Goal: Task Accomplishment & Management: Manage account settings

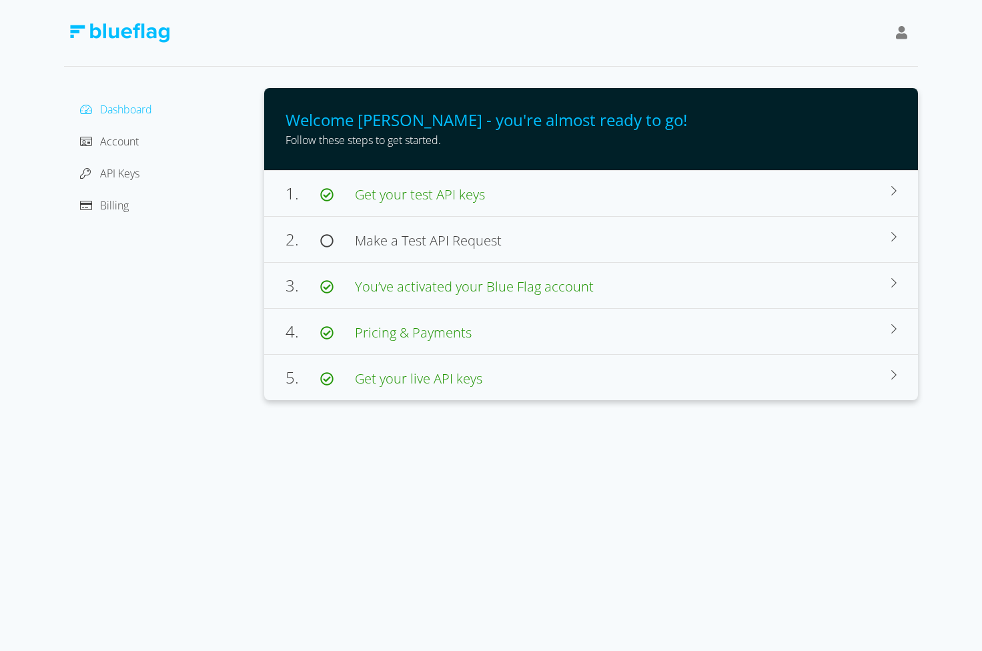
click at [79, 385] on div "Dashboard Account API Keys Billing" at bounding box center [164, 244] width 200 height 312
click at [473, 241] on span "Make a Test API Request" at bounding box center [428, 240] width 147 height 18
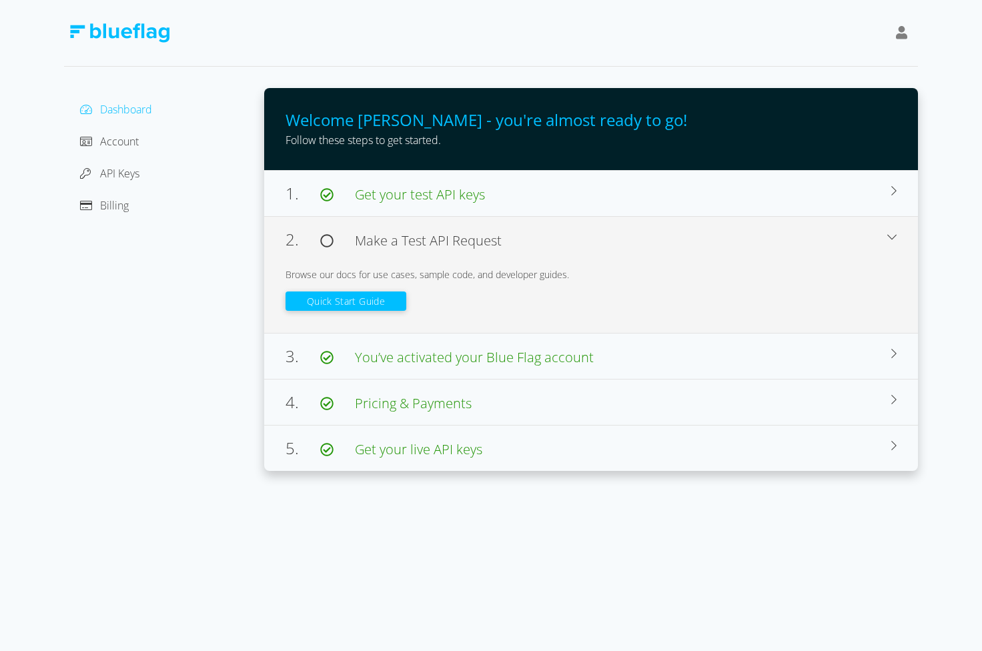
click at [517, 274] on div "Browse our docs for use cases, sample code, and developer guides." at bounding box center [590, 274] width 611 height 14
click at [517, 344] on div "3. You’ve activated your Blue Flag account" at bounding box center [588, 356] width 606 height 24
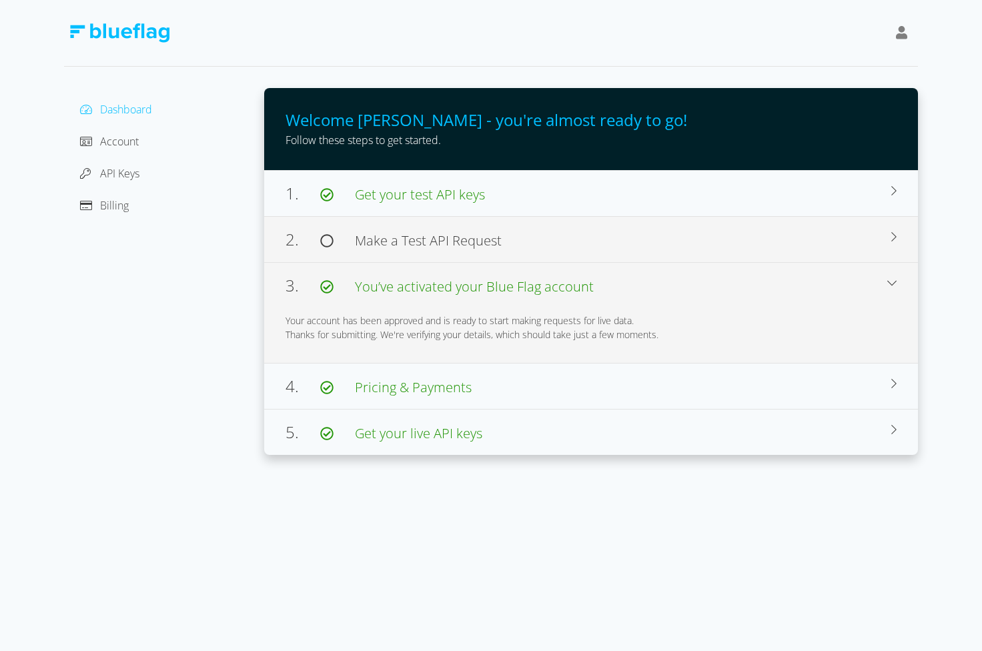
click at [517, 274] on div "3. You’ve activated your Blue Flag account" at bounding box center [586, 285] width 602 height 24
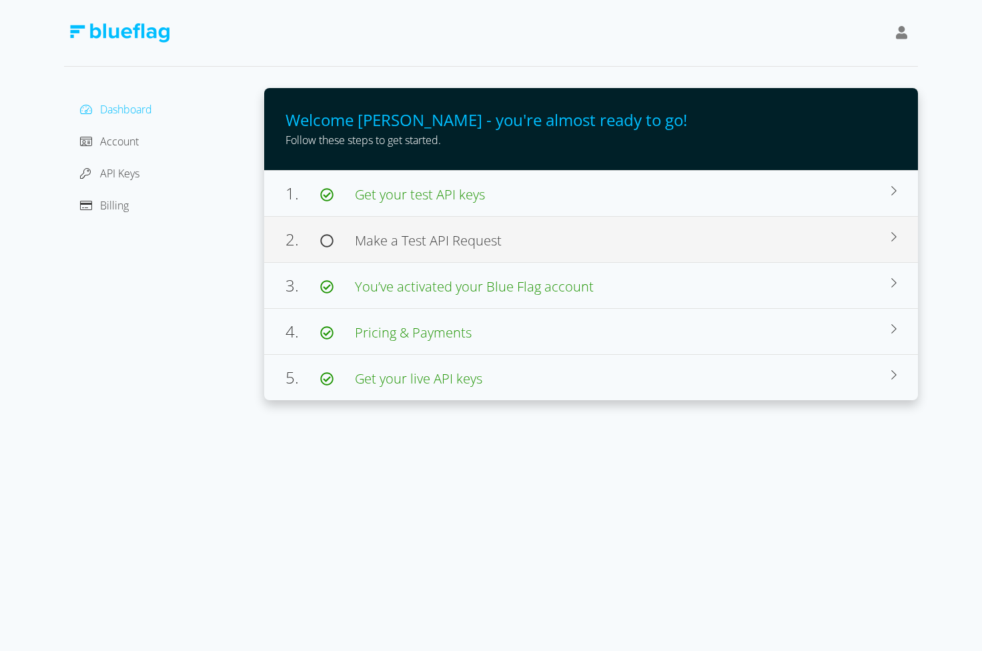
click at [517, 274] on div "3. You’ve activated your Blue Flag account" at bounding box center [588, 285] width 606 height 24
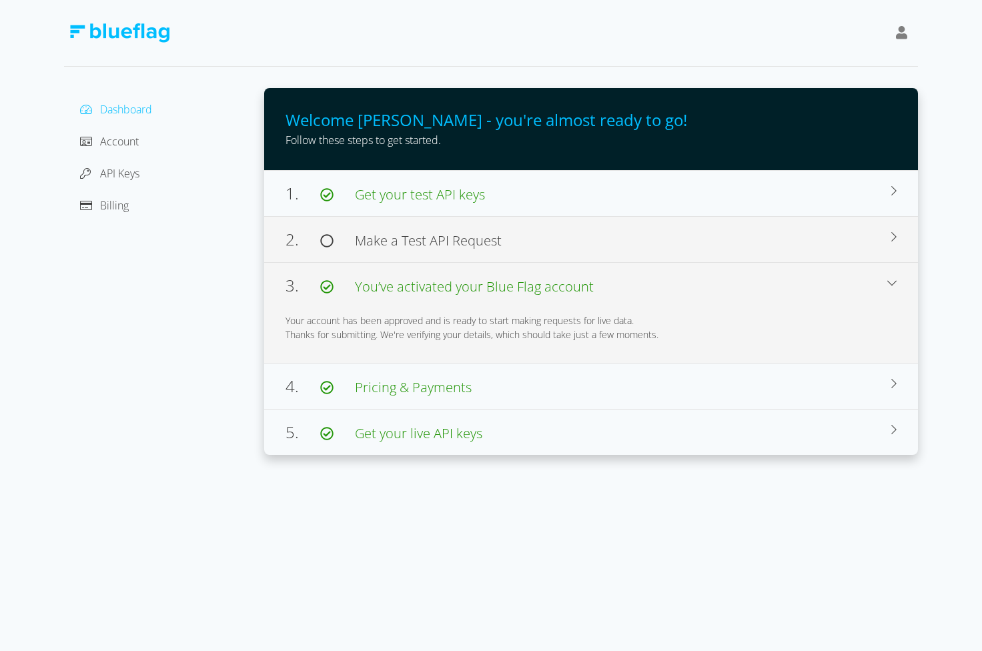
click at [561, 229] on div "2. Make a Test API Request" at bounding box center [588, 239] width 606 height 24
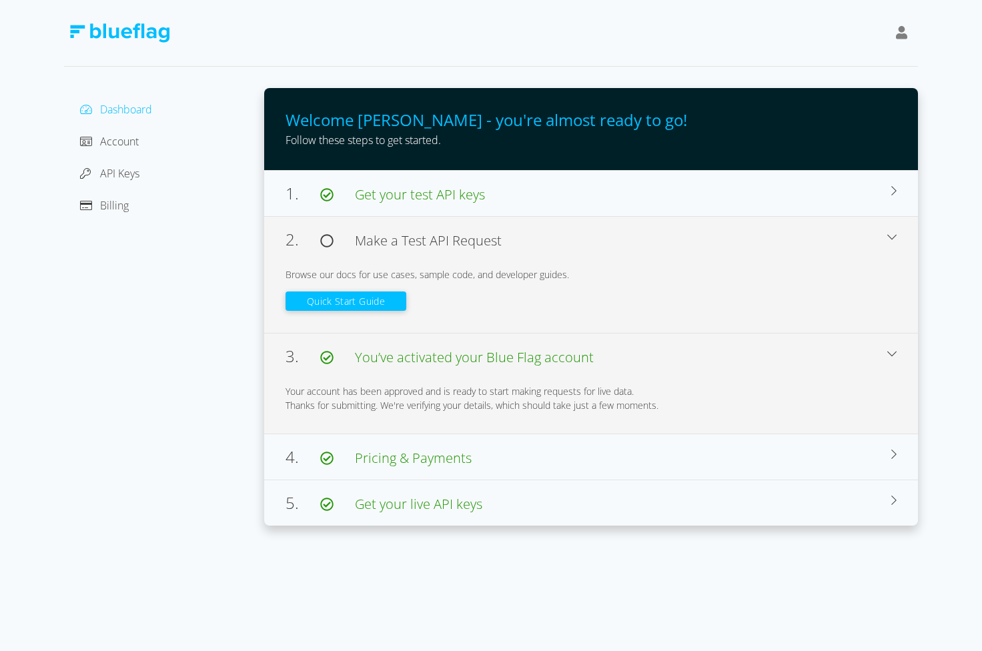
drag, startPoint x: 510, startPoint y: 301, endPoint x: 275, endPoint y: 269, distance: 237.6
click at [275, 269] on div "2. Make a Test API Request Browse our docs for use cases, sample code, and deve…" at bounding box center [591, 274] width 654 height 117
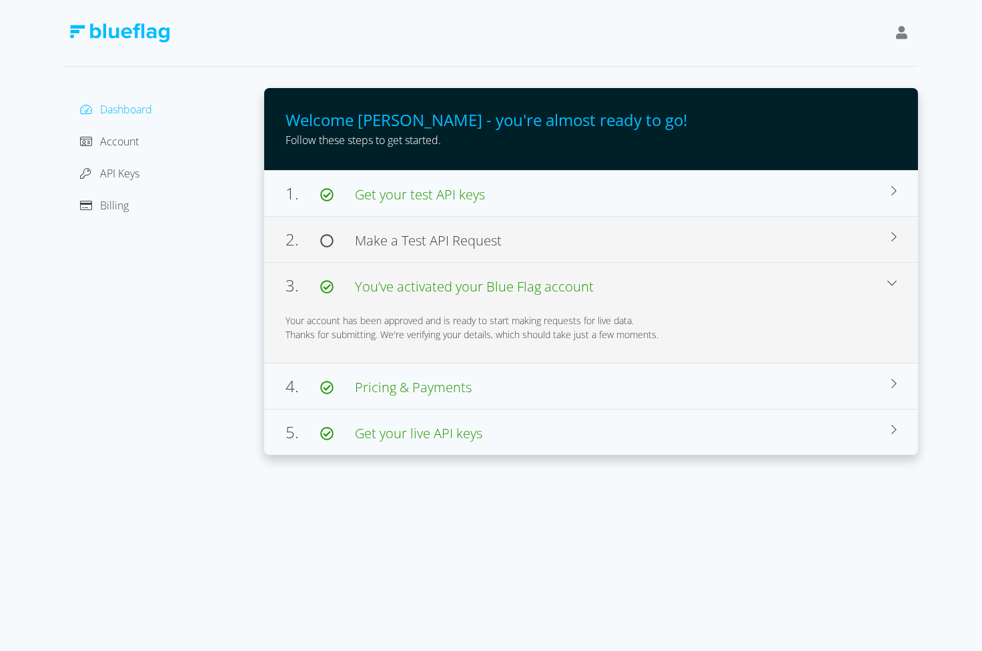
click at [370, 242] on span "Make a Test API Request" at bounding box center [428, 240] width 147 height 18
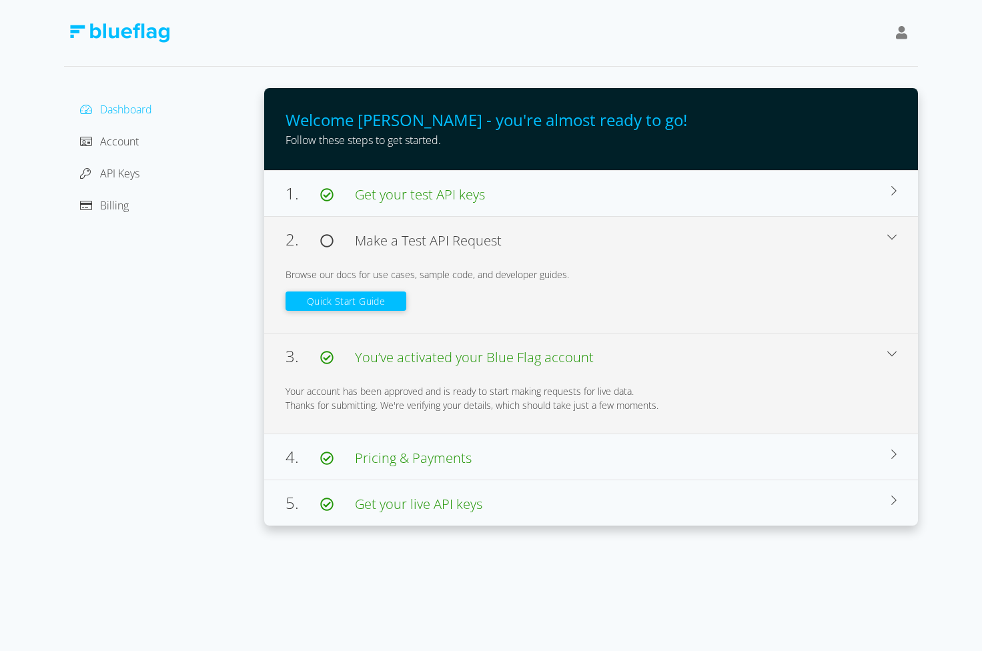
drag, startPoint x: 283, startPoint y: 273, endPoint x: 506, endPoint y: 283, distance: 223.0
click at [506, 283] on div "2. Make a Test API Request Browse our docs for use cases, sample code, and deve…" at bounding box center [591, 274] width 654 height 117
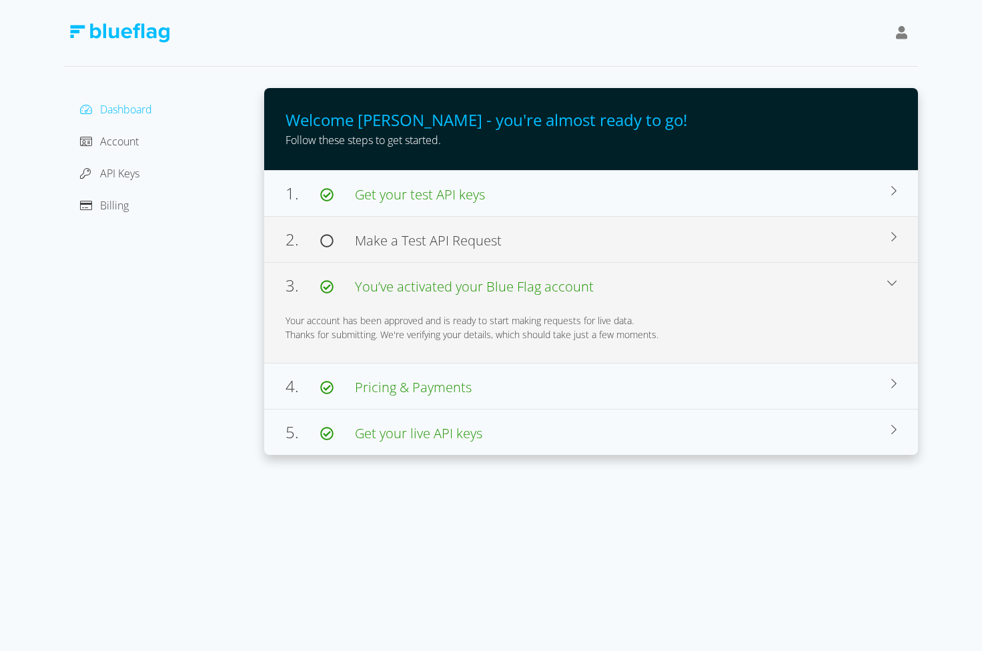
click at [508, 249] on div "2. Make a Test API Request" at bounding box center [588, 239] width 606 height 24
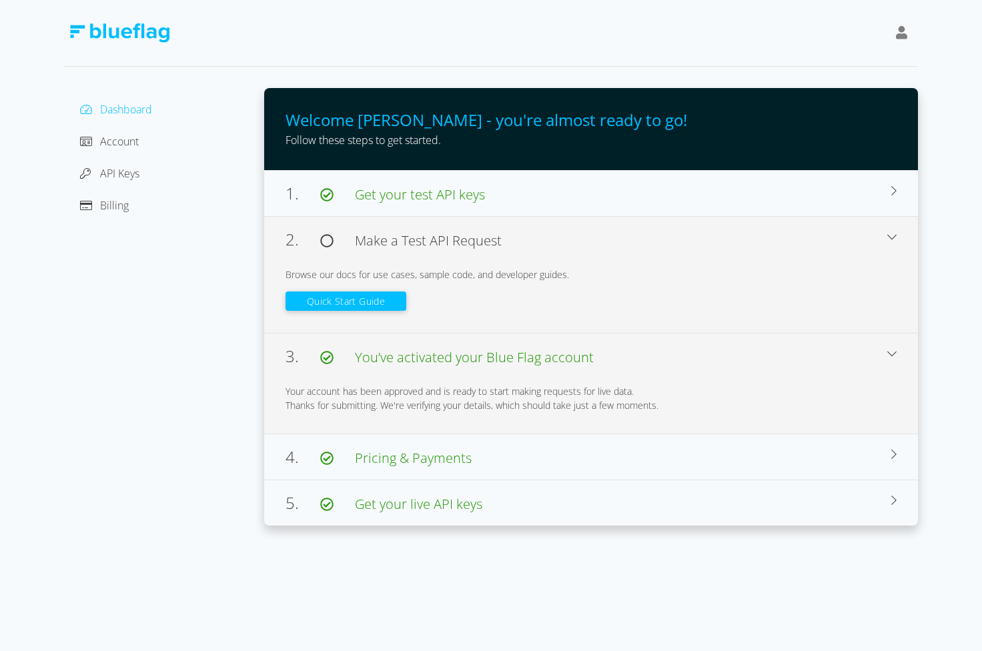
click at [544, 277] on div "Browse our docs for use cases, sample code, and developer guides." at bounding box center [590, 274] width 611 height 14
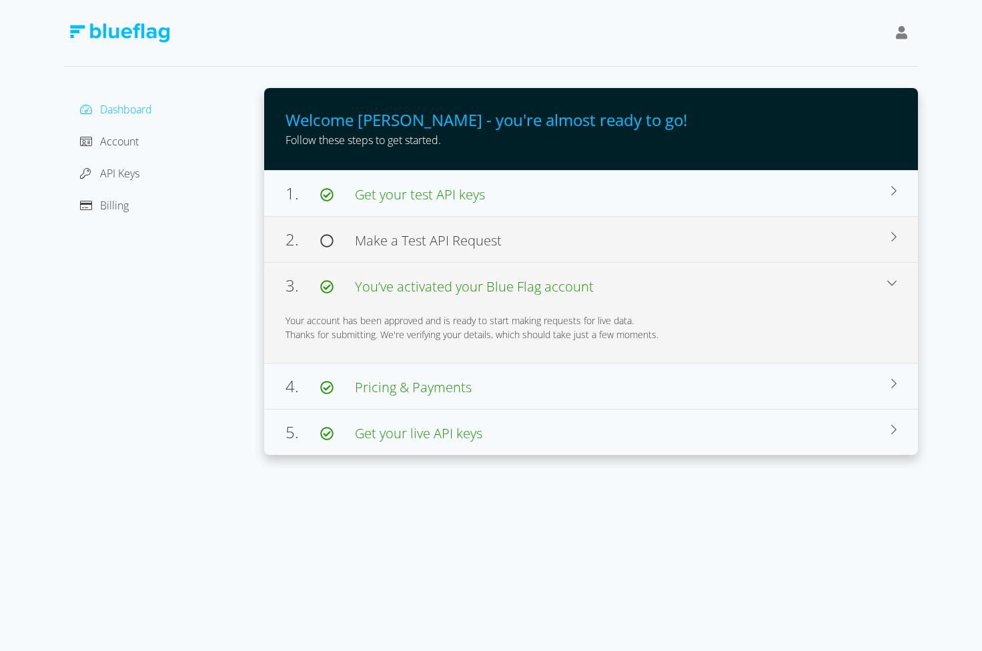
click at [544, 277] on span "You’ve activated your Blue Flag account" at bounding box center [474, 286] width 239 height 18
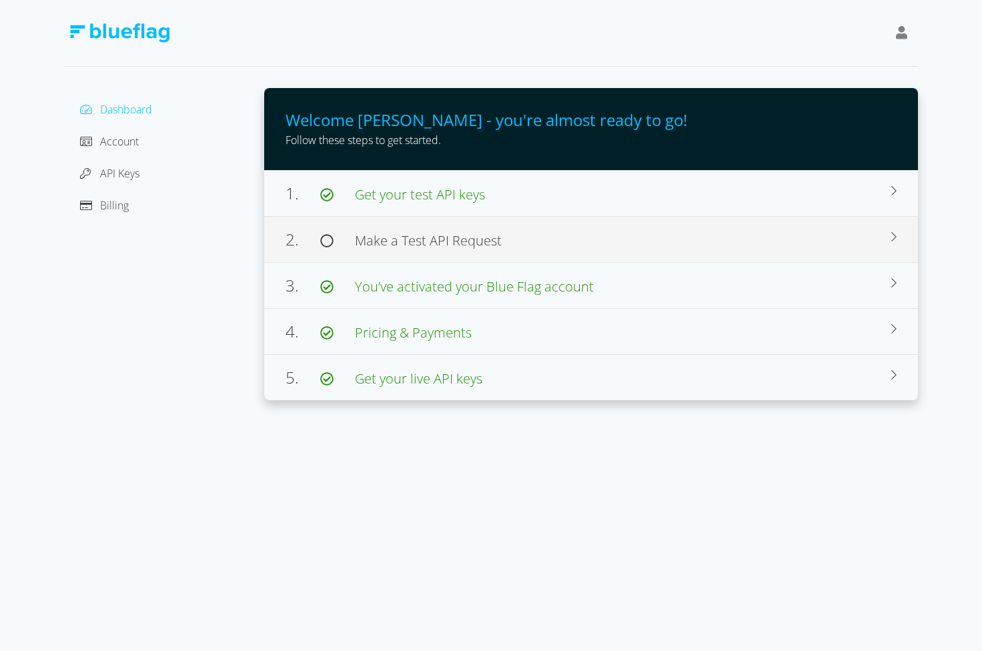
click at [544, 277] on span "You’ve activated your Blue Flag account" at bounding box center [474, 286] width 239 height 18
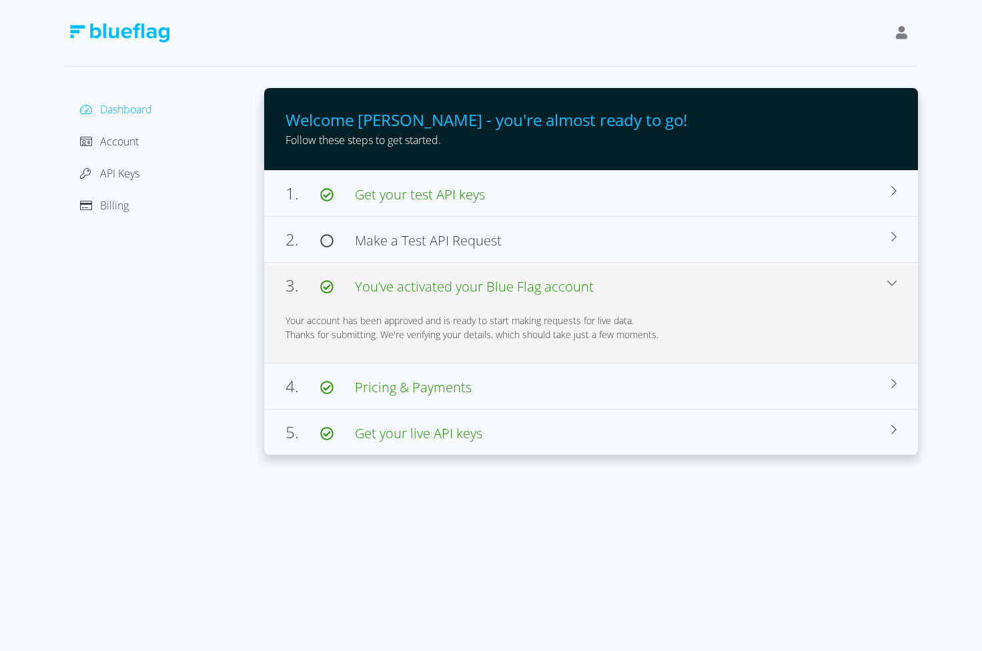
click at [536, 286] on span "You’ve activated your Blue Flag account" at bounding box center [474, 286] width 239 height 18
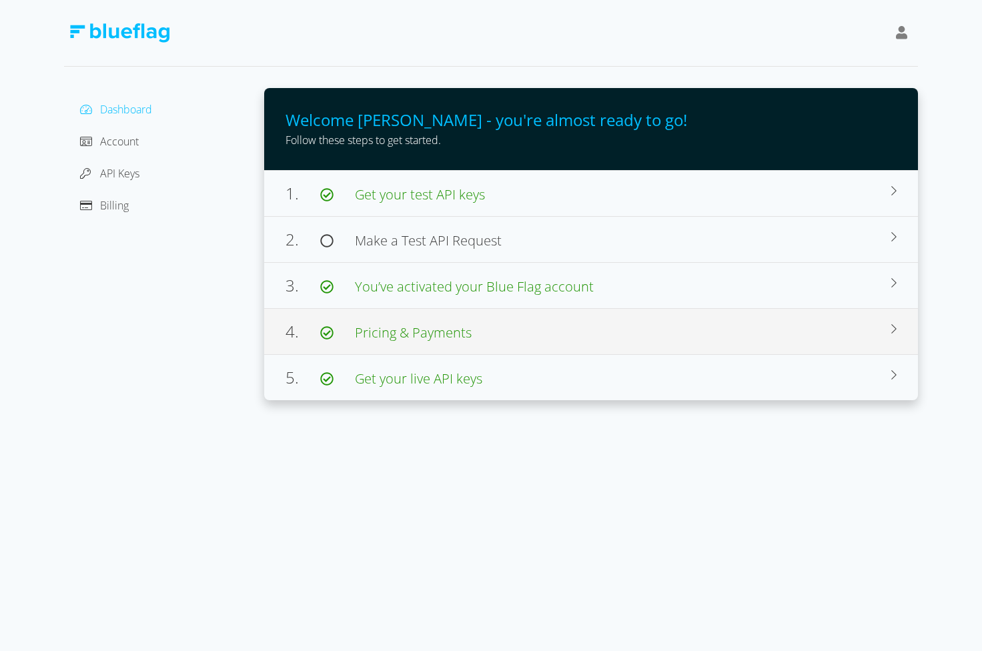
click at [517, 323] on div "4. Pricing & Payments" at bounding box center [588, 331] width 606 height 24
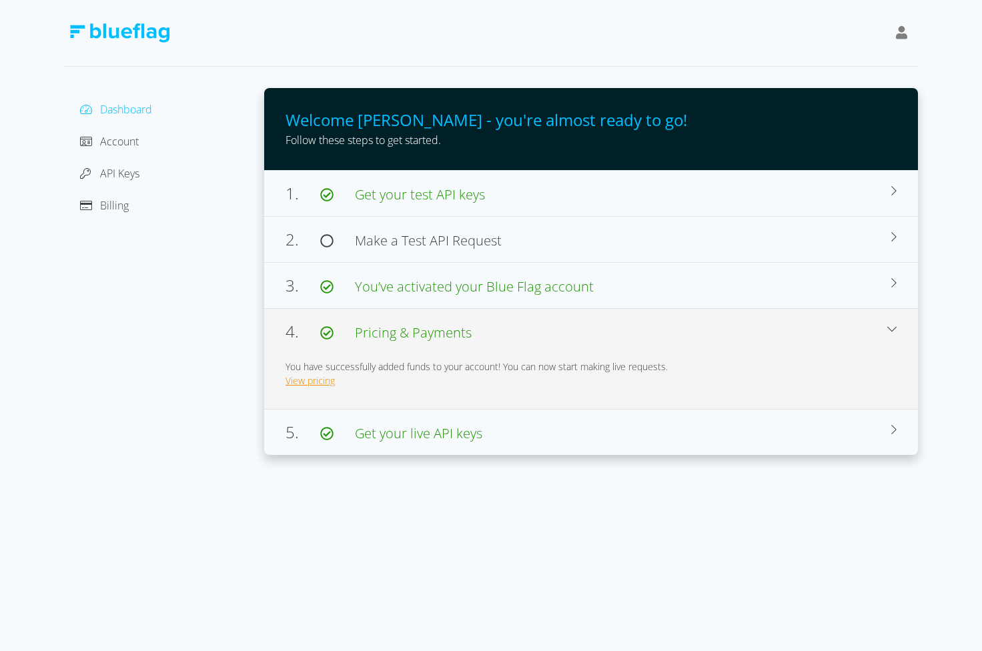
click at [313, 379] on link "View pricing" at bounding box center [309, 380] width 49 height 13
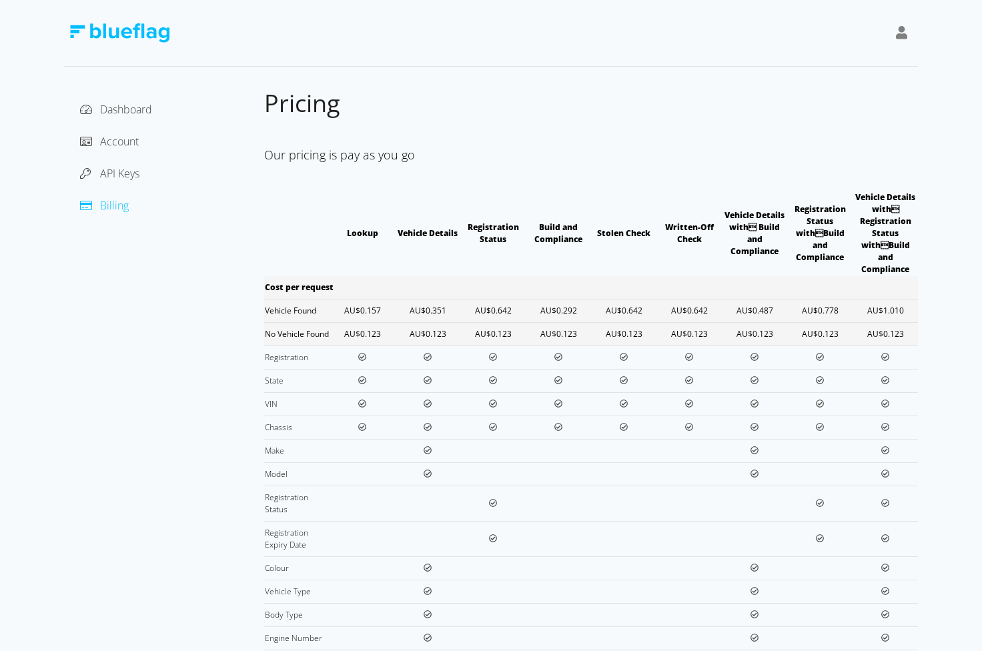
click at [906, 299] on td "AU$1.010" at bounding box center [884, 310] width 65 height 23
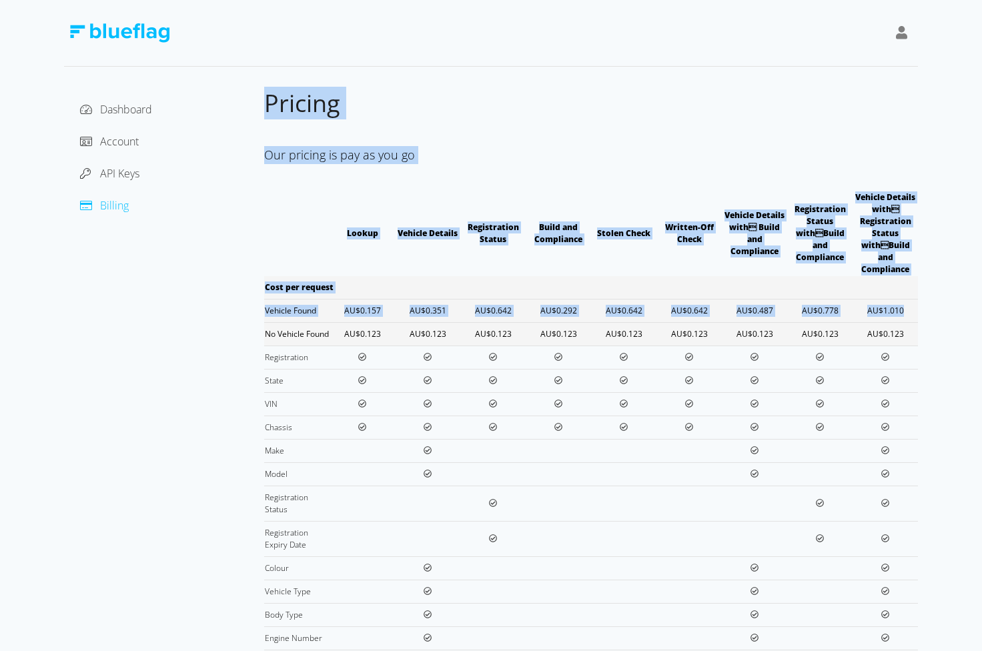
drag, startPoint x: 906, startPoint y: 295, endPoint x: 249, endPoint y: 298, distance: 657.0
click at [249, 298] on div "Dashboard Account API Keys Billing Pricing Our pricing is pay as you go Lookup …" at bounding box center [491, 568] width 854 height 960
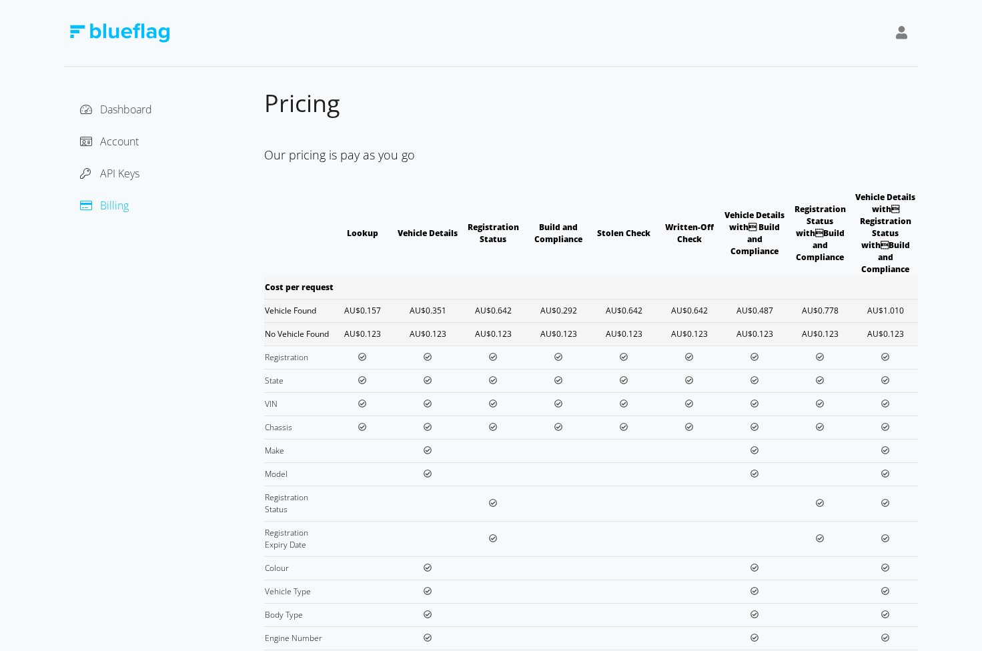
click at [296, 304] on td "Vehicle Found" at bounding box center [296, 310] width 65 height 23
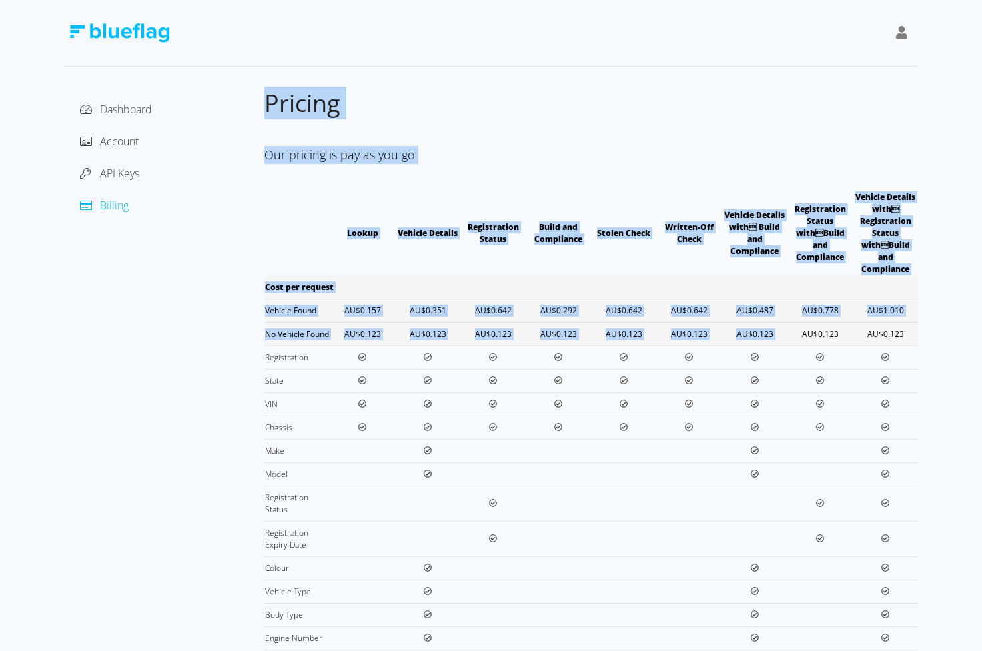
drag, startPoint x: 251, startPoint y: 301, endPoint x: 802, endPoint y: 315, distance: 551.1
click at [802, 315] on div "Dashboard Account API Keys Billing Pricing Our pricing is pay as you go Lookup …" at bounding box center [491, 568] width 854 height 960
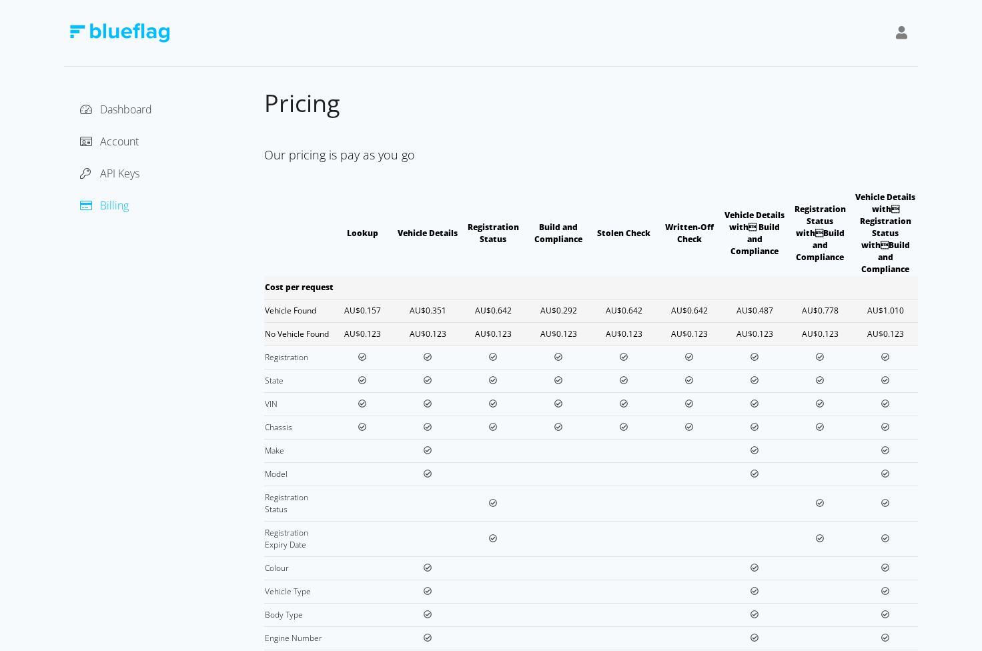
click at [912, 341] on td "AU$0.123" at bounding box center [884, 333] width 65 height 23
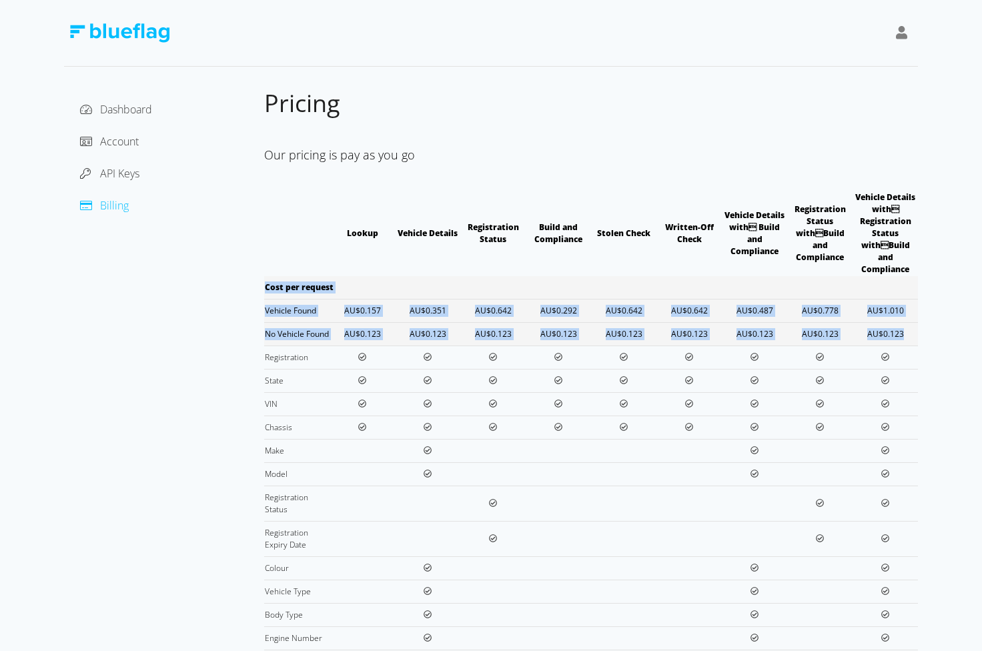
drag, startPoint x: 906, startPoint y: 331, endPoint x: 265, endPoint y: 275, distance: 644.1
click at [265, 276] on tbody "Cost per request Vehicle Found AU$0.157 AU$0.351 AU$0.642 AU$0.292 AU$0.642 AU$…" at bounding box center [591, 639] width 654 height 726
click at [265, 276] on td "Cost per request" at bounding box center [394, 287] width 261 height 23
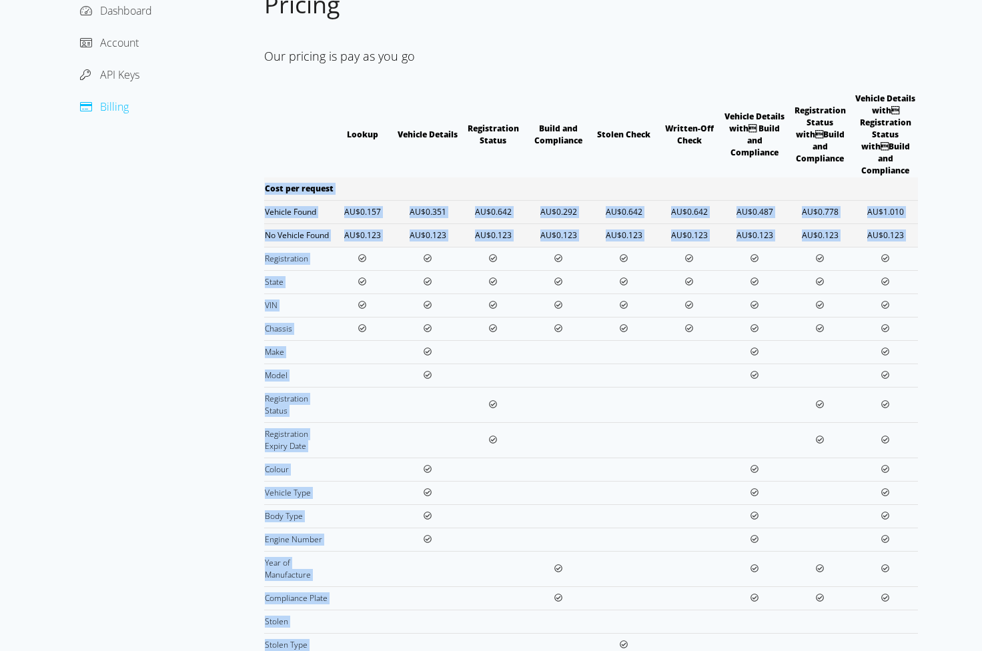
scroll to position [397, 0]
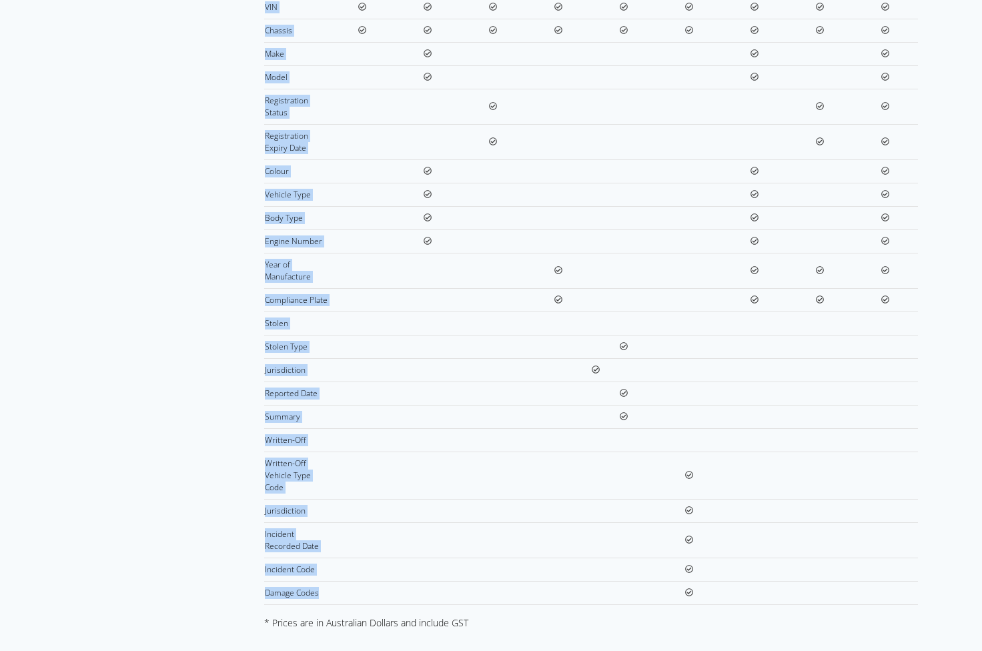
drag, startPoint x: 265, startPoint y: 275, endPoint x: 868, endPoint y: 592, distance: 680.8
click at [868, 592] on tbody "Cost per request Vehicle Found AU$0.157 AU$0.351 AU$0.642 AU$0.292 AU$0.642 AU$…" at bounding box center [591, 242] width 654 height 726
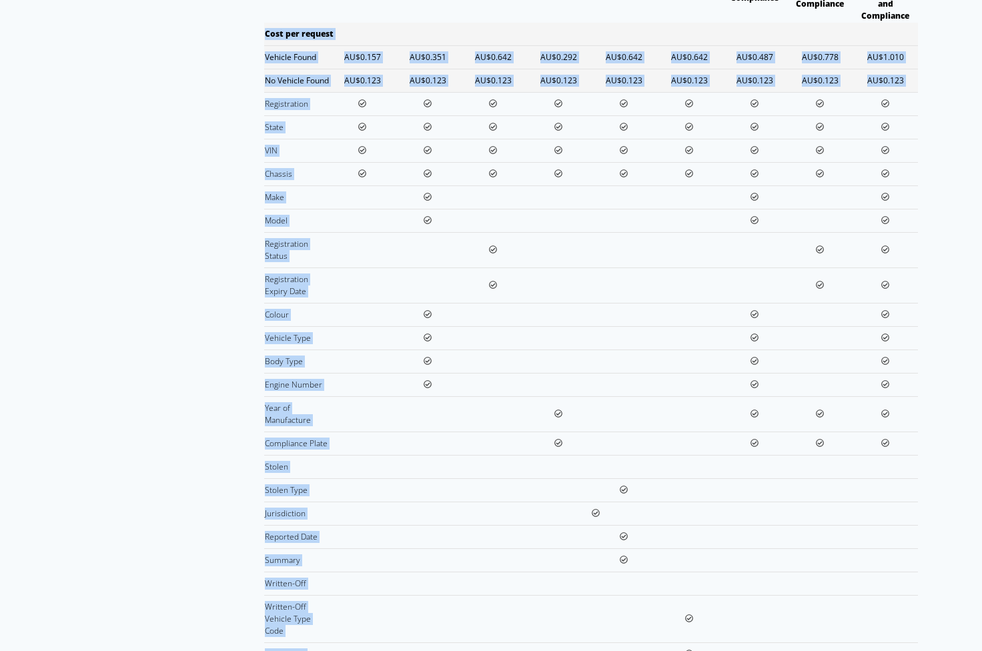
scroll to position [0, 0]
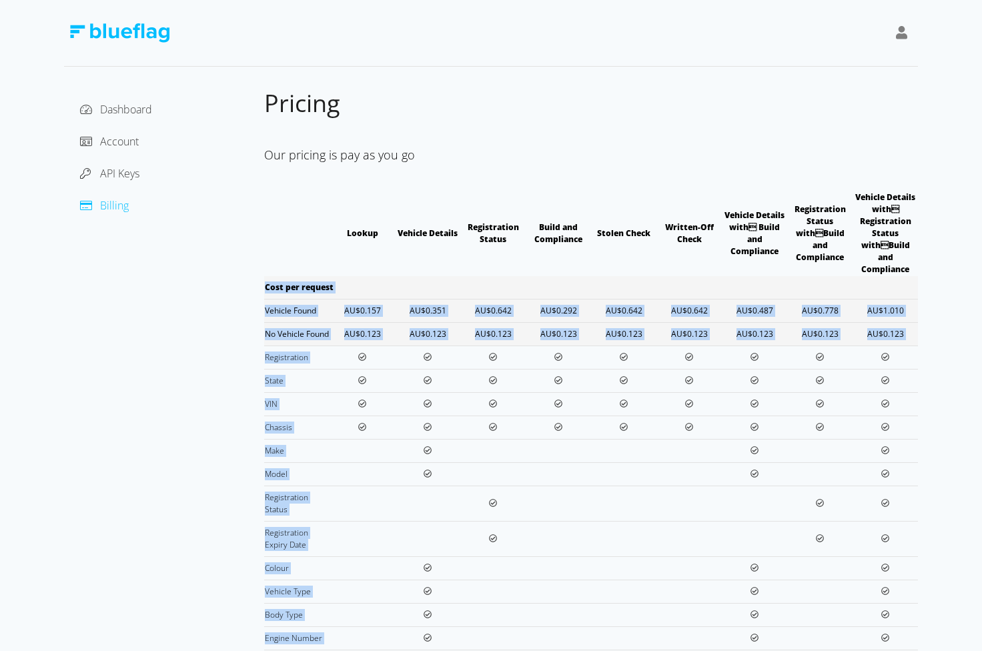
click at [762, 402] on td at bounding box center [754, 403] width 65 height 23
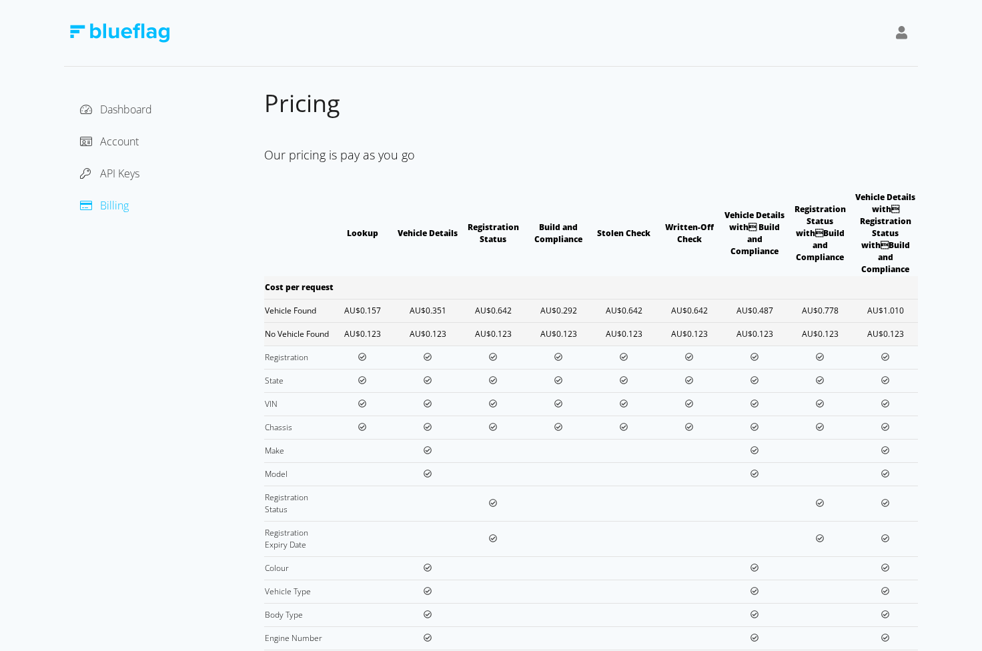
click at [900, 35] on icon at bounding box center [902, 32] width 12 height 13
click at [482, 133] on div "Our pricing is pay as you go Lookup Vehicle Details Registration Status Build a…" at bounding box center [591, 583] width 654 height 928
click at [119, 175] on span "API Keys" at bounding box center [119, 173] width 39 height 15
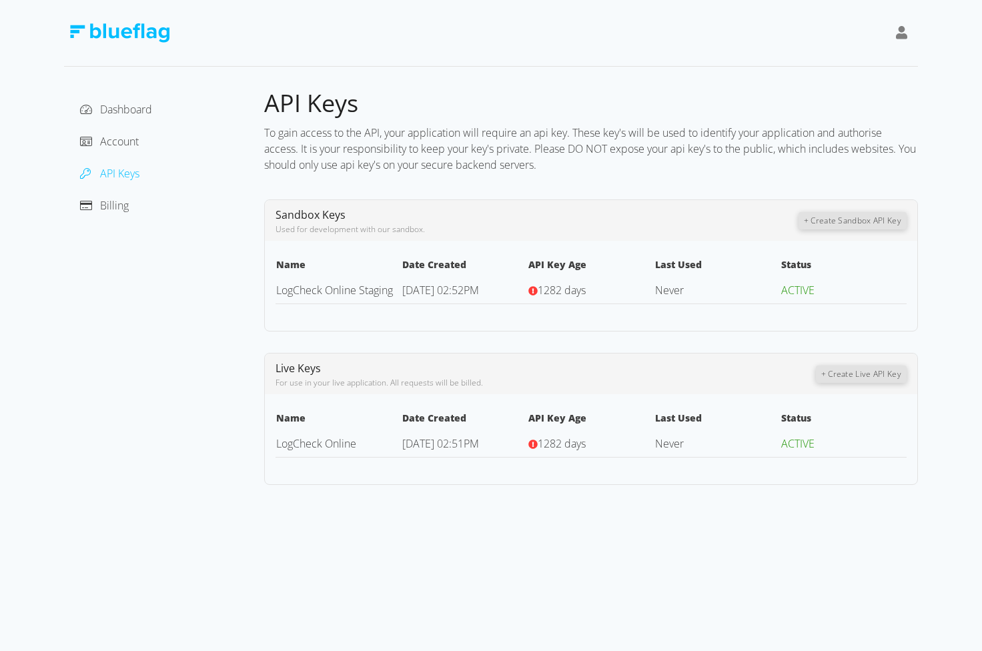
click at [803, 289] on span "ACTIVE" at bounding box center [797, 290] width 33 height 15
click at [830, 293] on td "ACTIVE" at bounding box center [843, 290] width 126 height 27
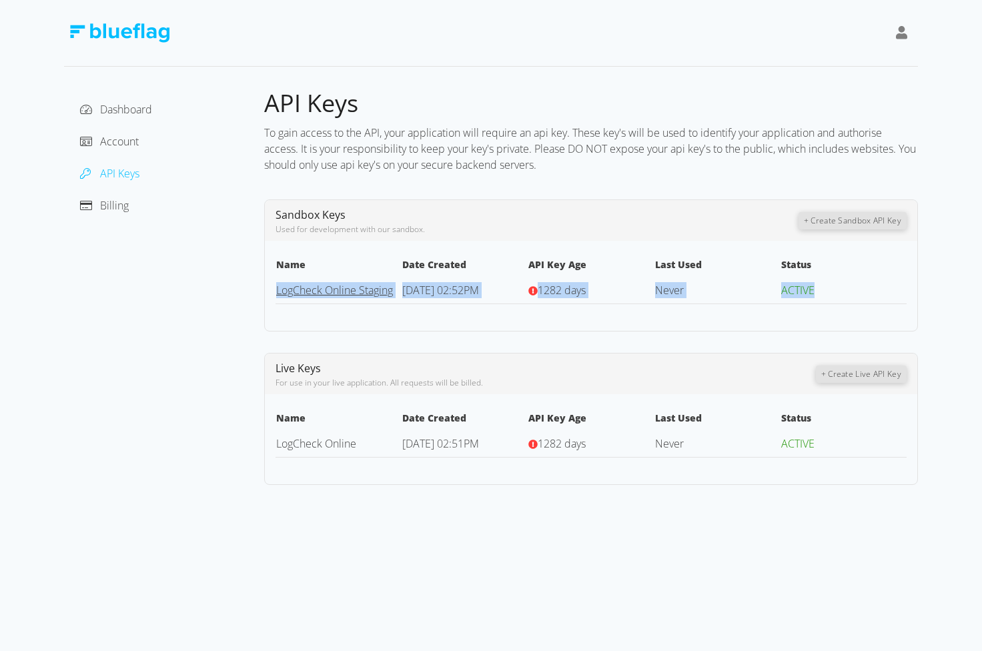
drag, startPoint x: 830, startPoint y: 293, endPoint x: 278, endPoint y: 289, distance: 552.3
click at [278, 289] on tr "LogCheck Online Staging [DATE] 02:52PM 1282 days Never ACTIVE" at bounding box center [590, 290] width 631 height 27
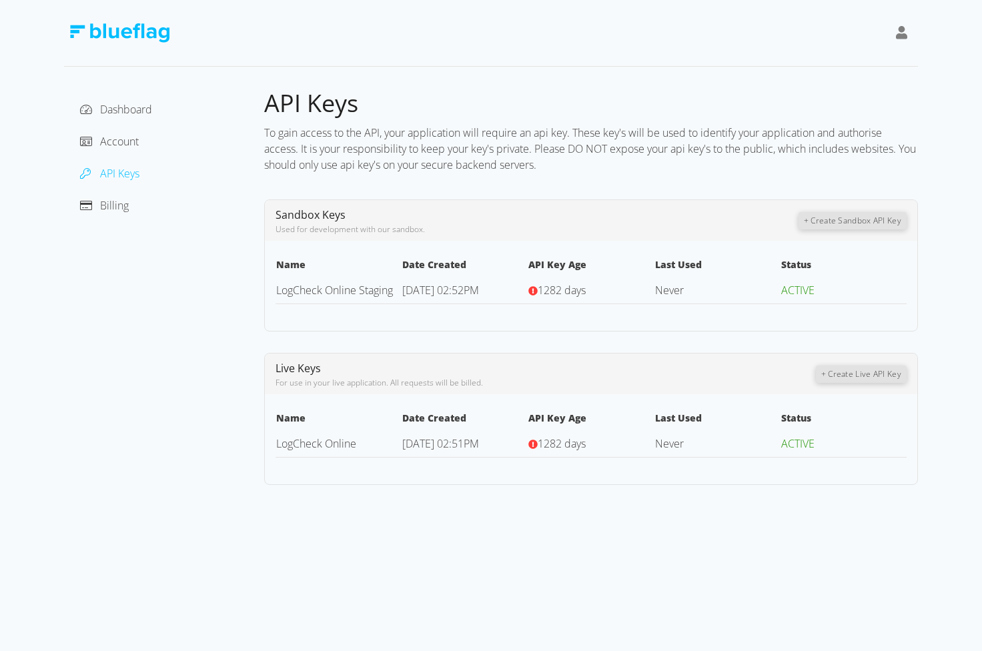
click at [218, 331] on div "Dashboard Account API Keys Billing" at bounding box center [164, 286] width 200 height 397
click at [368, 285] on link "LogCheck Online Staging" at bounding box center [334, 290] width 117 height 15
click at [321, 446] on link "LogCheck Online" at bounding box center [316, 443] width 80 height 15
click at [142, 114] on span "Dashboard" at bounding box center [126, 109] width 52 height 15
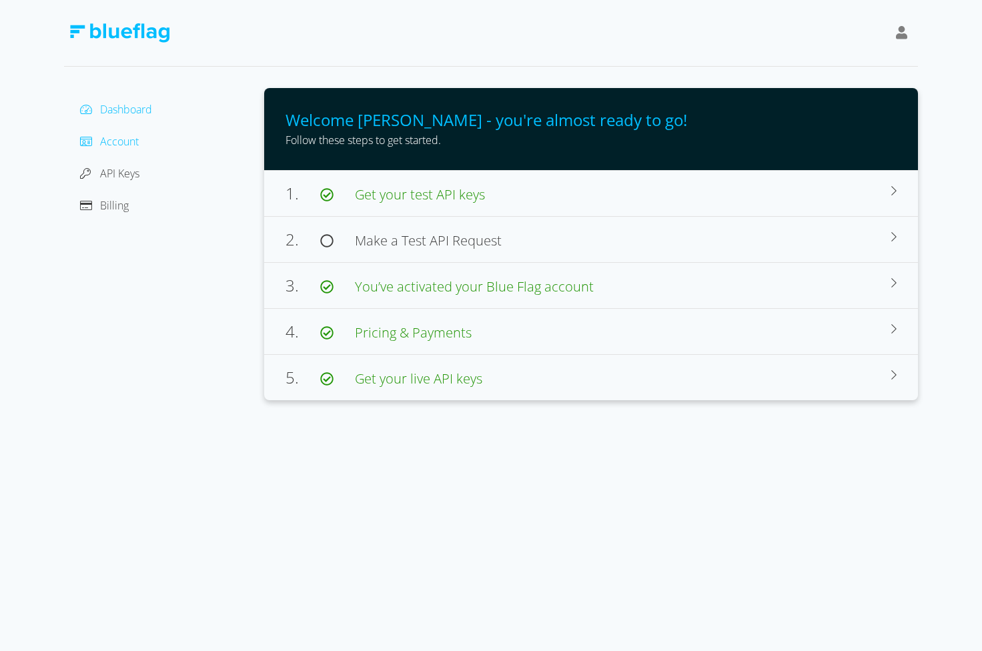
click at [133, 145] on span "Account" at bounding box center [119, 141] width 39 height 15
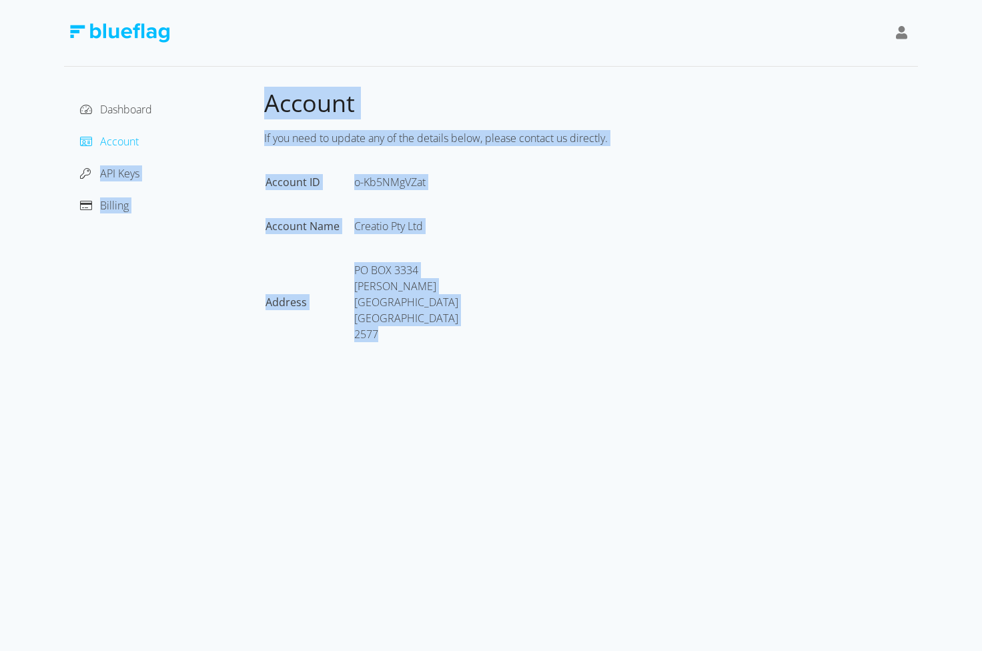
drag, startPoint x: 388, startPoint y: 346, endPoint x: 263, endPoint y: 139, distance: 241.8
click at [263, 139] on div "Dashboard Account API Keys Billing Account If you need to update any of the det…" at bounding box center [491, 231] width 854 height 287
click at [263, 139] on div "Dashboard Account API Keys Billing" at bounding box center [164, 231] width 200 height 287
drag, startPoint x: 266, startPoint y: 106, endPoint x: 410, endPoint y: 358, distance: 289.8
click at [410, 358] on div "Account If you need to update any of the details below, please contact us direc…" at bounding box center [591, 231] width 654 height 287
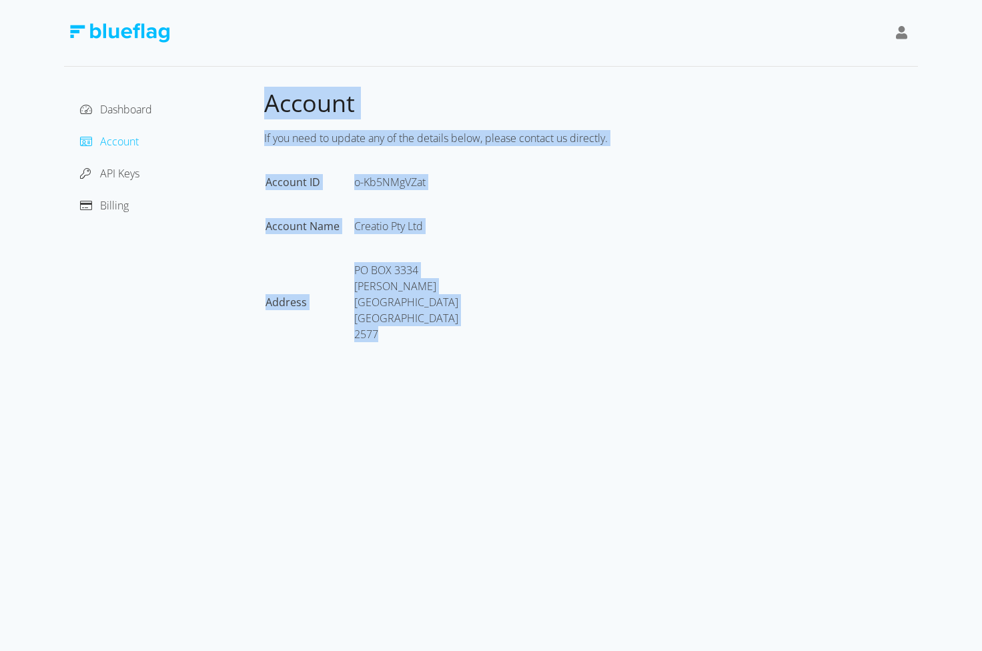
click at [410, 358] on td "[STREET_ADDRESS][PERSON_NAME]" at bounding box center [412, 315] width 117 height 107
drag, startPoint x: 378, startPoint y: 337, endPoint x: 264, endPoint y: 109, distance: 255.0
click at [264, 109] on div "Account If you need to update any of the details below, please contact us direc…" at bounding box center [591, 231] width 654 height 287
click at [264, 109] on span "Account" at bounding box center [309, 103] width 91 height 33
drag, startPoint x: 267, startPoint y: 109, endPoint x: 422, endPoint y: 331, distance: 271.6
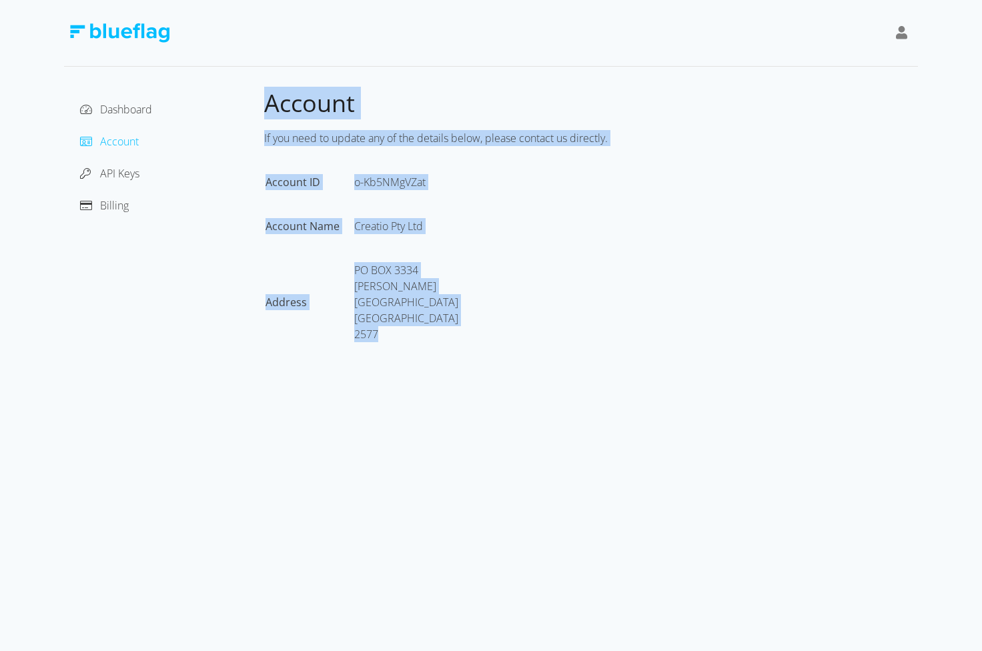
click at [422, 331] on div "Account If you need to update any of the details below, please contact us direc…" at bounding box center [591, 231] width 654 height 287
click at [422, 331] on div "2577" at bounding box center [406, 334] width 104 height 16
drag, startPoint x: 382, startPoint y: 331, endPoint x: 266, endPoint y: 100, distance: 258.9
click at [266, 99] on div "Account If you need to update any of the details below, please contact us direc…" at bounding box center [591, 231] width 654 height 287
click at [266, 100] on span "Account" at bounding box center [309, 103] width 91 height 33
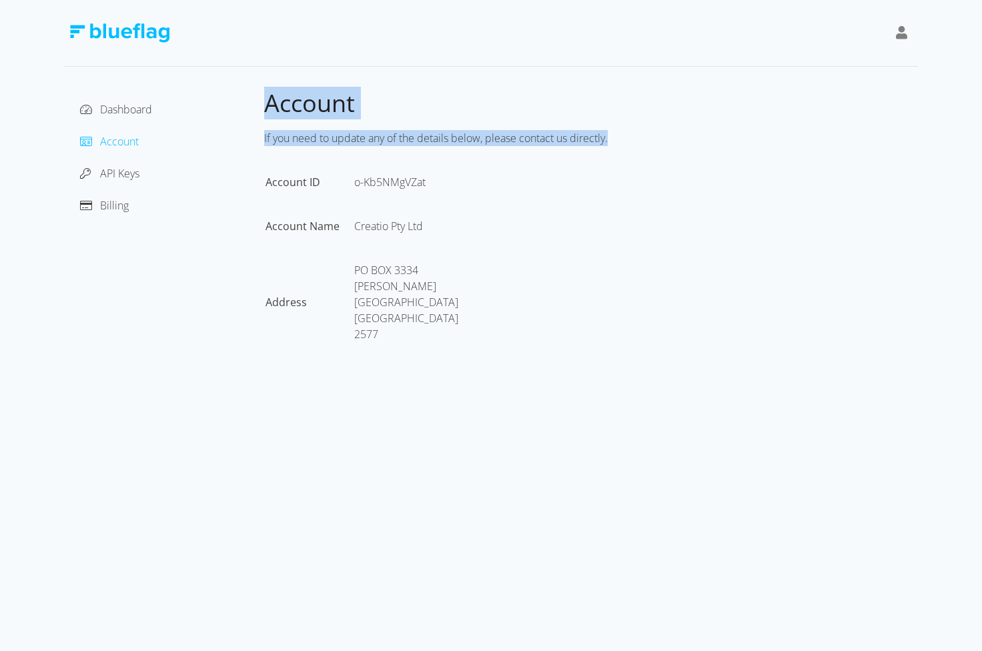
drag, startPoint x: 266, startPoint y: 100, endPoint x: 483, endPoint y: 386, distance: 358.4
click at [483, 386] on div "Dashboard Account API Keys Billing Account If you need to update any of the det…" at bounding box center [491, 325] width 982 height 651
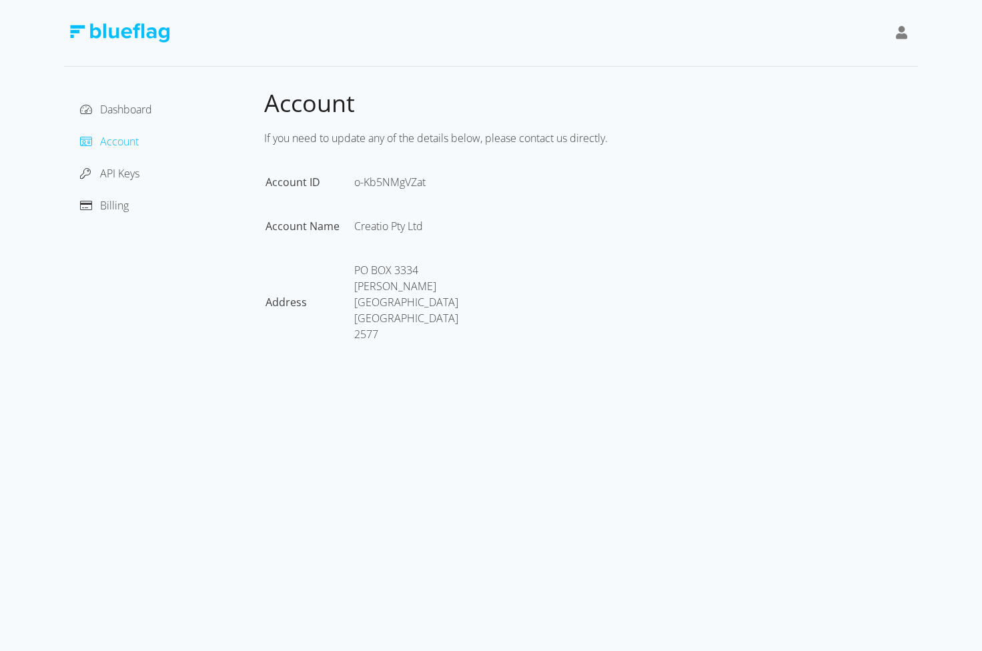
click at [414, 331] on div "2577" at bounding box center [406, 334] width 104 height 16
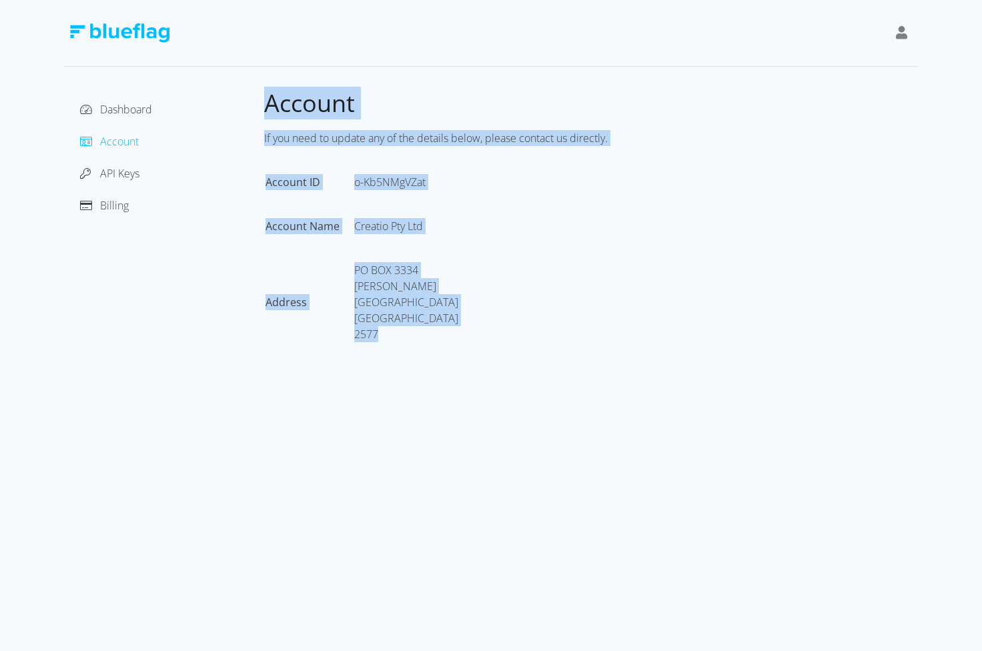
drag, startPoint x: 380, startPoint y: 339, endPoint x: 267, endPoint y: 103, distance: 261.4
click at [267, 103] on div "Account If you need to update any of the details below, please contact us direc…" at bounding box center [591, 231] width 654 height 287
click at [267, 103] on span "Account" at bounding box center [309, 103] width 91 height 33
drag, startPoint x: 267, startPoint y: 103, endPoint x: 410, endPoint y: 346, distance: 281.9
click at [410, 346] on div "Account If you need to update any of the details below, please contact us direc…" at bounding box center [591, 231] width 654 height 287
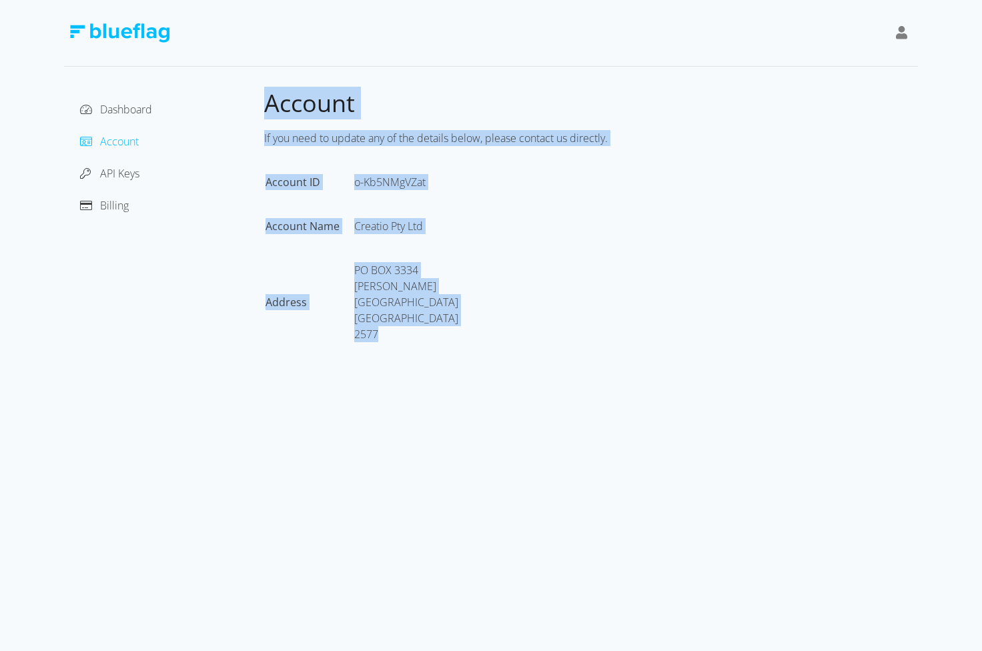
click at [410, 346] on td "[STREET_ADDRESS][PERSON_NAME]" at bounding box center [412, 315] width 117 height 107
drag, startPoint x: 388, startPoint y: 335, endPoint x: 267, endPoint y: 110, distance: 254.8
click at [267, 110] on div "Account If you need to update any of the details below, please contact us direc…" at bounding box center [591, 231] width 654 height 287
click at [267, 110] on span "Account" at bounding box center [309, 103] width 91 height 33
drag, startPoint x: 267, startPoint y: 110, endPoint x: 415, endPoint y: 342, distance: 275.0
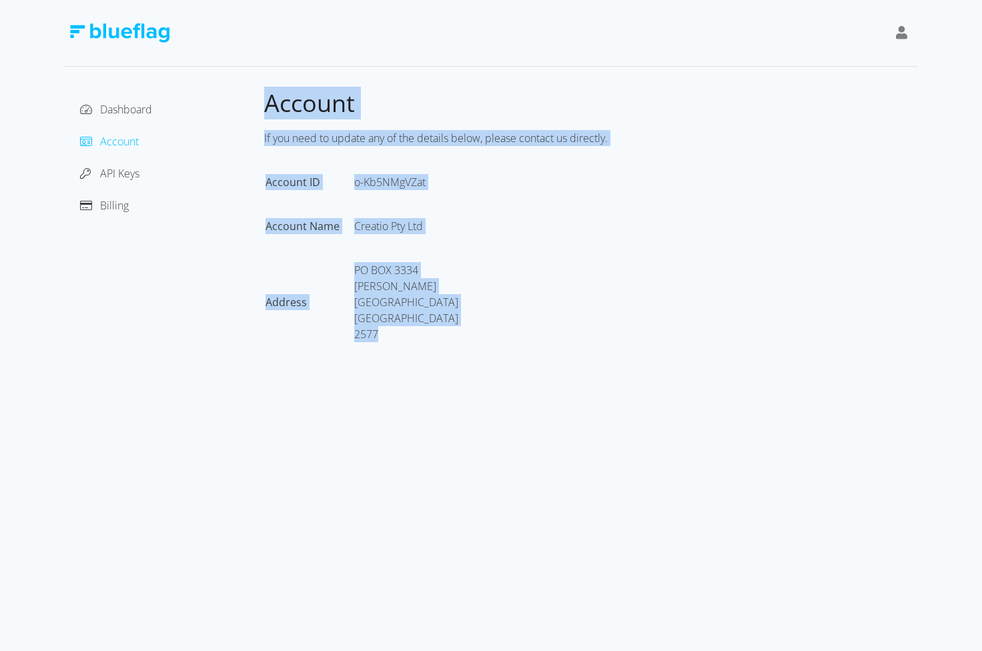
click at [415, 342] on div "Account If you need to update any of the details below, please contact us direc…" at bounding box center [591, 231] width 654 height 287
click at [415, 342] on td "[STREET_ADDRESS][PERSON_NAME]" at bounding box center [412, 315] width 117 height 107
drag, startPoint x: 388, startPoint y: 329, endPoint x: 266, endPoint y: 111, distance: 250.5
click at [265, 111] on div "Account If you need to update any of the details below, please contact us direc…" at bounding box center [591, 231] width 654 height 287
click at [266, 111] on span "Account" at bounding box center [309, 103] width 91 height 33
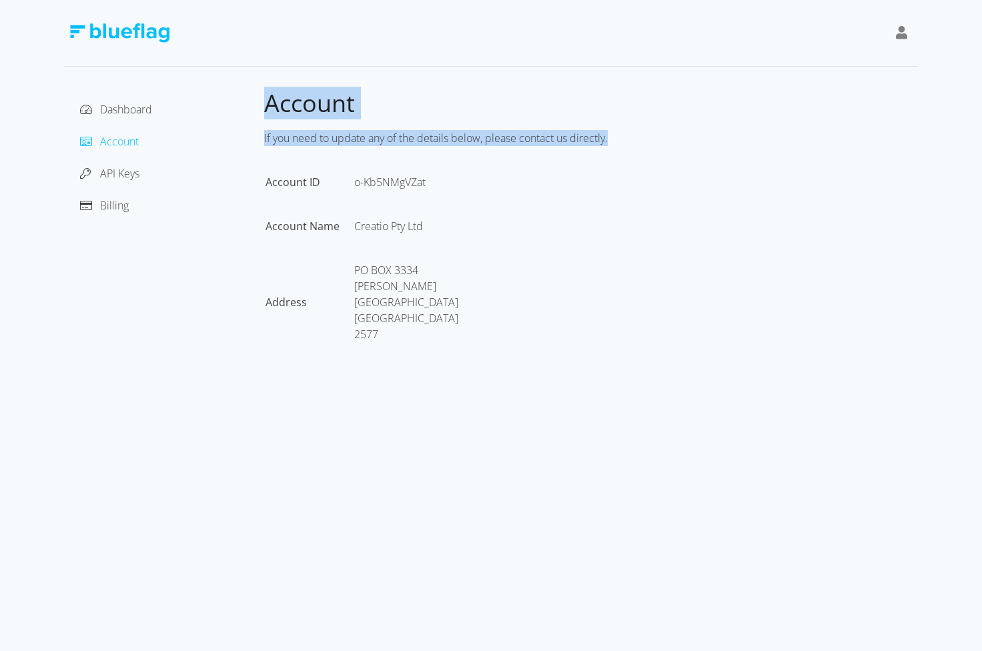
drag, startPoint x: 267, startPoint y: 111, endPoint x: 428, endPoint y: 463, distance: 386.8
click at [428, 463] on div "Dashboard Account API Keys Billing Account If you need to update any of the det…" at bounding box center [491, 325] width 982 height 651
click at [370, 337] on div "2577" at bounding box center [406, 334] width 104 height 16
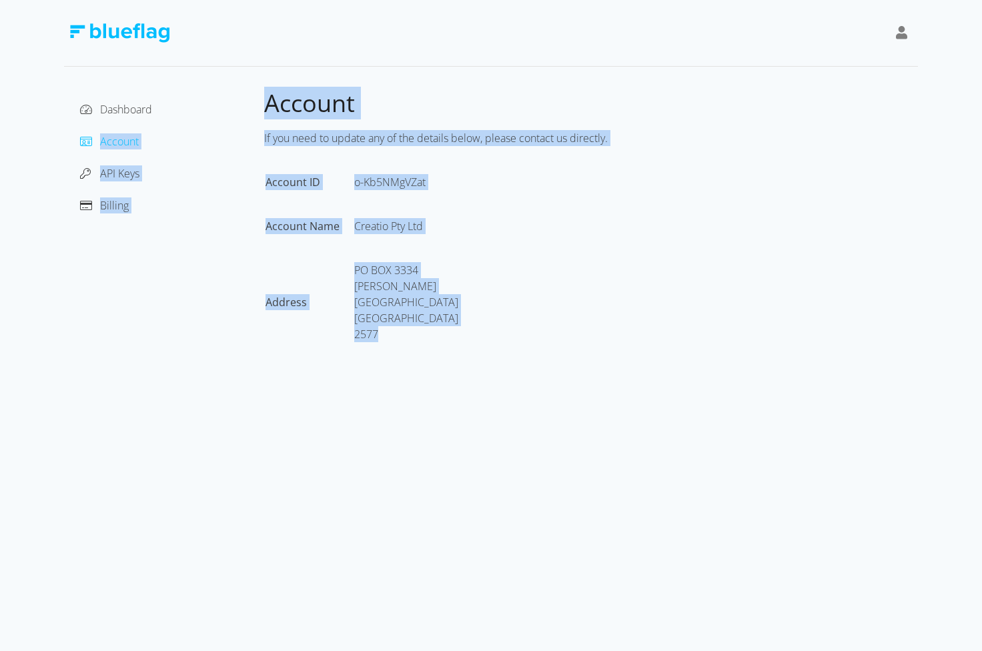
drag, startPoint x: 388, startPoint y: 338, endPoint x: 261, endPoint y: 105, distance: 265.6
click at [261, 105] on div "Dashboard Account API Keys Billing Account If you need to update any of the det…" at bounding box center [491, 231] width 854 height 287
click at [269, 107] on span "Account" at bounding box center [309, 103] width 91 height 33
drag, startPoint x: 269, startPoint y: 107, endPoint x: 405, endPoint y: 349, distance: 277.4
click at [405, 349] on div "Account If you need to update any of the details below, please contact us direc…" at bounding box center [591, 231] width 654 height 287
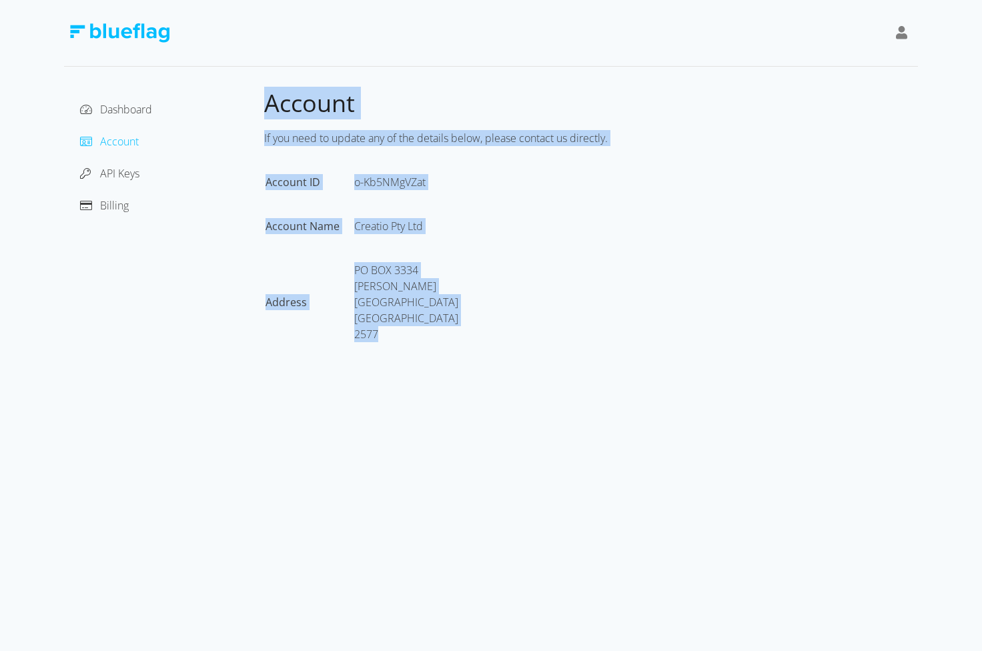
click at [405, 349] on td "[STREET_ADDRESS][PERSON_NAME]" at bounding box center [412, 315] width 117 height 107
drag, startPoint x: 385, startPoint y: 330, endPoint x: 267, endPoint y: 103, distance: 255.7
click at [267, 103] on div "Account If you need to update any of the details below, please contact us direc…" at bounding box center [591, 231] width 654 height 287
click at [267, 103] on span "Account" at bounding box center [309, 103] width 91 height 33
drag, startPoint x: 267, startPoint y: 103, endPoint x: 404, endPoint y: 336, distance: 270.0
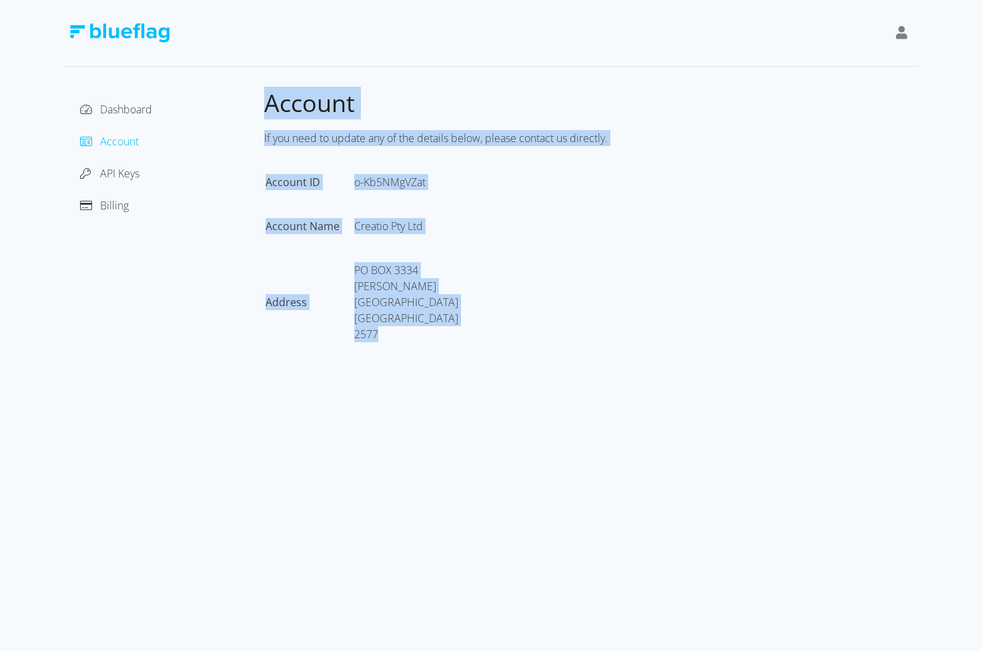
click at [404, 336] on div "Account If you need to update any of the details below, please contact us direc…" at bounding box center [591, 231] width 654 height 287
click at [404, 336] on div "2577" at bounding box center [406, 334] width 104 height 16
drag, startPoint x: 385, startPoint y: 334, endPoint x: 259, endPoint y: 99, distance: 266.8
click at [259, 99] on div "Dashboard Account API Keys Billing Account If you need to update any of the det…" at bounding box center [491, 231] width 854 height 287
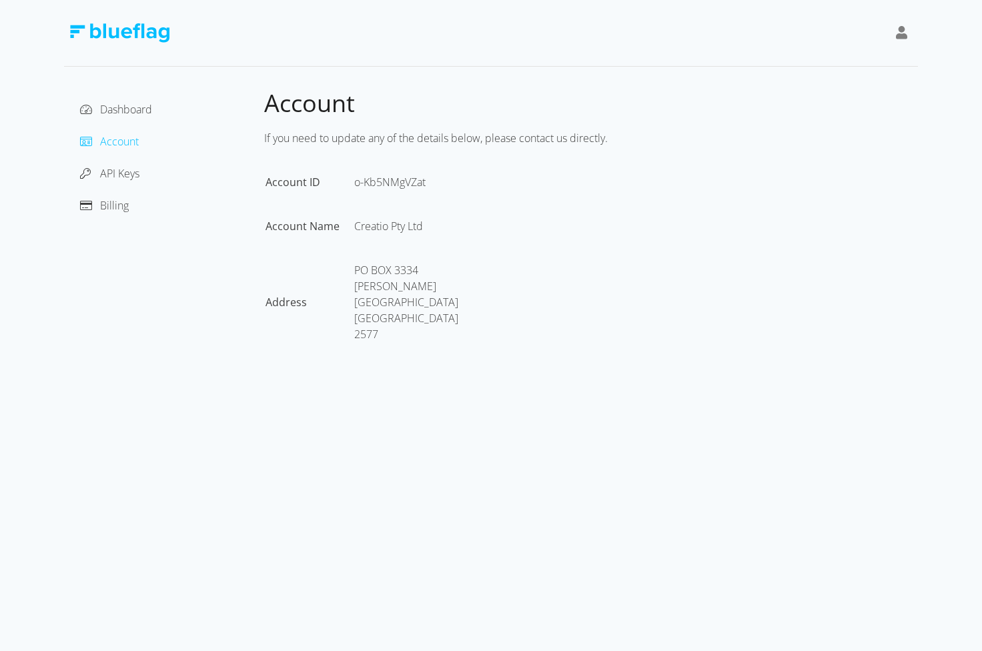
click at [259, 99] on div "Dashboard Account API Keys Billing" at bounding box center [164, 231] width 200 height 287
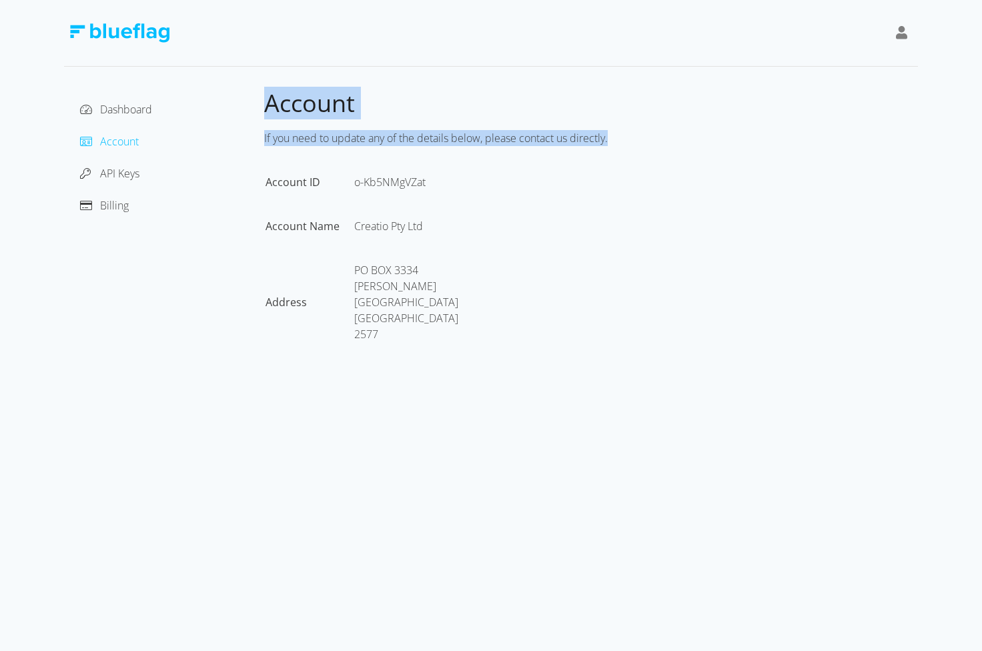
drag, startPoint x: 268, startPoint y: 105, endPoint x: 438, endPoint y: 501, distance: 430.3
click at [438, 501] on div "Dashboard Account API Keys Billing Account If you need to update any of the det…" at bounding box center [491, 325] width 982 height 651
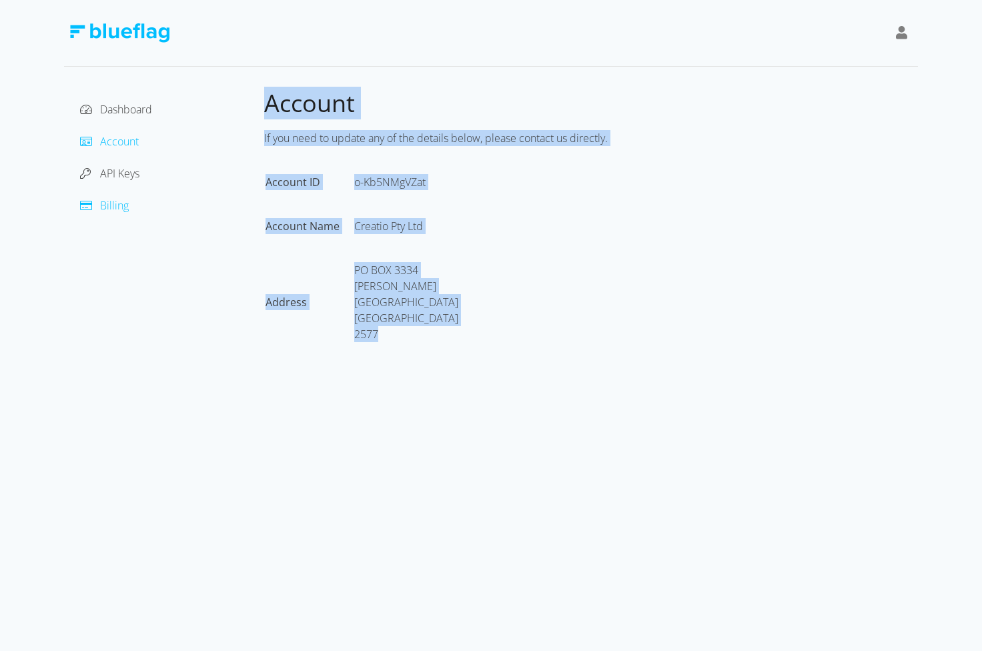
click at [110, 208] on span "Billing" at bounding box center [114, 205] width 29 height 15
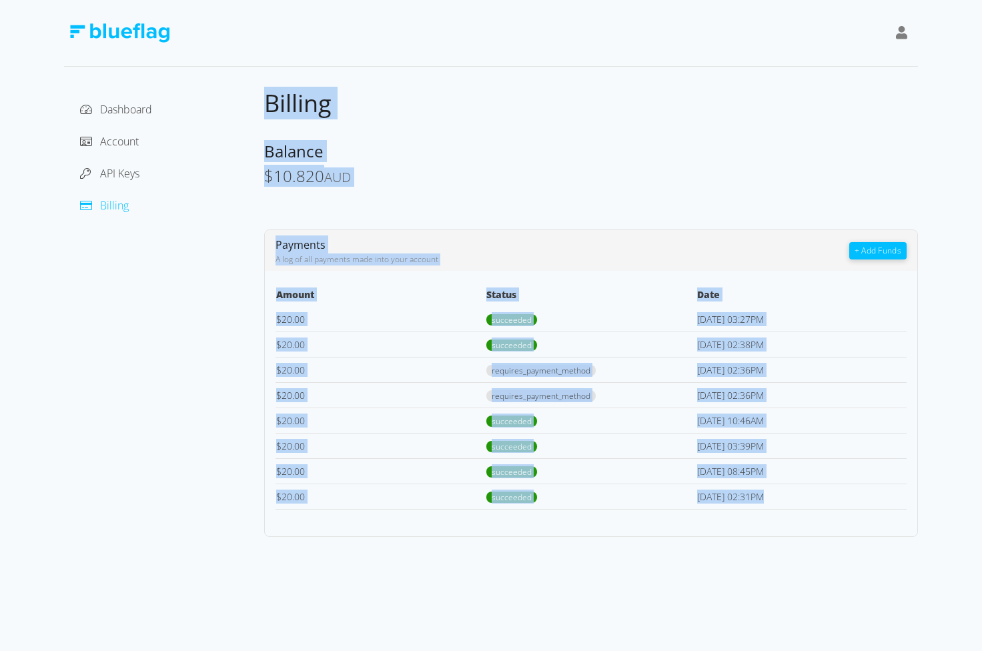
click at [412, 239] on div "Payments A log of all payments made into your account" at bounding box center [562, 250] width 574 height 30
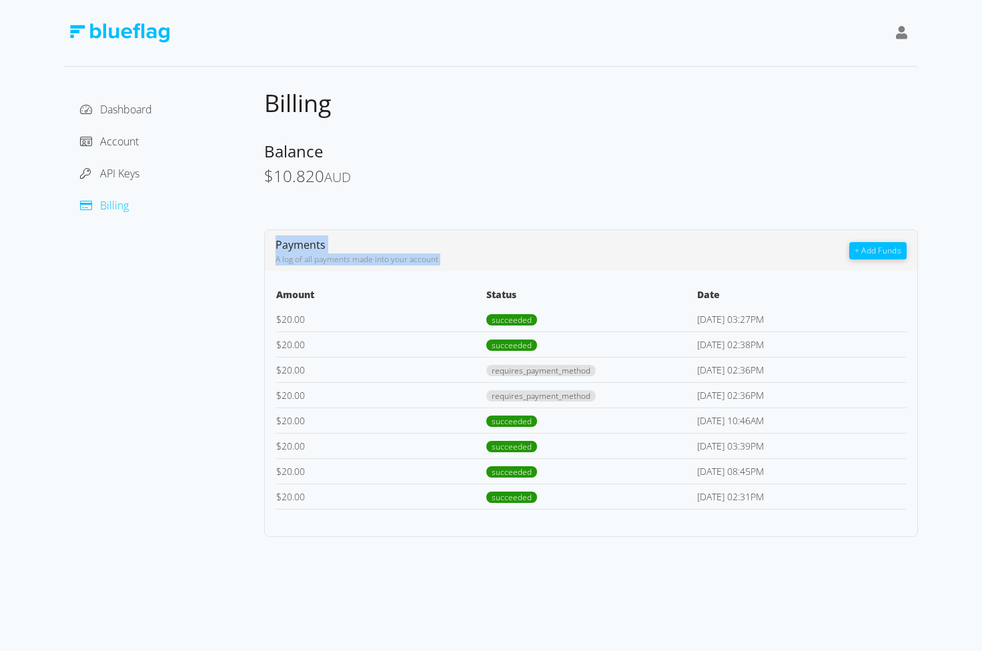
drag, startPoint x: 940, startPoint y: 251, endPoint x: 276, endPoint y: 242, distance: 663.7
click at [276, 242] on div "Dashboard Account API Keys Billing Billing Balance $ 10.820 AUD Payments A log …" at bounding box center [491, 268] width 982 height 537
click at [276, 242] on span "Payments" at bounding box center [300, 244] width 50 height 15
click at [132, 117] on div "Dashboard" at bounding box center [164, 109] width 179 height 21
click at [139, 110] on span "Dashboard" at bounding box center [126, 109] width 52 height 15
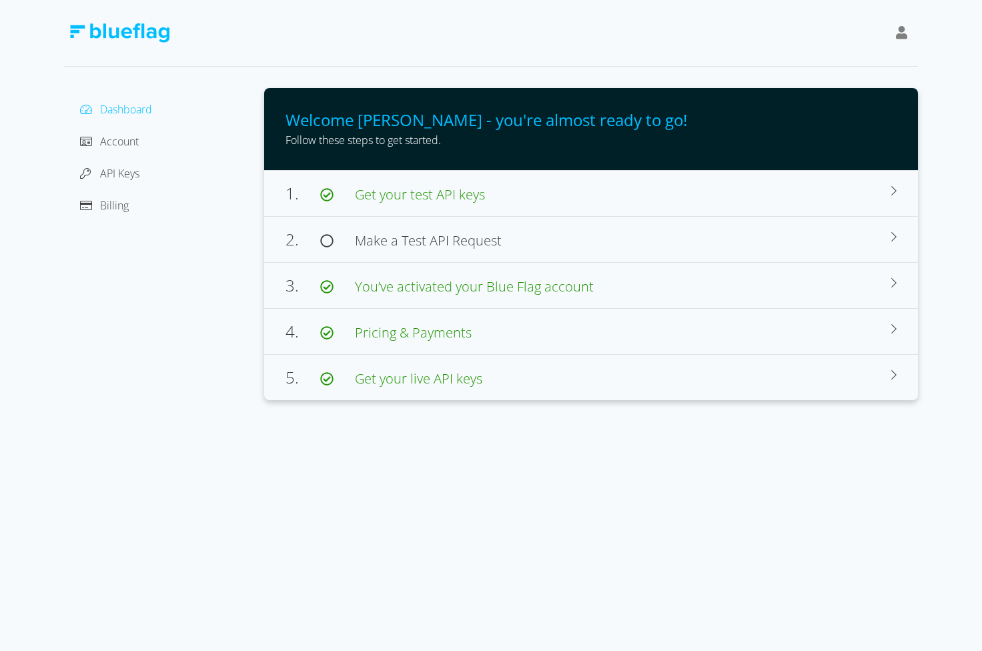
click at [345, 476] on div "Dashboard Account API Keys Billing Welcome [PERSON_NAME] - you're almost ready …" at bounding box center [491, 325] width 982 height 651
click at [896, 36] on icon at bounding box center [902, 32] width 12 height 13
click at [825, 61] on div "[PERSON_NAME]" at bounding box center [841, 67] width 112 height 16
click at [162, 472] on div "Dashboard Account API Keys Billing Welcome [PERSON_NAME] - you're almost ready …" at bounding box center [491, 325] width 982 height 651
click at [127, 211] on span "Billing" at bounding box center [114, 205] width 29 height 15
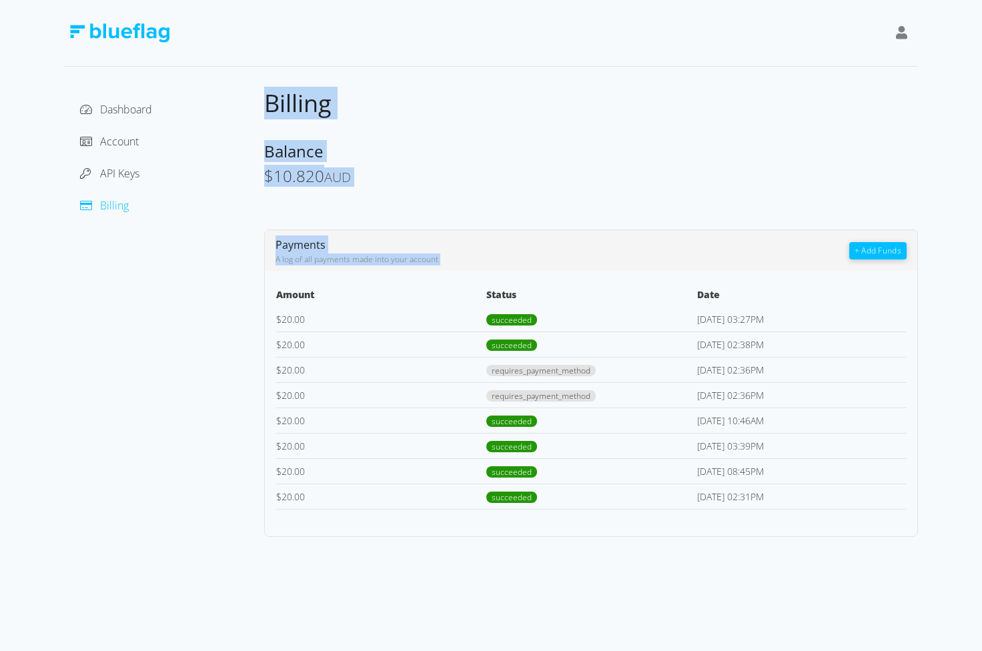
drag, startPoint x: 267, startPoint y: 107, endPoint x: 809, endPoint y: 542, distance: 694.2
click at [809, 542] on div "Dashboard Account API Keys Billing Billing Balance $ 10.820 AUD Payments A log …" at bounding box center [491, 325] width 982 height 651
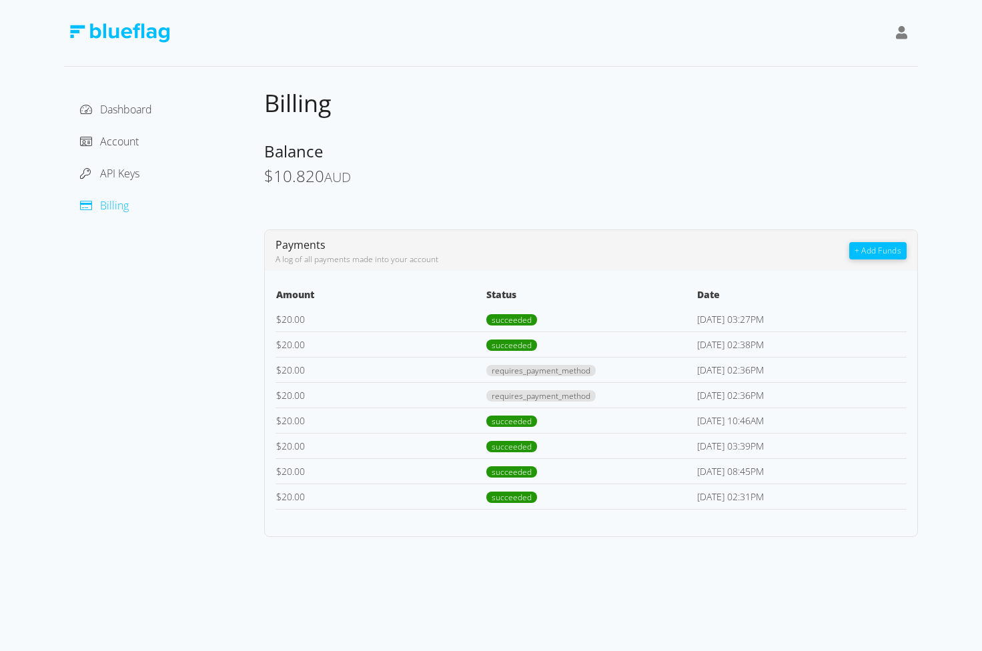
click at [788, 568] on div "Dashboard Account API Keys Billing Billing Balance $ 10.820 AUD Payments A log …" at bounding box center [491, 325] width 982 height 651
click at [105, 179] on span "API Keys" at bounding box center [119, 173] width 39 height 15
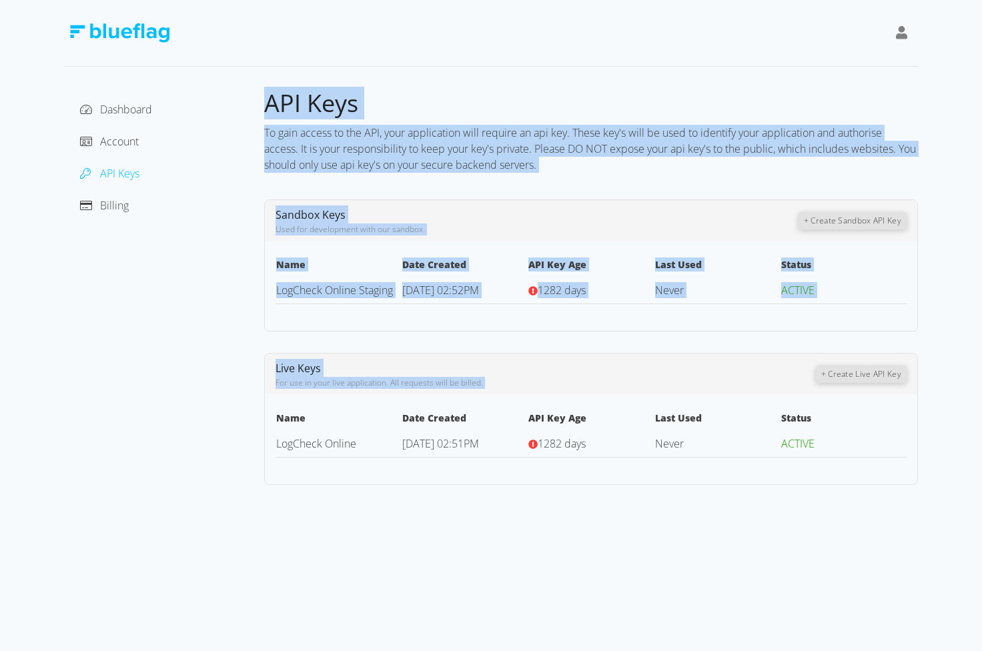
drag, startPoint x: 265, startPoint y: 98, endPoint x: 718, endPoint y: 592, distance: 669.9
click at [718, 592] on div "Dashboard Account API Keys Billing API Keys To gain access to the API, your app…" at bounding box center [491, 325] width 982 height 651
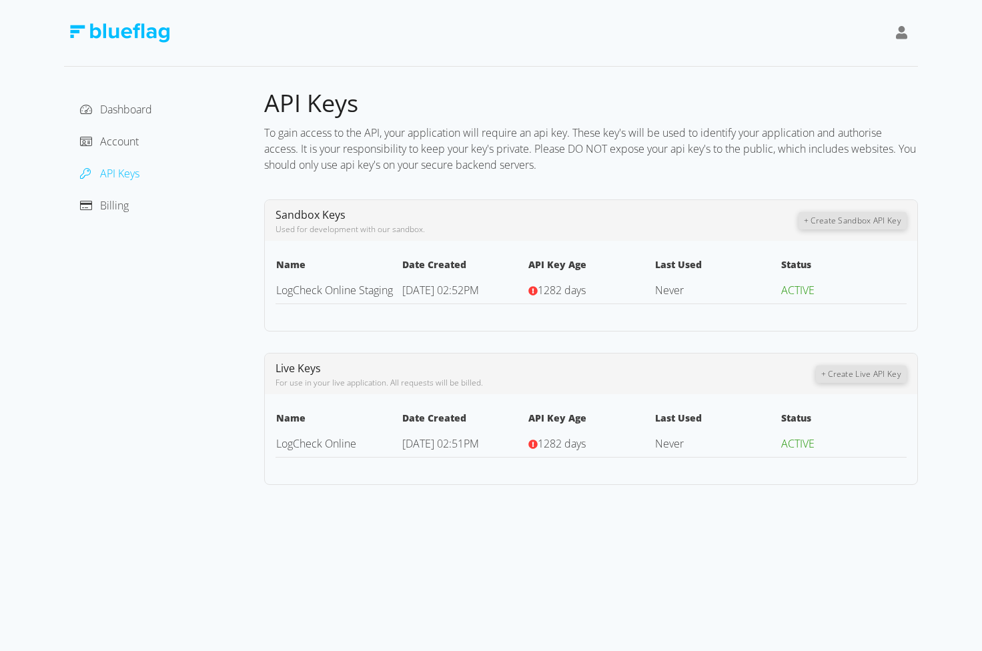
click at [703, 578] on div "Dashboard Account API Keys Billing API Keys To gain access to the API, your app…" at bounding box center [491, 325] width 982 height 651
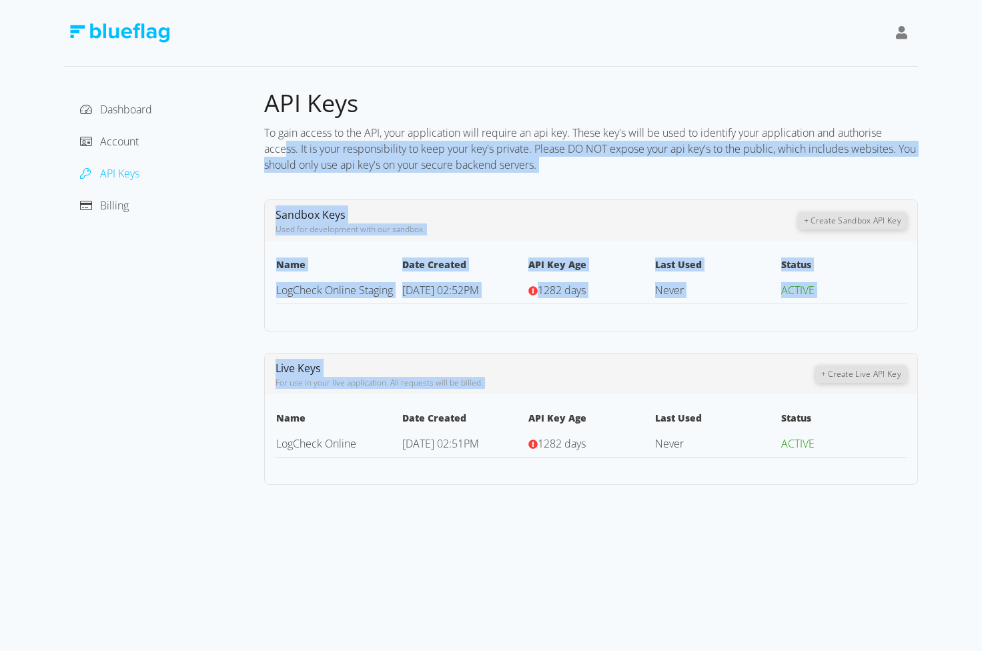
drag, startPoint x: 578, startPoint y: 530, endPoint x: 287, endPoint y: 149, distance: 479.2
click at [287, 149] on div "Dashboard Account API Keys Billing API Keys To gain access to the API, your app…" at bounding box center [491, 325] width 982 height 651
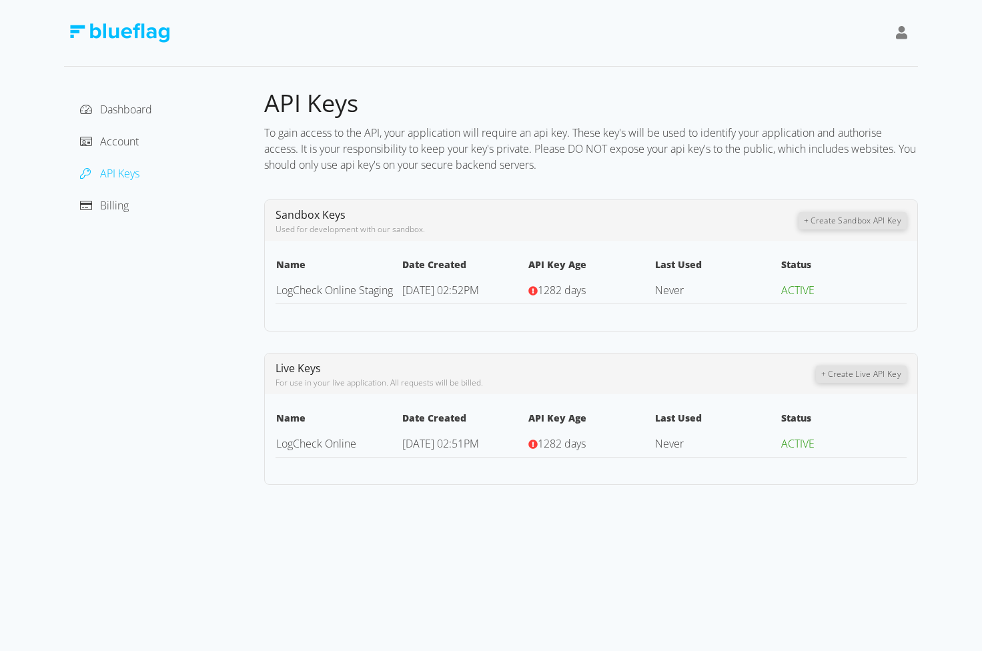
click at [271, 120] on div "To gain access to the API, your application will require an api key. These key'…" at bounding box center [591, 148] width 654 height 59
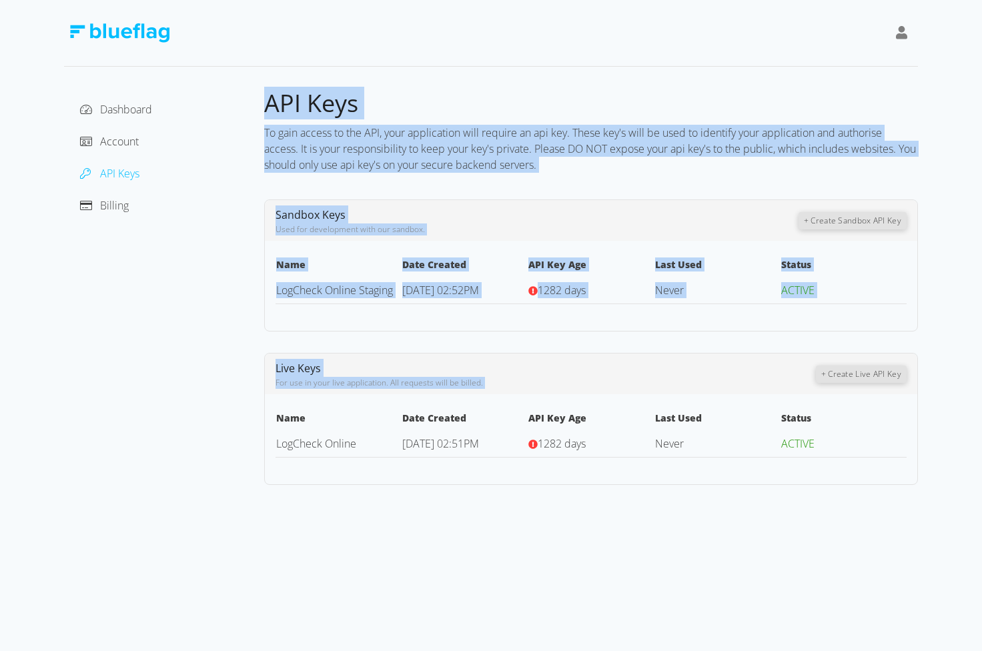
drag, startPoint x: 271, startPoint y: 95, endPoint x: 637, endPoint y: 593, distance: 618.3
click at [637, 593] on div "Dashboard Account API Keys Billing API Keys To gain access to the API, your app…" at bounding box center [491, 325] width 982 height 651
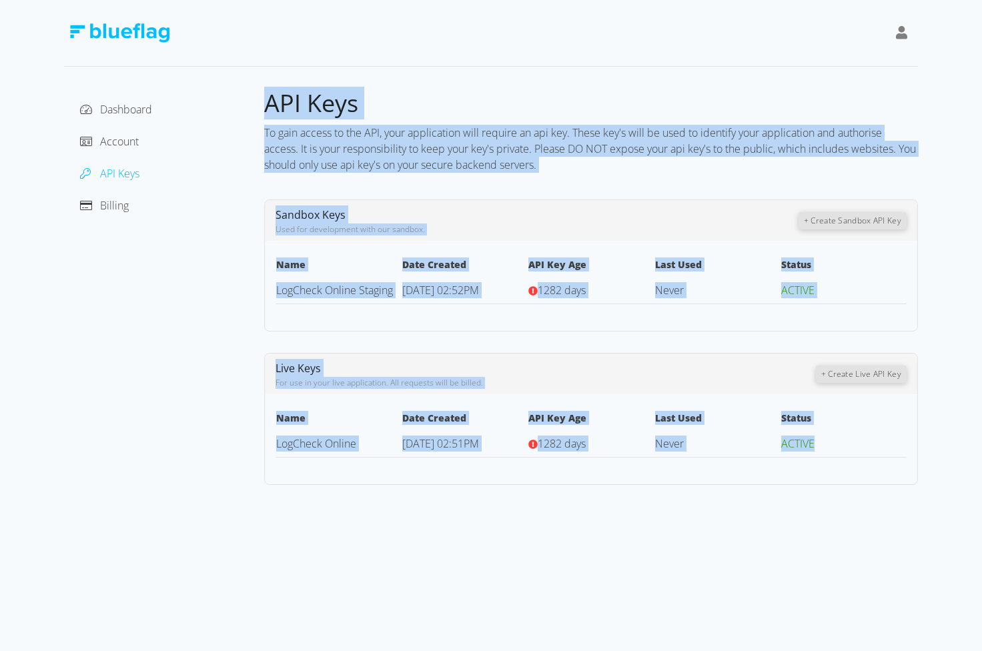
drag, startPoint x: 888, startPoint y: 442, endPoint x: 269, endPoint y: 108, distance: 702.5
click at [269, 108] on div "API Keys To gain access to the API, your application will require an api key. T…" at bounding box center [591, 286] width 654 height 397
click at [269, 108] on span "API Keys" at bounding box center [311, 103] width 94 height 33
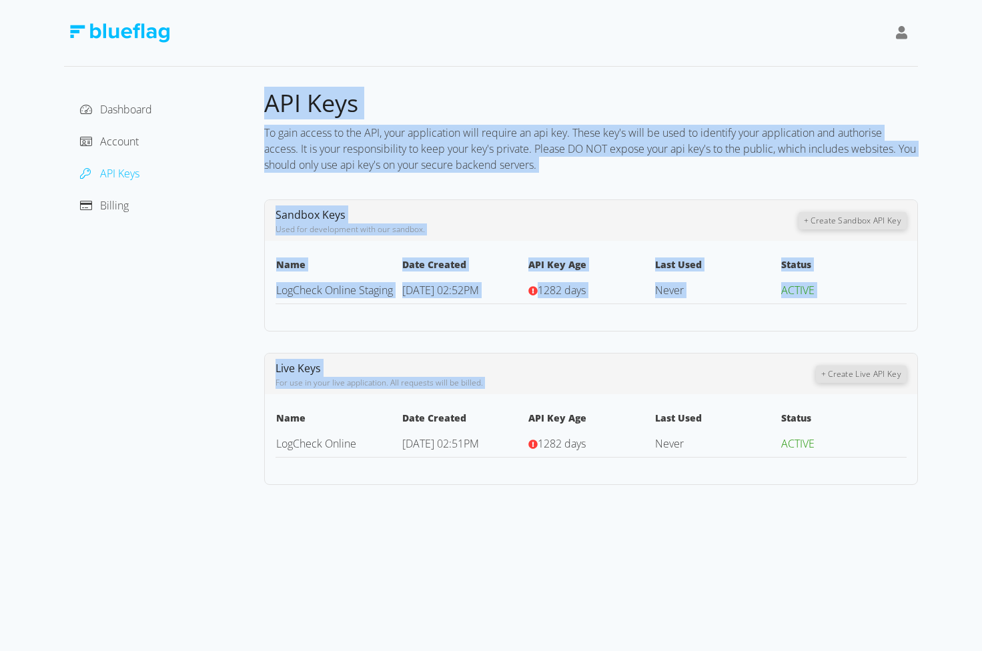
drag, startPoint x: 269, startPoint y: 109, endPoint x: 734, endPoint y: 548, distance: 638.8
click at [734, 548] on div "Dashboard Account API Keys Billing API Keys To gain access to the API, your app…" at bounding box center [491, 325] width 982 height 651
drag, startPoint x: 838, startPoint y: 531, endPoint x: 266, endPoint y: 110, distance: 709.8
click at [266, 110] on div "Dashboard Account API Keys Billing API Keys To gain access to the API, your app…" at bounding box center [491, 325] width 982 height 651
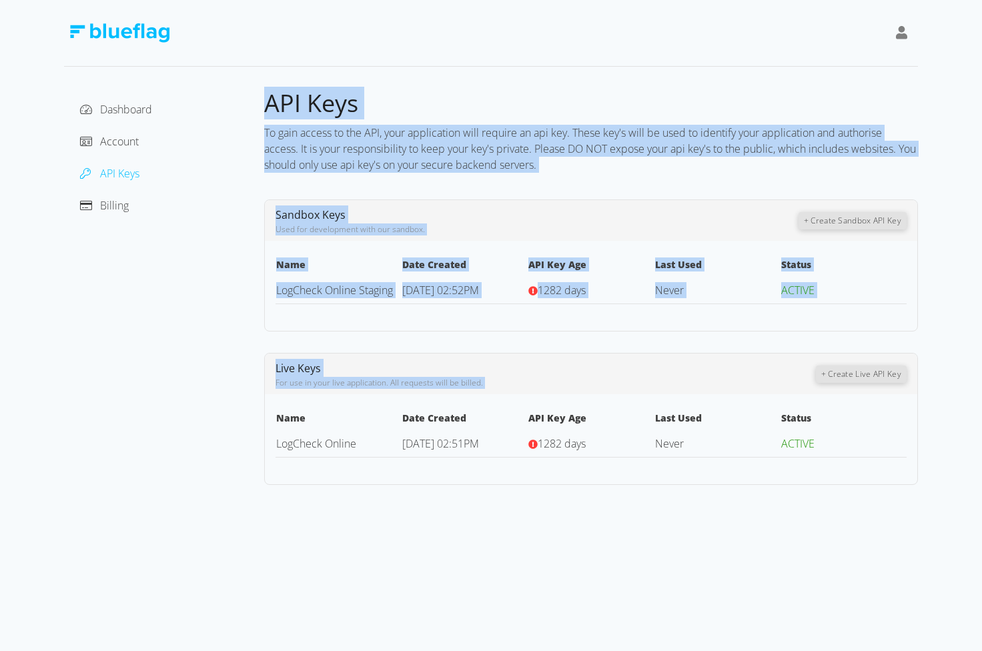
click at [266, 110] on span "API Keys" at bounding box center [311, 103] width 94 height 33
drag, startPoint x: 266, startPoint y: 110, endPoint x: 590, endPoint y: 446, distance: 466.5
click at [590, 446] on div "API Keys To gain access to the API, your application will require an api key. T…" at bounding box center [591, 286] width 654 height 397
click at [590, 446] on td "1282 days" at bounding box center [591, 443] width 126 height 27
drag, startPoint x: 824, startPoint y: 458, endPoint x: 267, endPoint y: 88, distance: 668.4
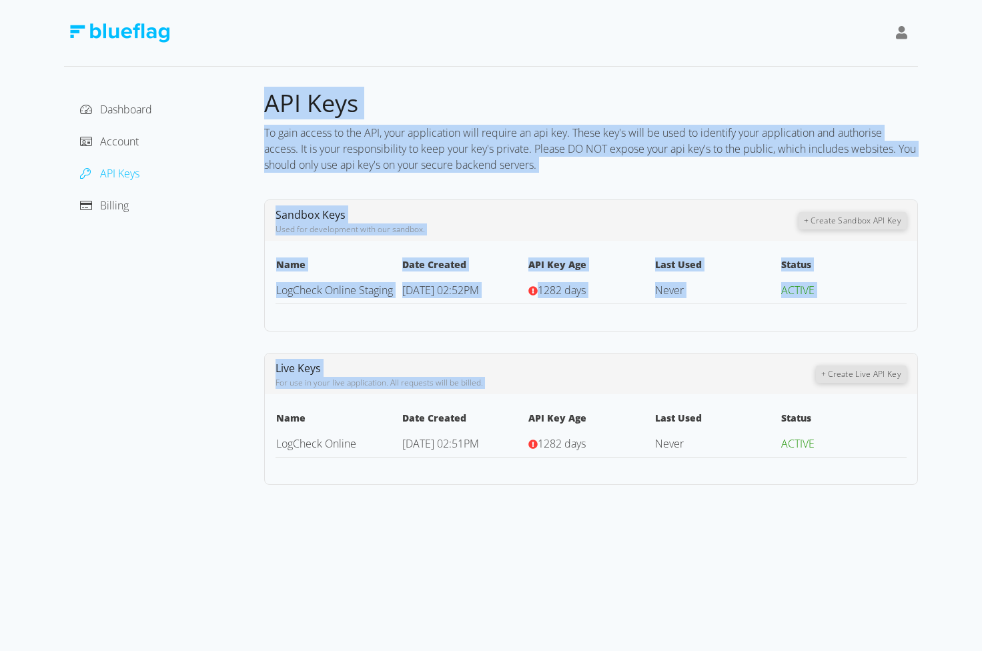
click at [267, 88] on div "API Keys To gain access to the API, your application will require an api key. T…" at bounding box center [591, 286] width 654 height 397
click at [267, 88] on span "API Keys" at bounding box center [311, 103] width 94 height 33
drag, startPoint x: 267, startPoint y: 105, endPoint x: 672, endPoint y: 524, distance: 582.1
click at [672, 524] on div "Dashboard Account API Keys Billing API Keys To gain access to the API, your app…" at bounding box center [491, 325] width 982 height 651
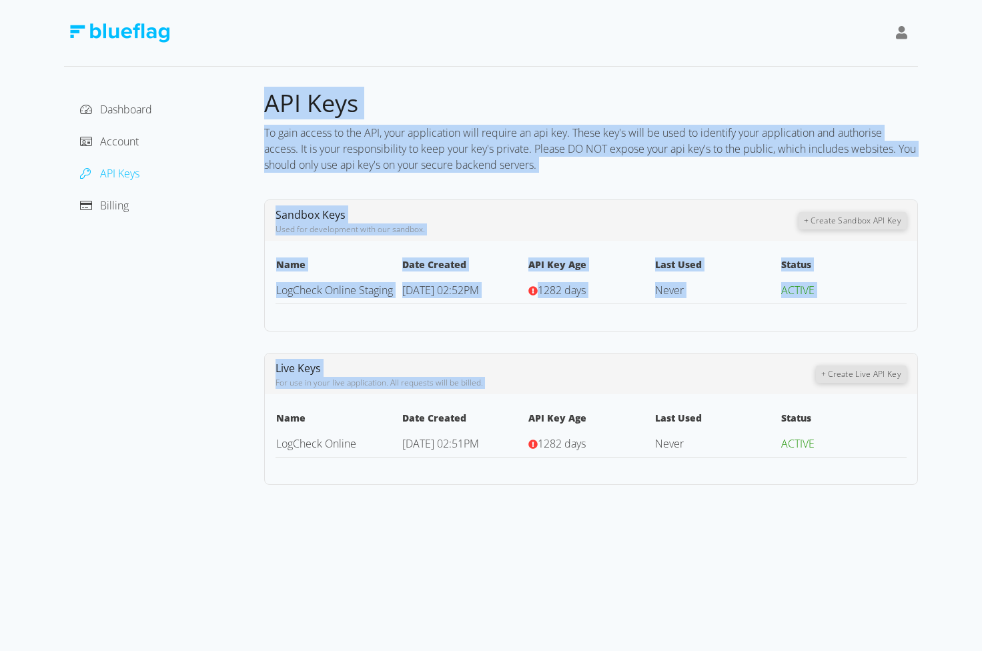
drag, startPoint x: 841, startPoint y: 475, endPoint x: 267, endPoint y: 103, distance: 684.0
click at [267, 103] on div "API Keys To gain access to the API, your application will require an api key. T…" at bounding box center [591, 286] width 654 height 397
click at [267, 103] on span "API Keys" at bounding box center [311, 103] width 94 height 33
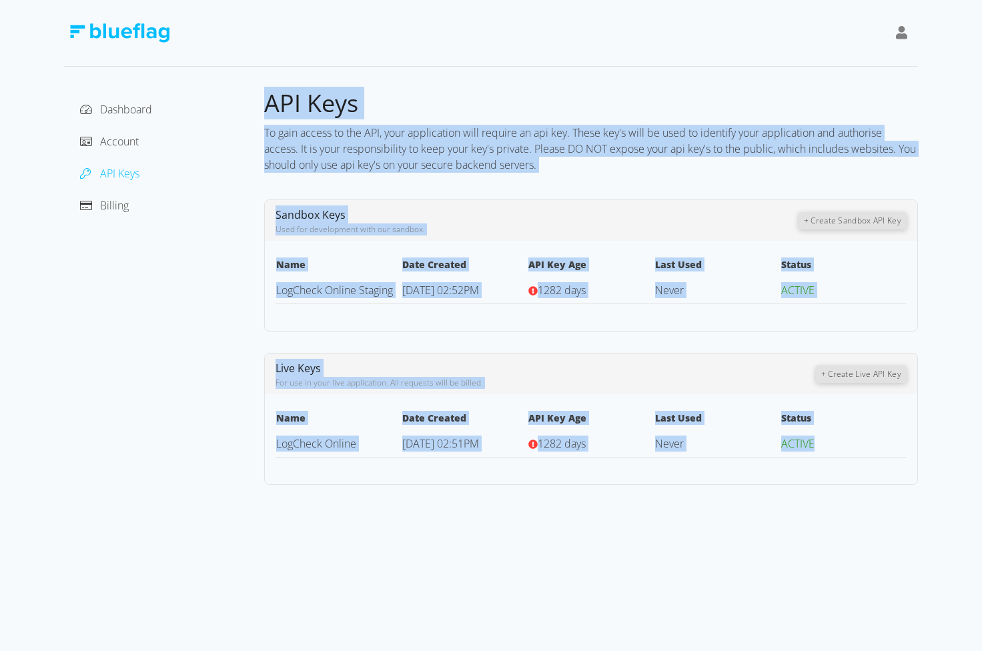
drag, startPoint x: 267, startPoint y: 103, endPoint x: 848, endPoint y: 452, distance: 677.9
click at [848, 452] on div "API Keys To gain access to the API, your application will require an api key. T…" at bounding box center [591, 286] width 654 height 397
click at [848, 452] on td "ACTIVE" at bounding box center [843, 443] width 126 height 27
drag, startPoint x: 848, startPoint y: 452, endPoint x: 265, endPoint y: 113, distance: 674.5
click at [265, 113] on div "API Keys To gain access to the API, your application will require an api key. T…" at bounding box center [591, 286] width 654 height 397
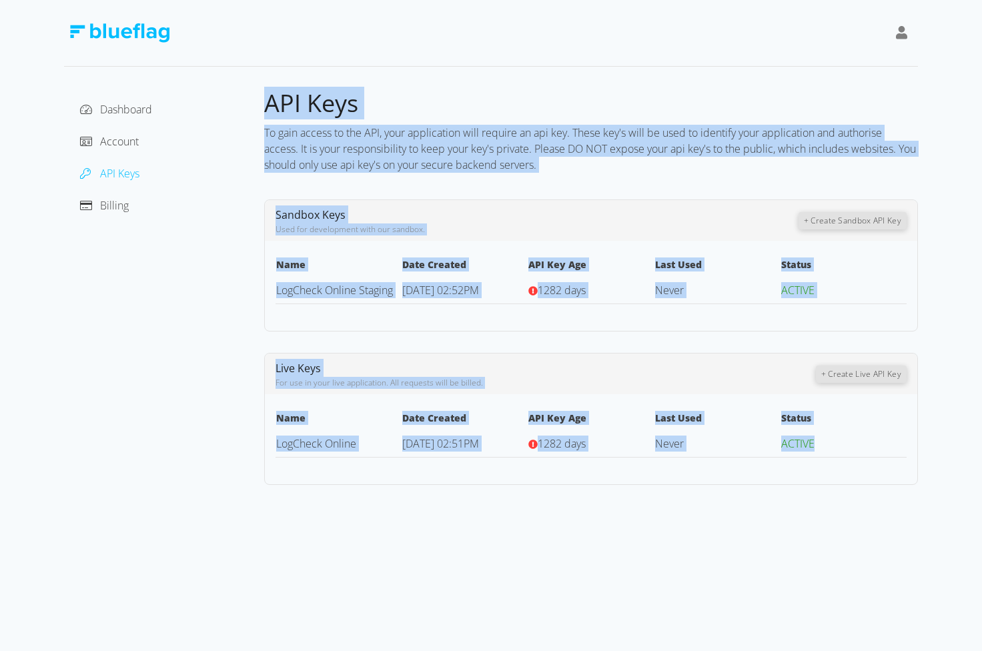
click at [265, 113] on span "API Keys" at bounding box center [311, 103] width 94 height 33
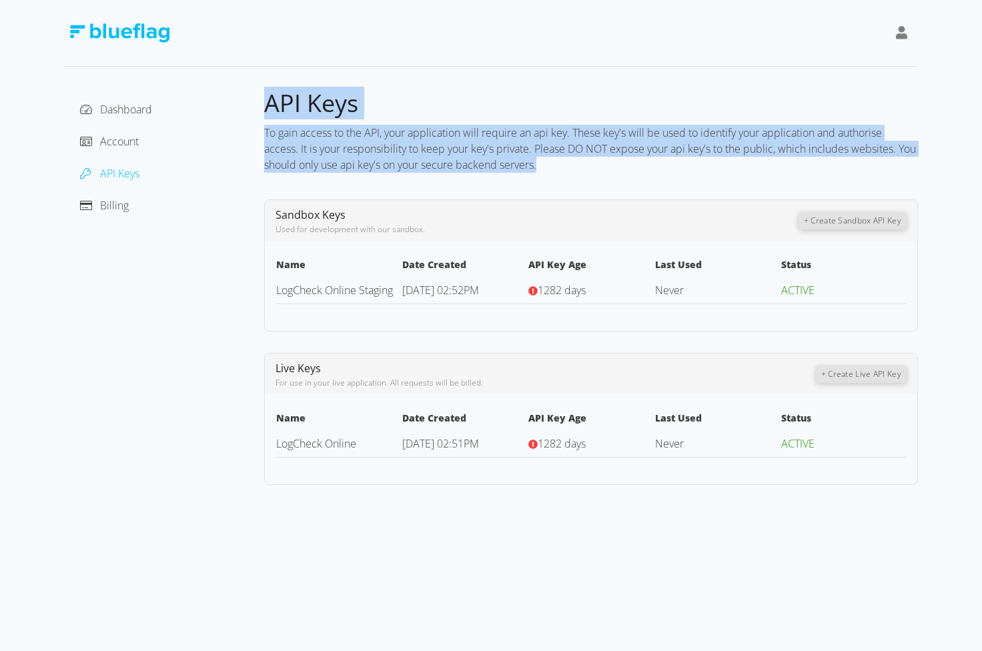
drag, startPoint x: 267, startPoint y: 105, endPoint x: 590, endPoint y: 163, distance: 328.0
click at [590, 163] on div "API Keys To gain access to the API, your application will require an api key. T…" at bounding box center [591, 286] width 654 height 397
click at [590, 163] on div "To gain access to the API, your application will require an api key. These key'…" at bounding box center [591, 148] width 654 height 59
drag, startPoint x: 584, startPoint y: 165, endPoint x: 274, endPoint y: 106, distance: 315.1
click at [274, 106] on div "API Keys To gain access to the API, your application will require an api key. T…" at bounding box center [591, 286] width 654 height 397
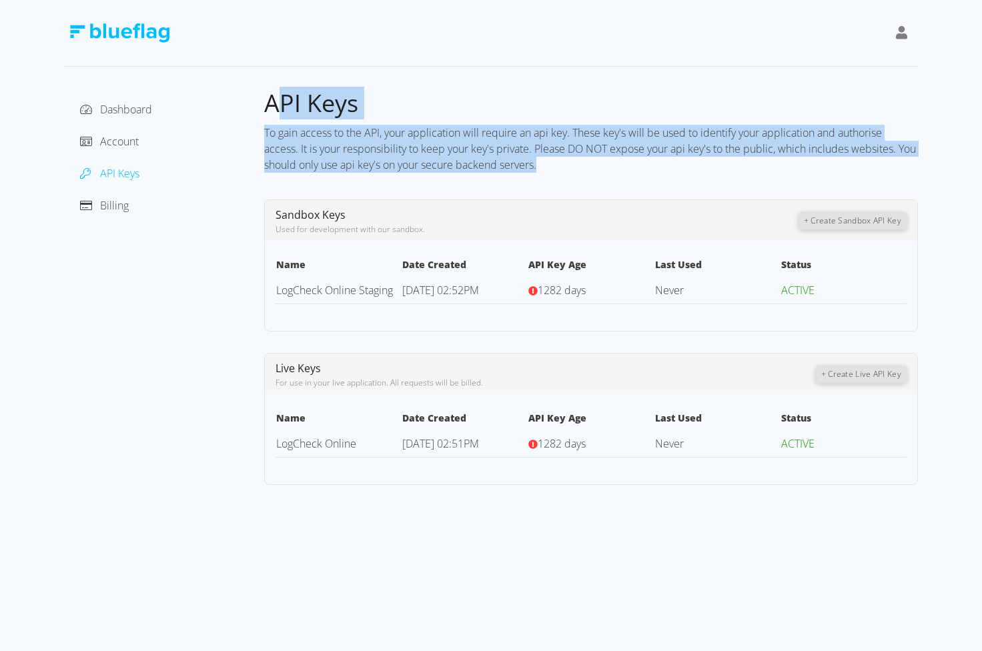
click at [274, 106] on span "API Keys" at bounding box center [311, 103] width 94 height 33
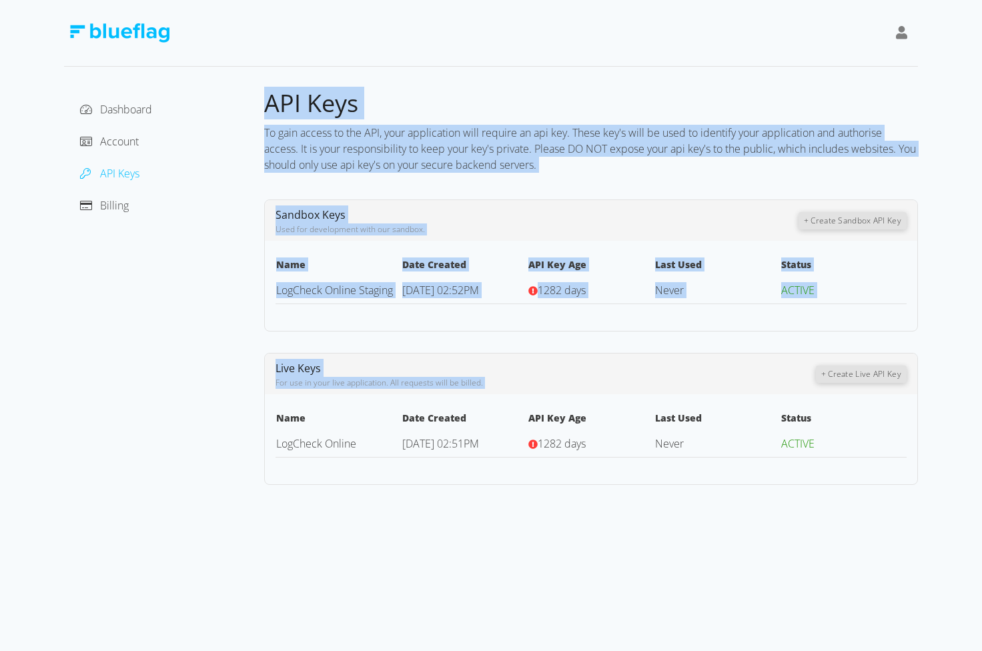
drag, startPoint x: 267, startPoint y: 106, endPoint x: 752, endPoint y: 471, distance: 606.3
click at [752, 470] on div "API Keys To gain access to the API, your application will require an api key. T…" at bounding box center [591, 286] width 654 height 397
click at [752, 471] on div "Live Keys For use in your live application. All requests will be billed. + Crea…" at bounding box center [591, 419] width 654 height 132
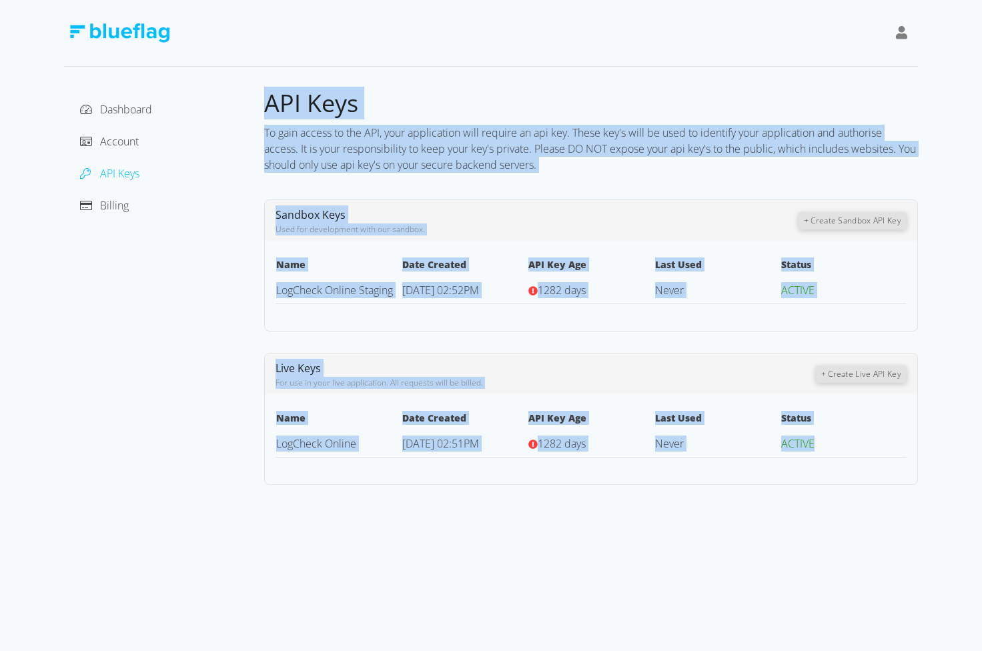
drag, startPoint x: 267, startPoint y: 105, endPoint x: 815, endPoint y: 451, distance: 647.8
click at [815, 451] on div "API Keys To gain access to the API, your application will require an api key. T…" at bounding box center [591, 286] width 654 height 397
click at [832, 452] on td "ACTIVE" at bounding box center [843, 443] width 126 height 27
drag, startPoint x: 828, startPoint y: 449, endPoint x: 266, endPoint y: 105, distance: 658.9
click at [266, 105] on div "API Keys To gain access to the API, your application will require an api key. T…" at bounding box center [591, 286] width 654 height 397
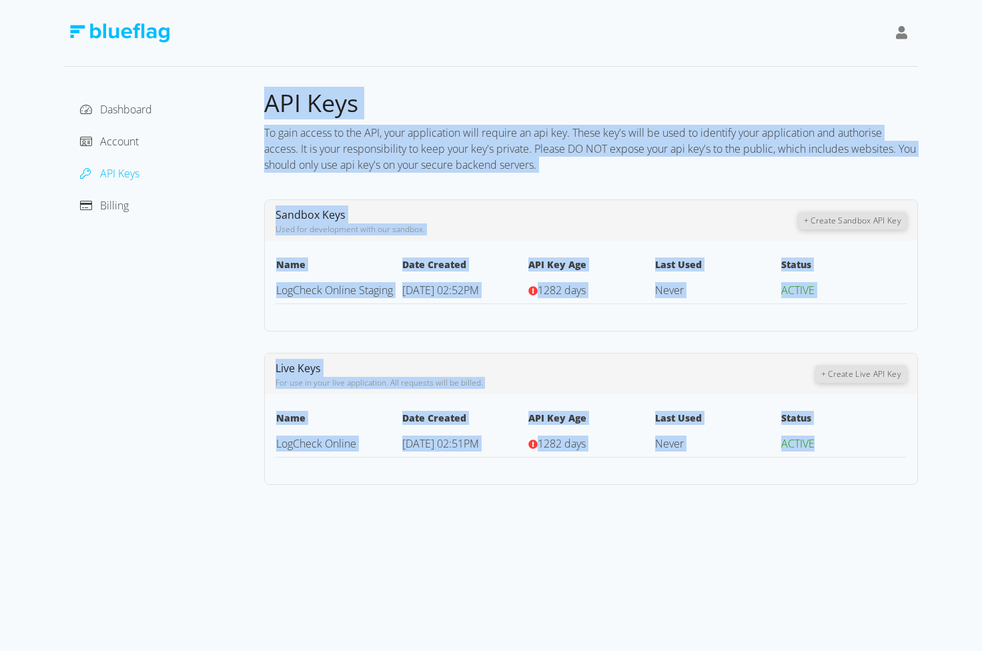
click at [266, 105] on span "API Keys" at bounding box center [311, 103] width 94 height 33
drag, startPoint x: 266, startPoint y: 105, endPoint x: 816, endPoint y: 445, distance: 646.0
click at [816, 445] on div "API Keys To gain access to the API, your application will require an api key. T…" at bounding box center [591, 286] width 654 height 397
click at [816, 445] on td "ACTIVE" at bounding box center [843, 443] width 126 height 27
drag, startPoint x: 833, startPoint y: 450, endPoint x: 263, endPoint y: 109, distance: 663.8
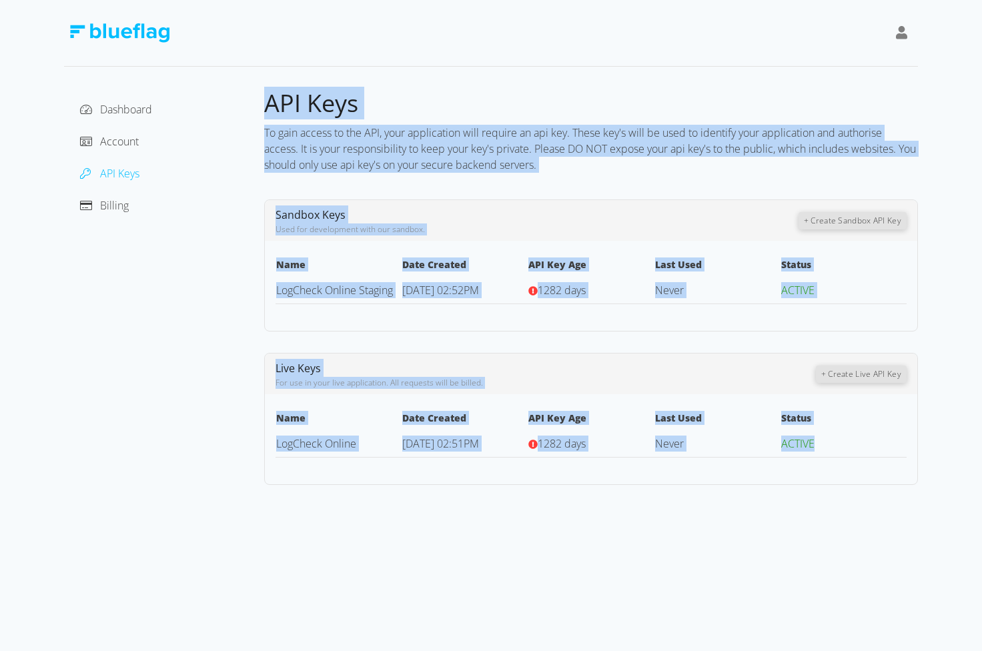
click at [264, 109] on div "API Keys To gain access to the API, your application will require an api key. T…" at bounding box center [591, 286] width 654 height 397
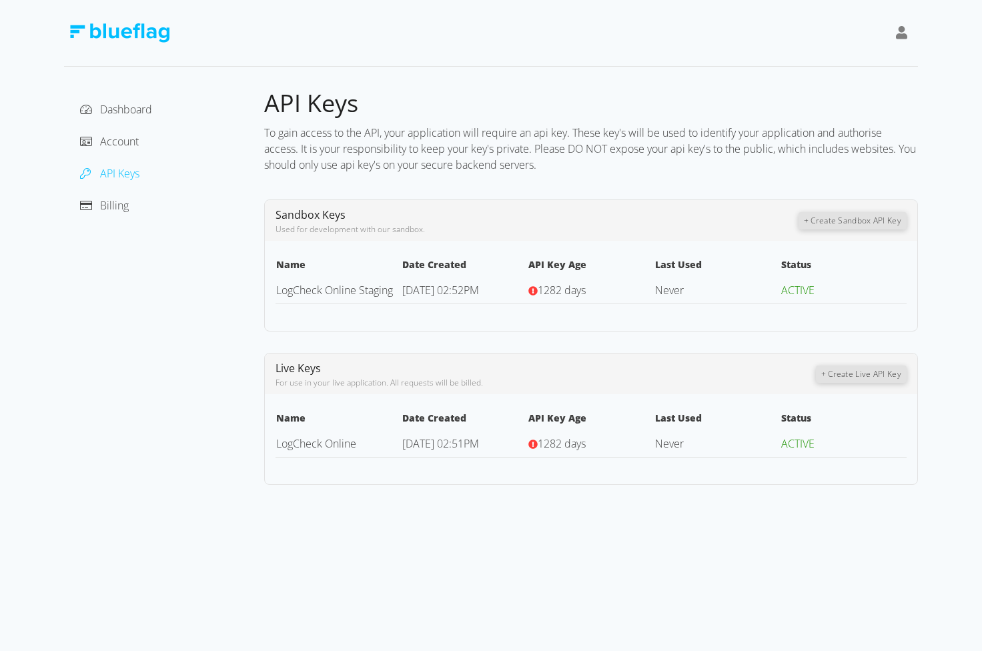
click at [264, 109] on span "API Keys" at bounding box center [311, 103] width 94 height 33
click at [267, 107] on span "API Keys" at bounding box center [311, 103] width 94 height 33
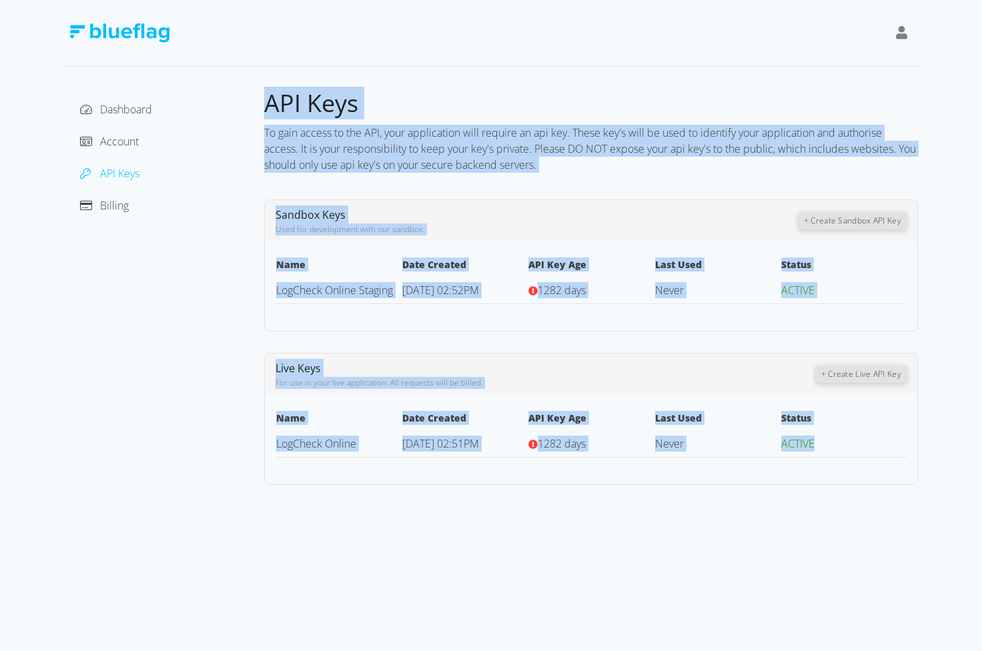
drag, startPoint x: 267, startPoint y: 107, endPoint x: 817, endPoint y: 450, distance: 647.8
click at [817, 450] on div "API Keys To gain access to the API, your application will require an api key. T…" at bounding box center [591, 286] width 654 height 397
click at [817, 450] on td "ACTIVE" at bounding box center [843, 443] width 126 height 27
drag, startPoint x: 817, startPoint y: 450, endPoint x: 263, endPoint y: 105, distance: 652.2
click at [264, 105] on div "API Keys To gain access to the API, your application will require an api key. T…" at bounding box center [591, 286] width 654 height 397
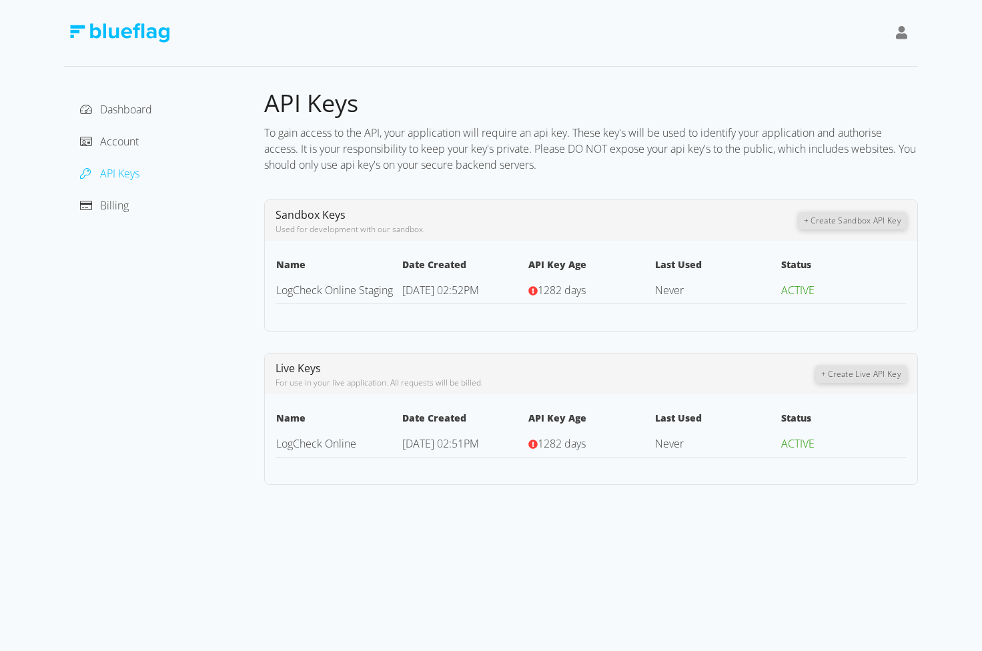
click at [264, 105] on span "API Keys" at bounding box center [311, 103] width 94 height 33
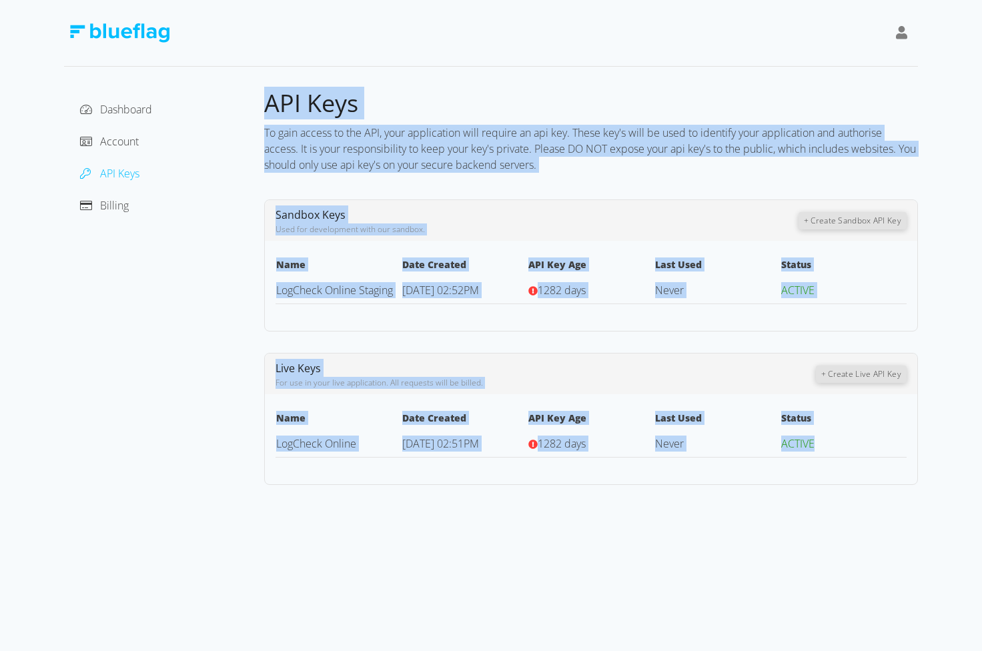
drag, startPoint x: 266, startPoint y: 105, endPoint x: 831, endPoint y: 444, distance: 659.1
click at [834, 442] on div "API Keys To gain access to the API, your application will require an api key. T…" at bounding box center [591, 286] width 654 height 397
click at [831, 444] on td "ACTIVE" at bounding box center [843, 443] width 126 height 27
drag, startPoint x: 831, startPoint y: 444, endPoint x: 265, endPoint y: 106, distance: 659.0
click at [265, 106] on div "API Keys To gain access to the API, your application will require an api key. T…" at bounding box center [591, 286] width 654 height 397
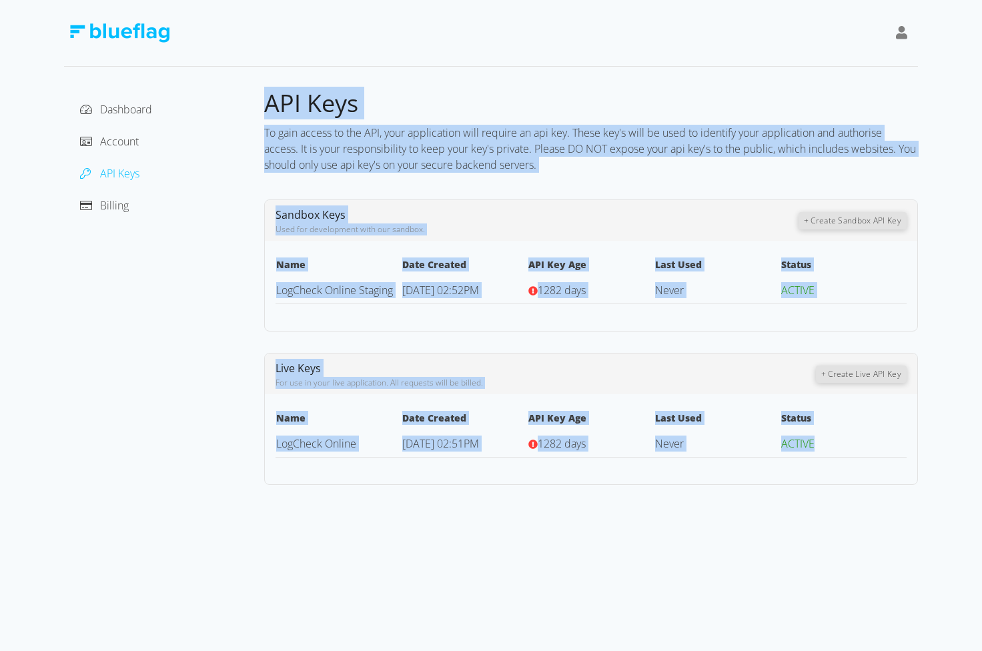
click at [265, 106] on span "API Keys" at bounding box center [311, 103] width 94 height 33
drag, startPoint x: 265, startPoint y: 106, endPoint x: 818, endPoint y: 460, distance: 655.7
click at [818, 460] on div "API Keys To gain access to the API, your application will require an api key. T…" at bounding box center [591, 286] width 654 height 397
click at [818, 460] on div "Name Date Created API Key Age Last Used Status LogCheck Online [DATE] 02:51PM 1…" at bounding box center [591, 434] width 652 height 58
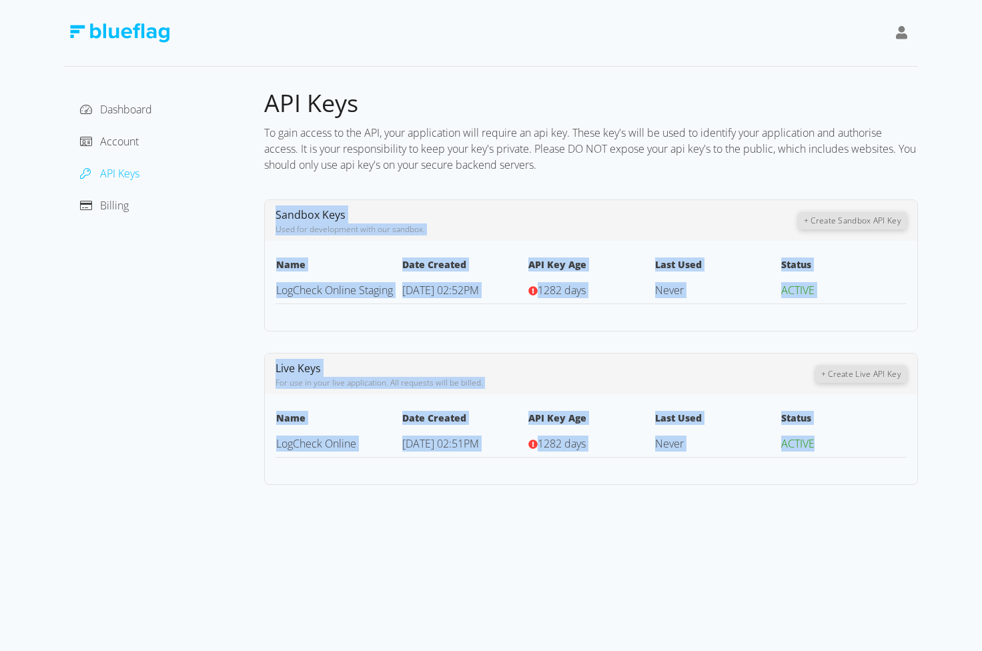
drag, startPoint x: 833, startPoint y: 452, endPoint x: 271, endPoint y: 215, distance: 609.2
click at [271, 215] on div "API Keys To gain access to the API, your application will require an api key. T…" at bounding box center [591, 286] width 654 height 397
click at [271, 215] on div "Sandbox Keys Used for development with our sandbox. + Create Sandbox API Key" at bounding box center [591, 220] width 652 height 41
drag, startPoint x: 271, startPoint y: 215, endPoint x: 772, endPoint y: 441, distance: 548.7
click at [772, 441] on div "API Keys To gain access to the API, your application will require an api key. T…" at bounding box center [591, 286] width 654 height 397
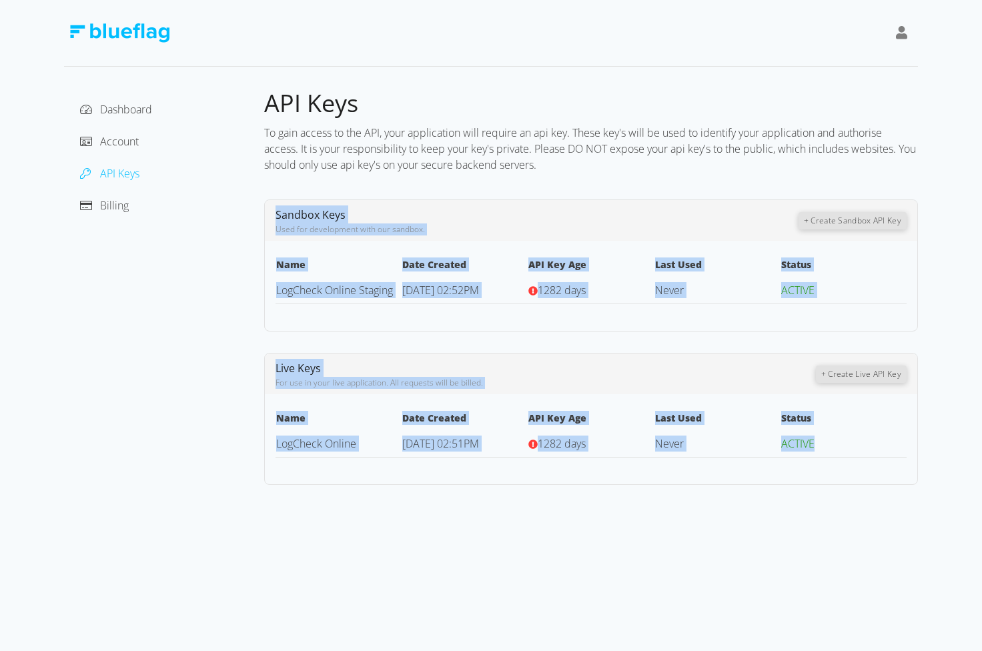
click at [761, 450] on td "Never" at bounding box center [717, 443] width 126 height 27
drag, startPoint x: 823, startPoint y: 456, endPoint x: 273, endPoint y: 213, distance: 601.7
click at [273, 213] on div "API Keys To gain access to the API, your application will require an api key. T…" at bounding box center [591, 286] width 654 height 397
click at [273, 213] on div "Sandbox Keys Used for development with our sandbox. + Create Sandbox API Key" at bounding box center [591, 220] width 652 height 41
drag, startPoint x: 273, startPoint y: 213, endPoint x: 826, endPoint y: 439, distance: 598.0
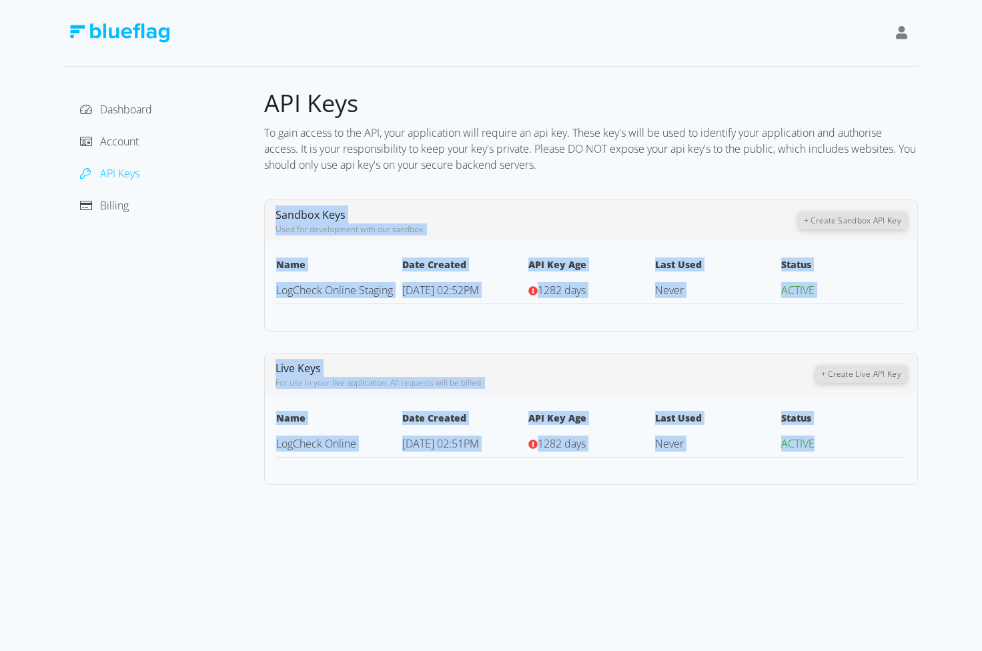
click at [826, 439] on div "API Keys To gain access to the API, your application will require an api key. T…" at bounding box center [591, 286] width 654 height 397
click at [826, 439] on td "ACTIVE" at bounding box center [843, 443] width 126 height 27
drag, startPoint x: 826, startPoint y: 439, endPoint x: 271, endPoint y: 210, distance: 600.2
click at [271, 210] on div "API Keys To gain access to the API, your application will require an api key. T…" at bounding box center [591, 286] width 654 height 397
click at [271, 210] on div "Sandbox Keys Used for development with our sandbox. + Create Sandbox API Key" at bounding box center [591, 220] width 652 height 41
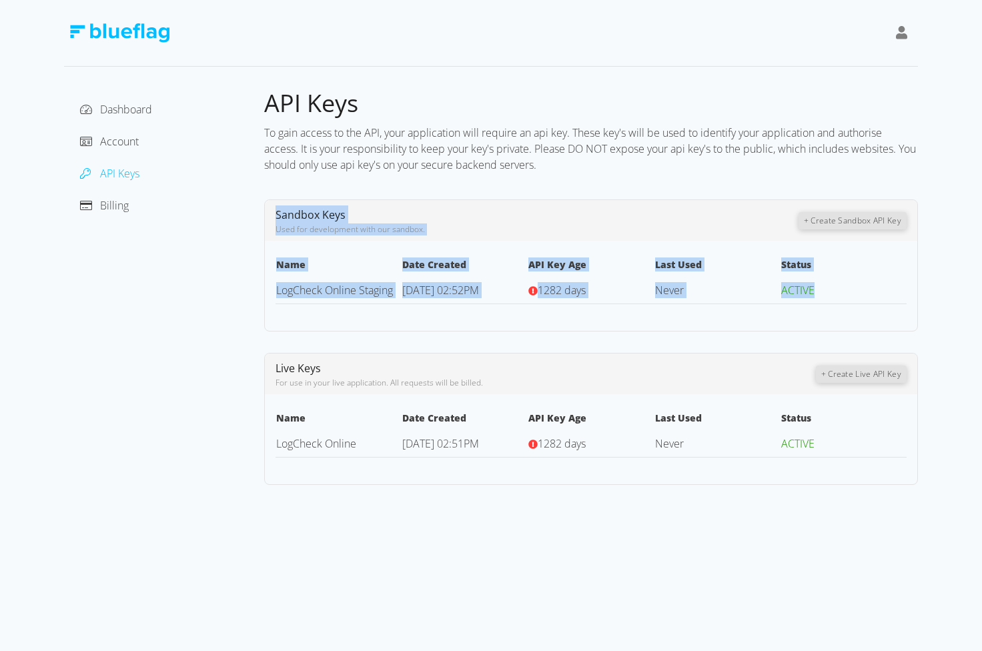
drag, startPoint x: 275, startPoint y: 213, endPoint x: 582, endPoint y: 355, distance: 337.5
click at [582, 355] on div "API Keys To gain access to the API, your application will require an api key. T…" at bounding box center [591, 286] width 654 height 397
click at [553, 333] on div "API Keys To gain access to the API, your application will require an api key. T…" at bounding box center [591, 286] width 654 height 397
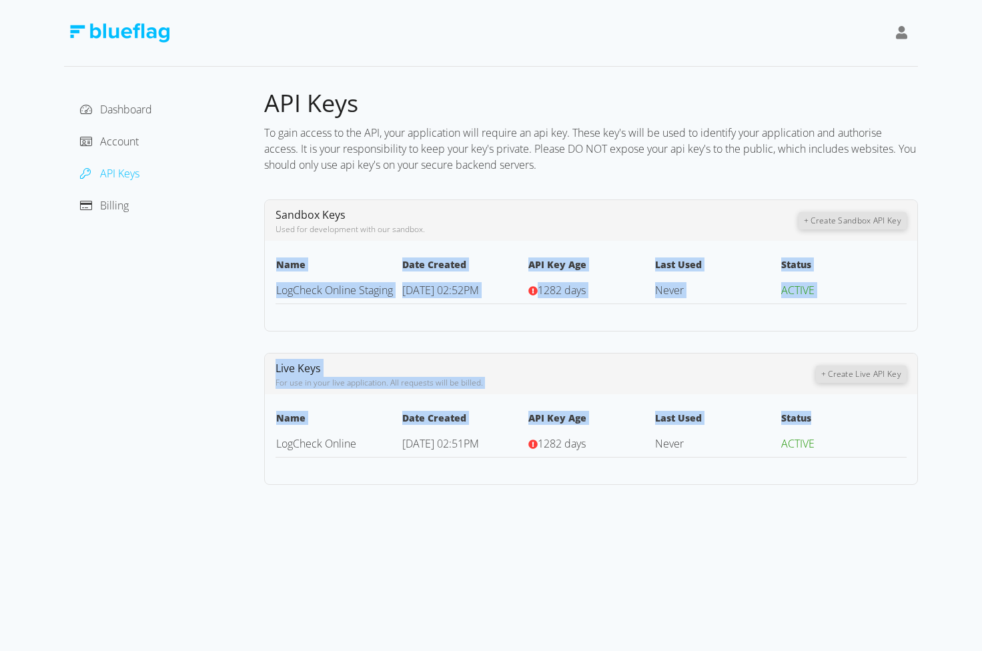
drag, startPoint x: 689, startPoint y: 416, endPoint x: 358, endPoint y: 323, distance: 343.4
click at [358, 323] on div "API Keys To gain access to the API, your application will require an api key. T…" at bounding box center [591, 286] width 654 height 397
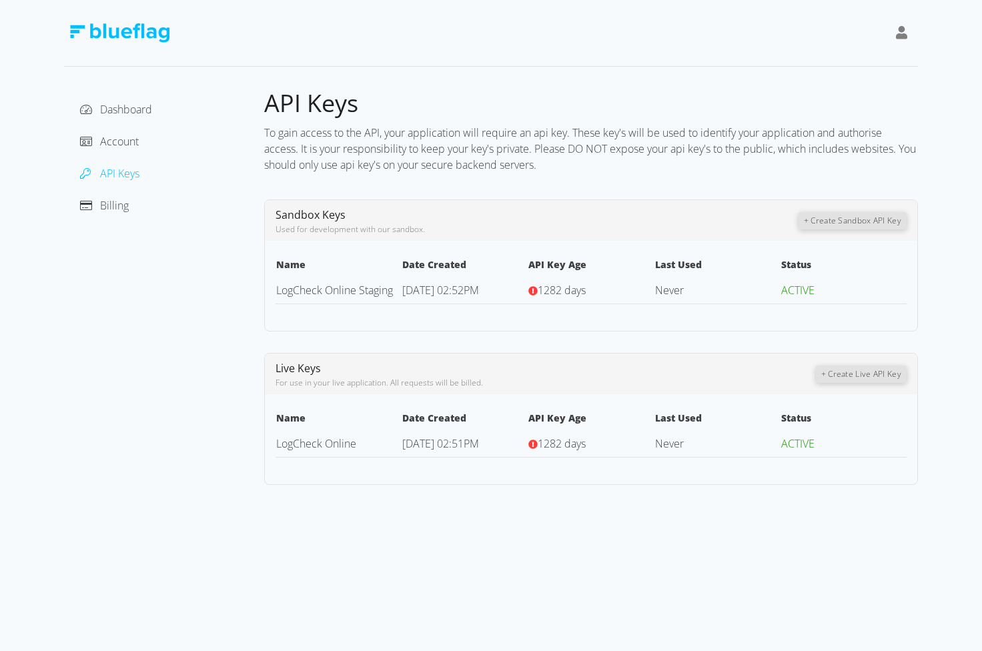
click at [497, 406] on div "Name Date Created API Key Age Last Used Status LogCheck Online [DATE] 02:51PM 1…" at bounding box center [591, 434] width 652 height 58
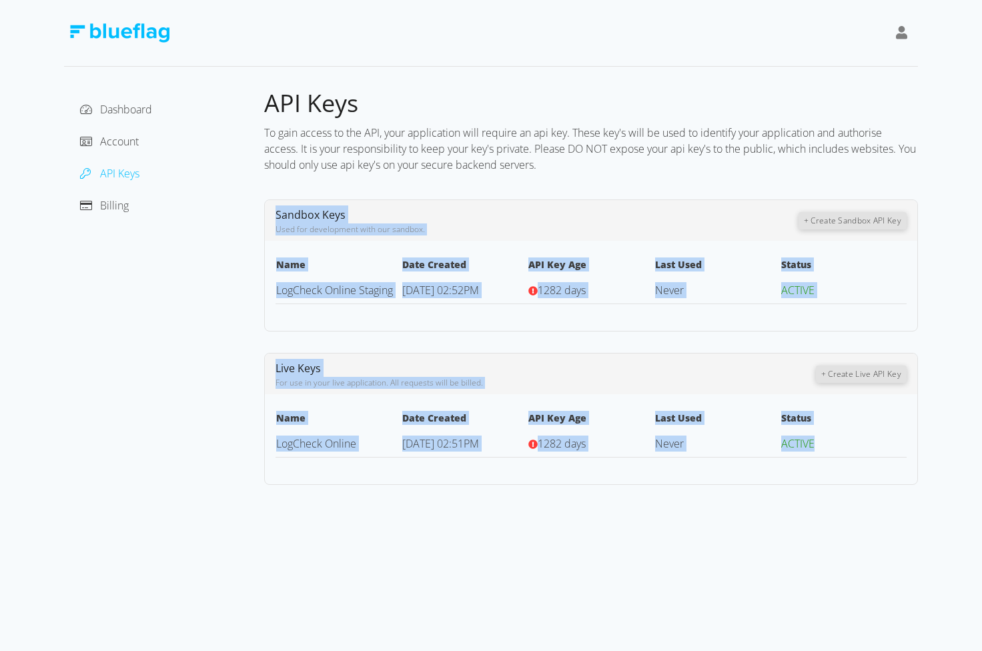
drag, startPoint x: 832, startPoint y: 444, endPoint x: 271, endPoint y: 216, distance: 604.9
click at [271, 217] on div "API Keys To gain access to the API, your application will require an api key. T…" at bounding box center [591, 286] width 654 height 397
click at [271, 216] on div "Sandbox Keys Used for development with our sandbox. + Create Sandbox API Key" at bounding box center [591, 220] width 652 height 41
drag, startPoint x: 271, startPoint y: 216, endPoint x: 818, endPoint y: 439, distance: 590.6
click at [818, 439] on div "API Keys To gain access to the API, your application will require an api key. T…" at bounding box center [591, 286] width 654 height 397
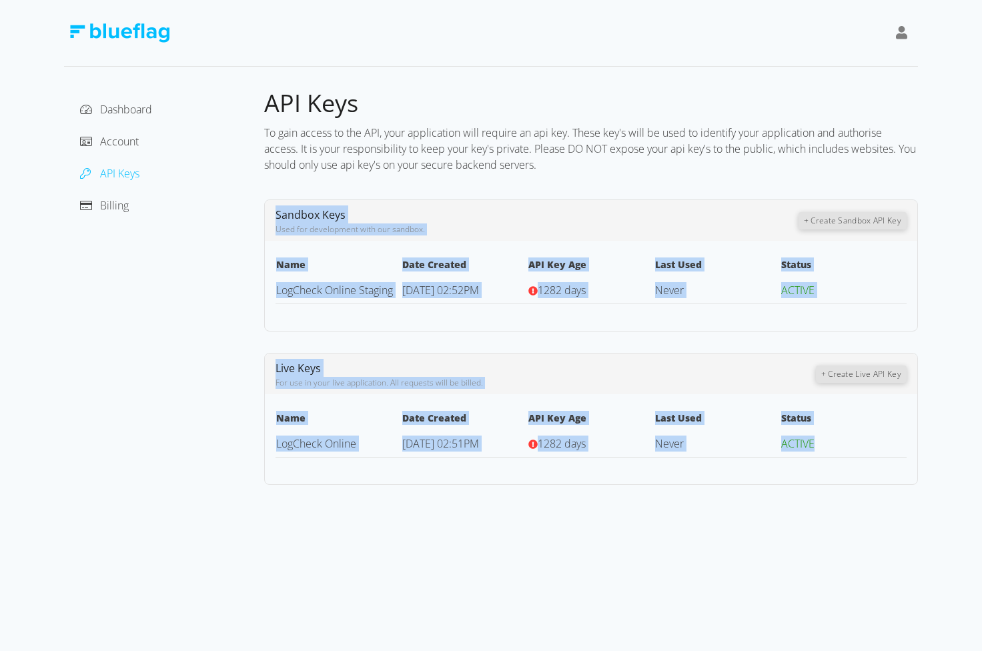
click at [818, 439] on td "ACTIVE" at bounding box center [843, 443] width 126 height 27
drag, startPoint x: 818, startPoint y: 439, endPoint x: 274, endPoint y: 213, distance: 589.4
click at [274, 213] on div "API Keys To gain access to the API, your application will require an api key. T…" at bounding box center [591, 286] width 654 height 397
click at [274, 213] on div "Sandbox Keys Used for development with our sandbox. + Create Sandbox API Key" at bounding box center [591, 220] width 652 height 41
drag, startPoint x: 274, startPoint y: 213, endPoint x: 815, endPoint y: 442, distance: 587.3
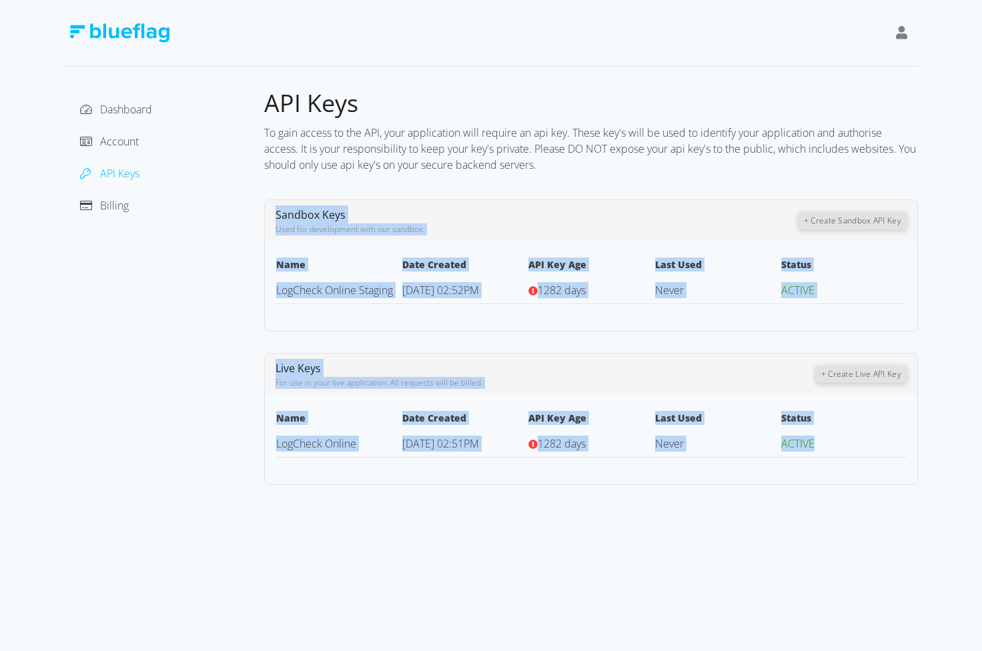
click at [815, 442] on div "API Keys To gain access to the API, your application will require an api key. T…" at bounding box center [591, 286] width 654 height 397
click at [815, 442] on td "ACTIVE" at bounding box center [843, 443] width 126 height 27
drag, startPoint x: 815, startPoint y: 442, endPoint x: 280, endPoint y: 215, distance: 581.0
click at [280, 215] on div "API Keys To gain access to the API, your application will require an api key. T…" at bounding box center [591, 286] width 654 height 397
click at [280, 215] on span "Sandbox Keys" at bounding box center [310, 214] width 70 height 15
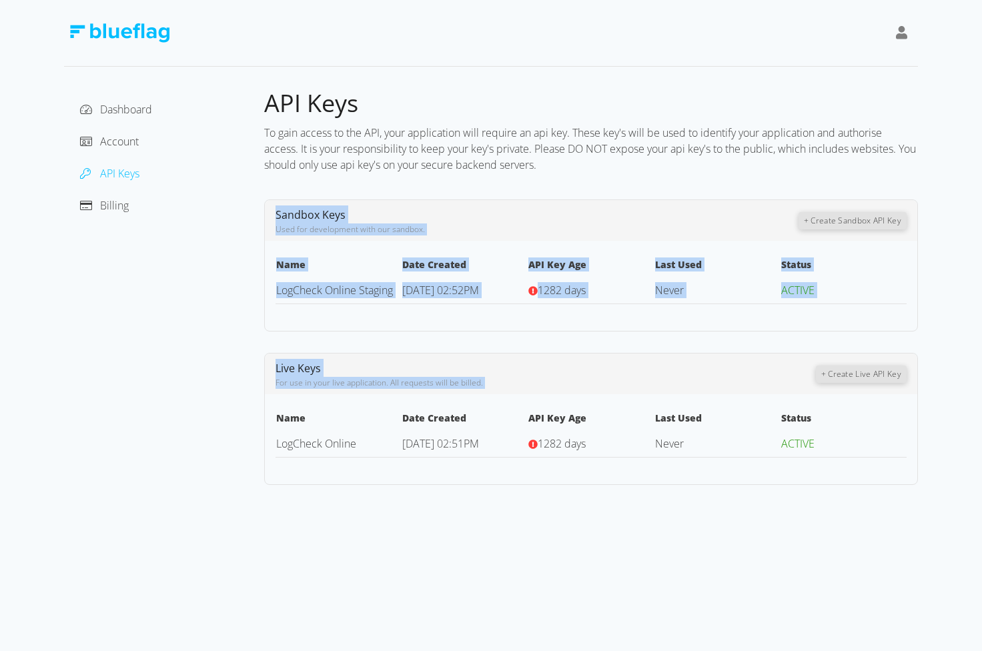
drag, startPoint x: 275, startPoint y: 213, endPoint x: 794, endPoint y: 642, distance: 672.8
click at [794, 642] on div "Dashboard Account API Keys Billing API Keys To gain access to the API, your app…" at bounding box center [491, 325] width 982 height 651
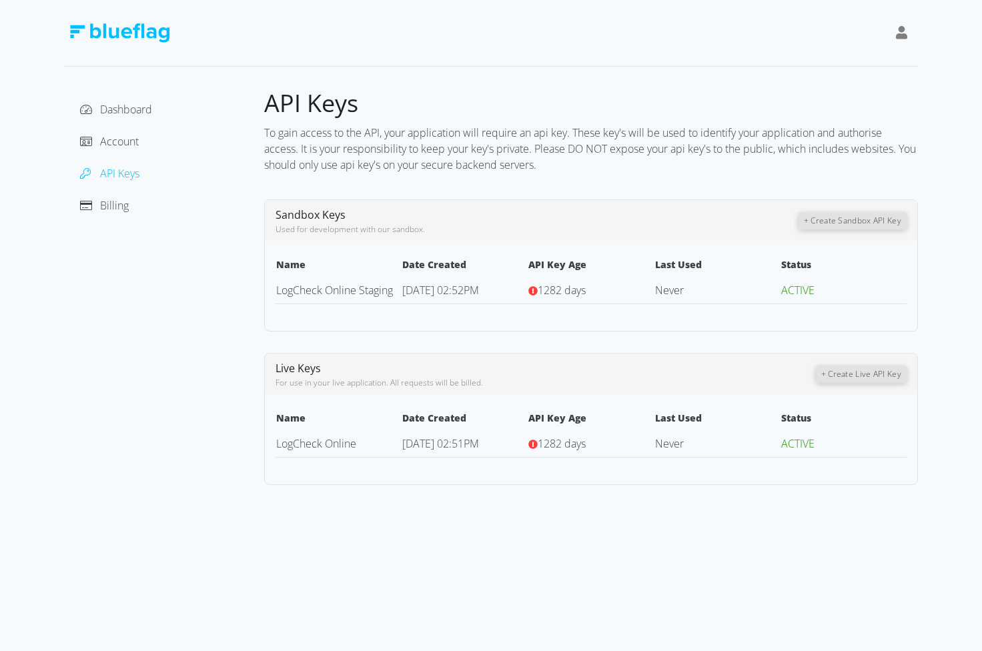
click at [736, 592] on div "Dashboard Account API Keys Billing API Keys To gain access to the API, your app…" at bounding box center [491, 325] width 982 height 651
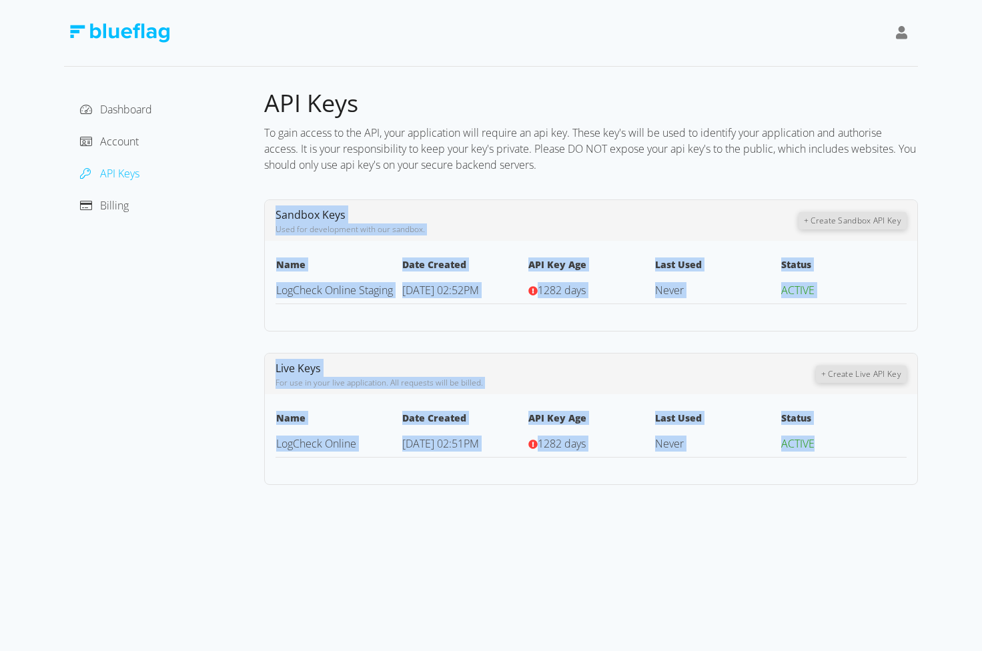
drag, startPoint x: 826, startPoint y: 446, endPoint x: 273, endPoint y: 201, distance: 604.7
click at [273, 201] on div "API Keys To gain access to the API, your application will require an api key. T…" at bounding box center [591, 286] width 654 height 397
click at [273, 201] on div "Sandbox Keys Used for development with our sandbox. + Create Sandbox API Key" at bounding box center [591, 220] width 652 height 41
drag, startPoint x: 274, startPoint y: 213, endPoint x: 850, endPoint y: 441, distance: 618.9
click at [850, 441] on div "API Keys To gain access to the API, your application will require an api key. T…" at bounding box center [591, 286] width 654 height 397
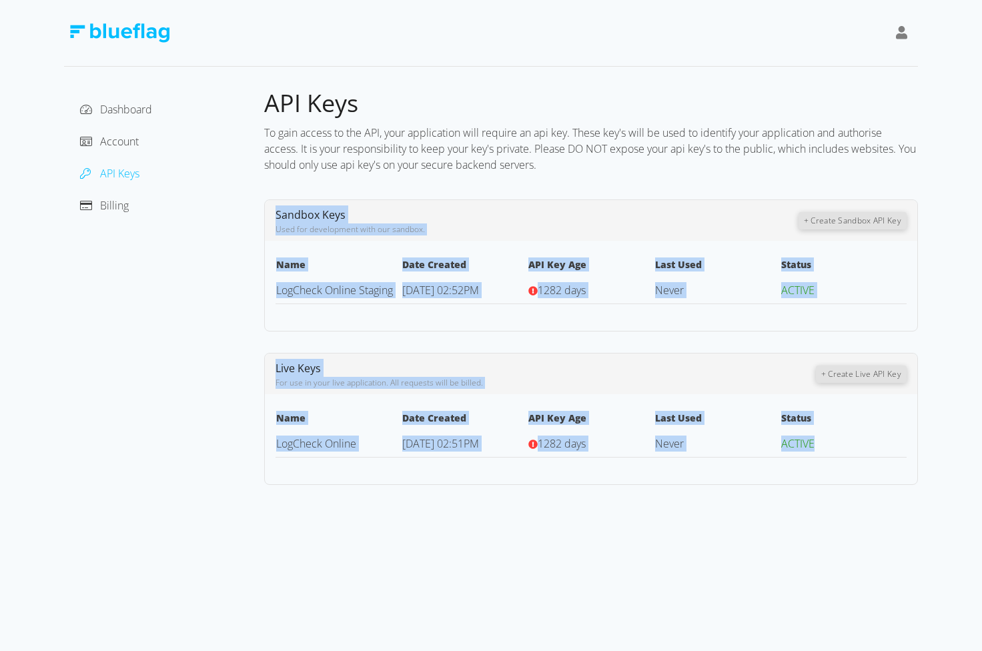
click at [850, 441] on td "ACTIVE" at bounding box center [843, 443] width 126 height 27
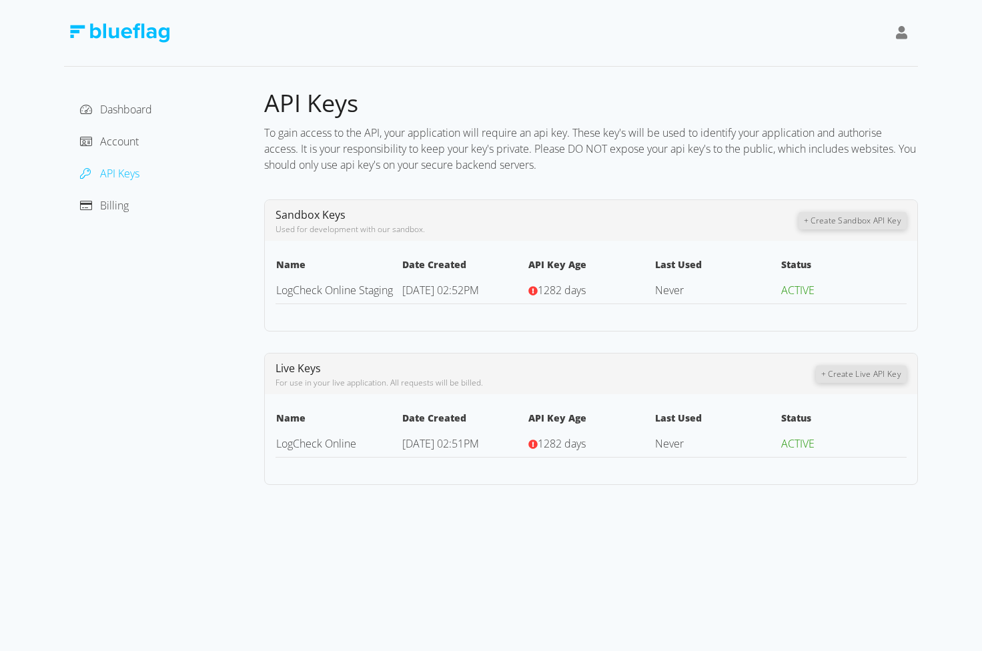
click at [534, 445] on icon at bounding box center [533, 444] width 9 height 9
click at [532, 443] on icon at bounding box center [533, 444] width 9 height 9
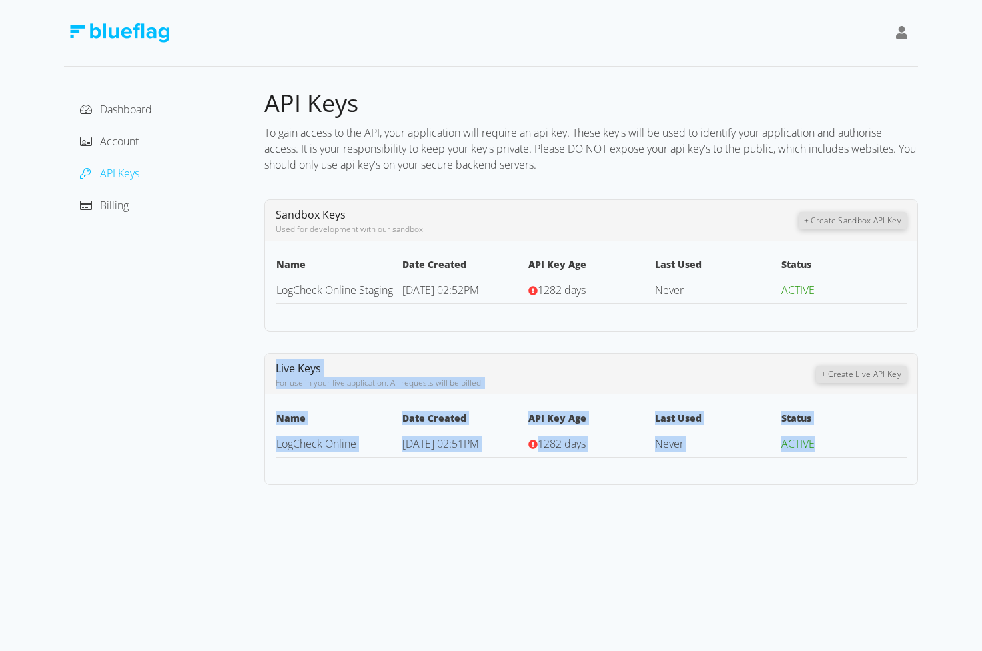
drag, startPoint x: 273, startPoint y: 365, endPoint x: 823, endPoint y: 442, distance: 555.7
click at [823, 442] on div "Live Keys For use in your live application. All requests will be billed. + Crea…" at bounding box center [591, 419] width 654 height 132
click at [823, 442] on td "ACTIVE" at bounding box center [843, 443] width 126 height 27
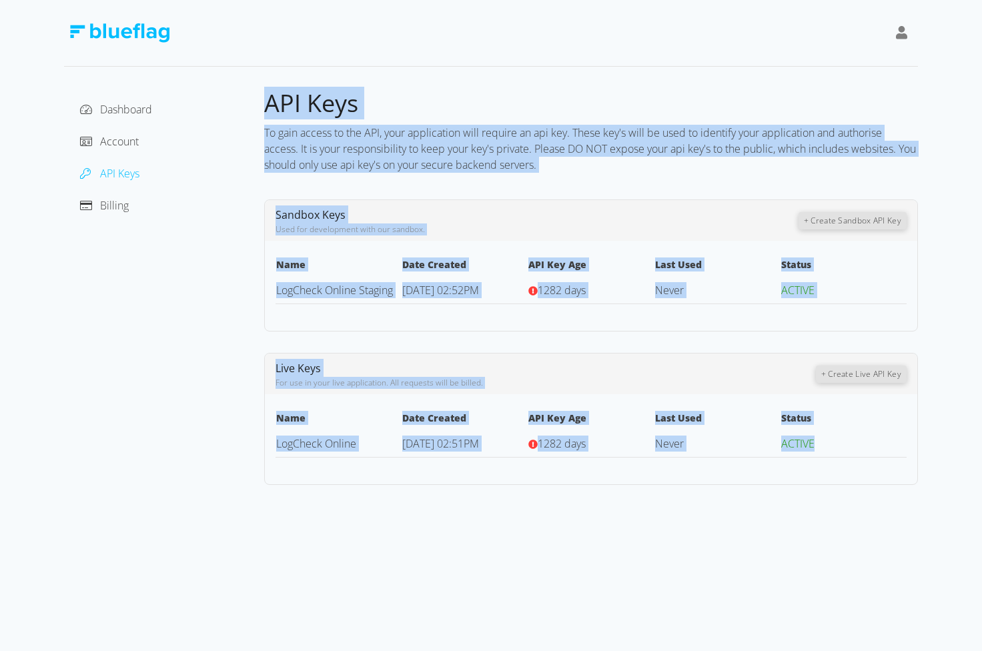
drag, startPoint x: 823, startPoint y: 442, endPoint x: 269, endPoint y: 104, distance: 648.7
click at [269, 104] on div "API Keys To gain access to the API, your application will require an api key. T…" at bounding box center [591, 286] width 654 height 397
click at [269, 104] on span "API Keys" at bounding box center [311, 103] width 94 height 33
drag, startPoint x: 269, startPoint y: 104, endPoint x: 818, endPoint y: 450, distance: 648.4
click at [818, 450] on div "API Keys To gain access to the API, your application will require an api key. T…" at bounding box center [591, 286] width 654 height 397
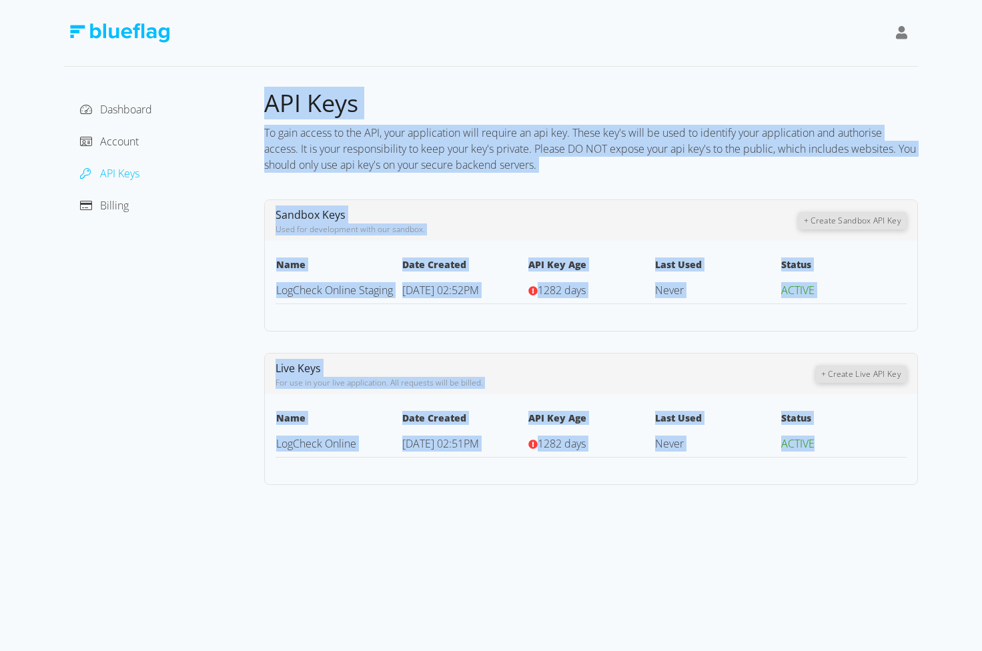
click at [817, 450] on td "ACTIVE" at bounding box center [843, 443] width 126 height 27
drag, startPoint x: 817, startPoint y: 450, endPoint x: 268, endPoint y: 96, distance: 653.3
click at [268, 96] on div "API Keys To gain access to the API, your application will require an api key. T…" at bounding box center [591, 286] width 654 height 397
click at [268, 96] on span "API Keys" at bounding box center [311, 103] width 94 height 33
drag, startPoint x: 268, startPoint y: 96, endPoint x: 819, endPoint y: 454, distance: 656.8
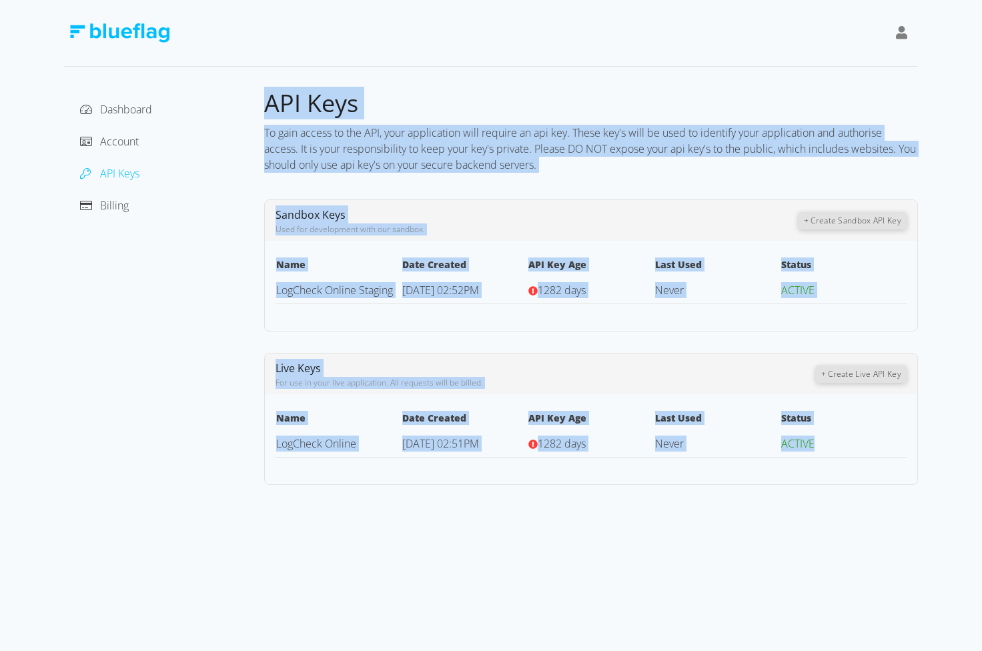
click at [819, 454] on div "API Keys To gain access to the API, your application will require an api key. T…" at bounding box center [591, 286] width 654 height 397
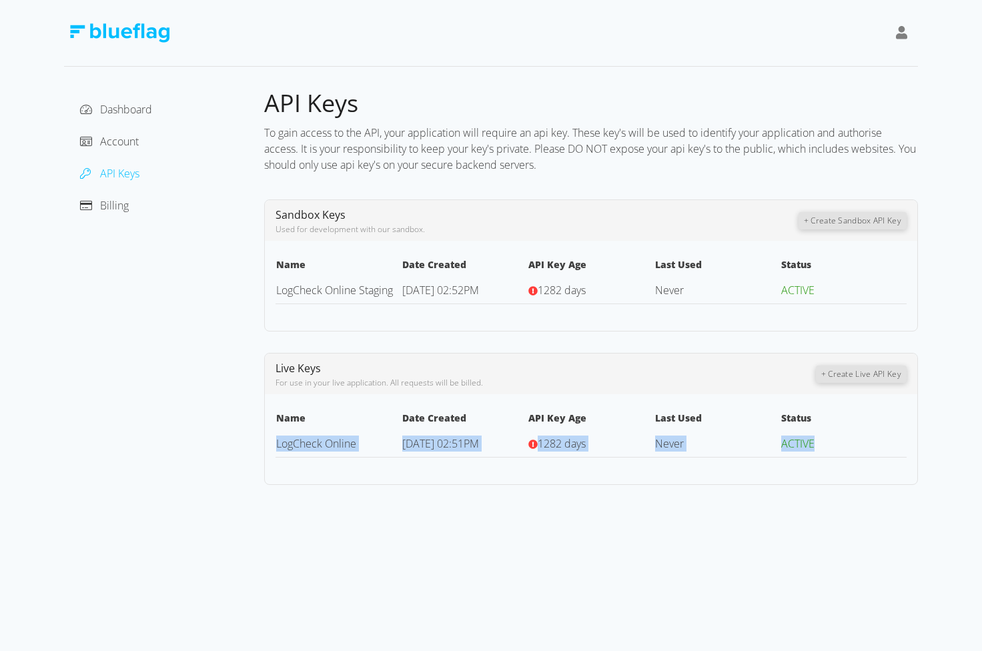
drag, startPoint x: 819, startPoint y: 454, endPoint x: 813, endPoint y: 416, distance: 38.5
click at [813, 416] on table "Name Date Created API Key Age Last Used Status LogCheck Online [DATE] 02:51PM 1…" at bounding box center [590, 433] width 631 height 47
click at [822, 434] on td "ACTIVE" at bounding box center [843, 443] width 126 height 27
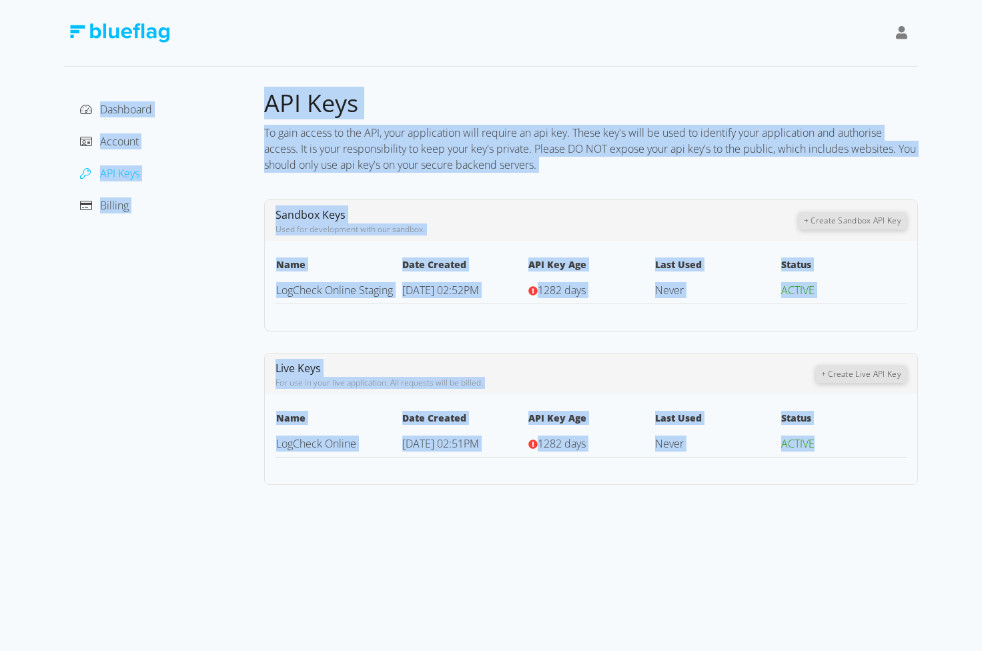
drag, startPoint x: 823, startPoint y: 441, endPoint x: 265, endPoint y: 99, distance: 654.8
click at [265, 99] on div "API Keys To gain access to the API, your application will require an api key. T…" at bounding box center [591, 286] width 654 height 397
click at [279, 105] on span "API Keys" at bounding box center [311, 103] width 94 height 33
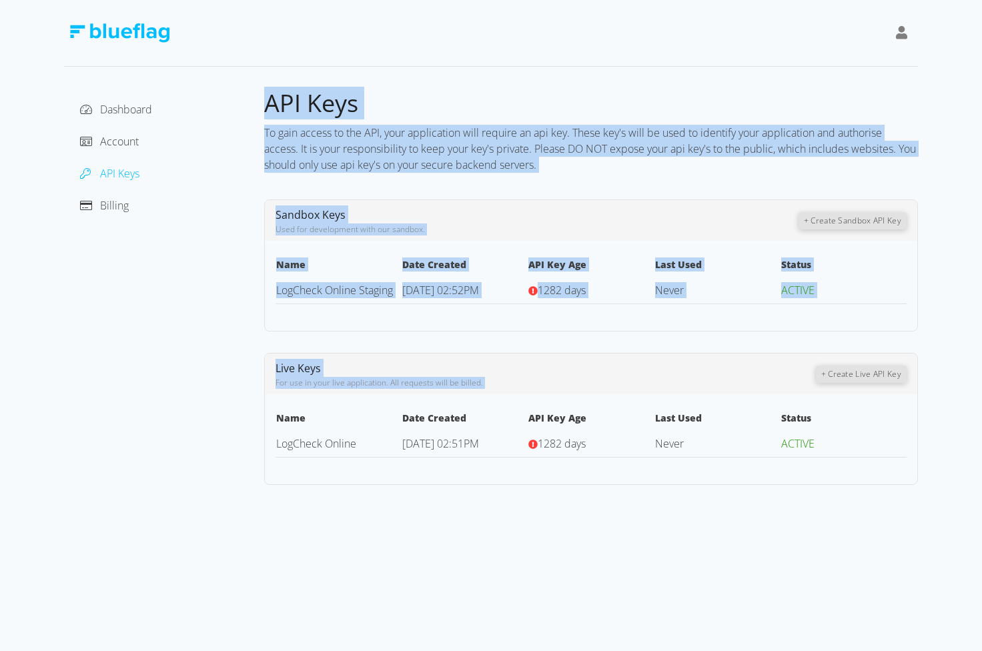
drag, startPoint x: 265, startPoint y: 108, endPoint x: 846, endPoint y: 570, distance: 741.5
click at [846, 570] on div "Dashboard Account API Keys Billing API Keys To gain access to the API, your app…" at bounding box center [491, 325] width 982 height 651
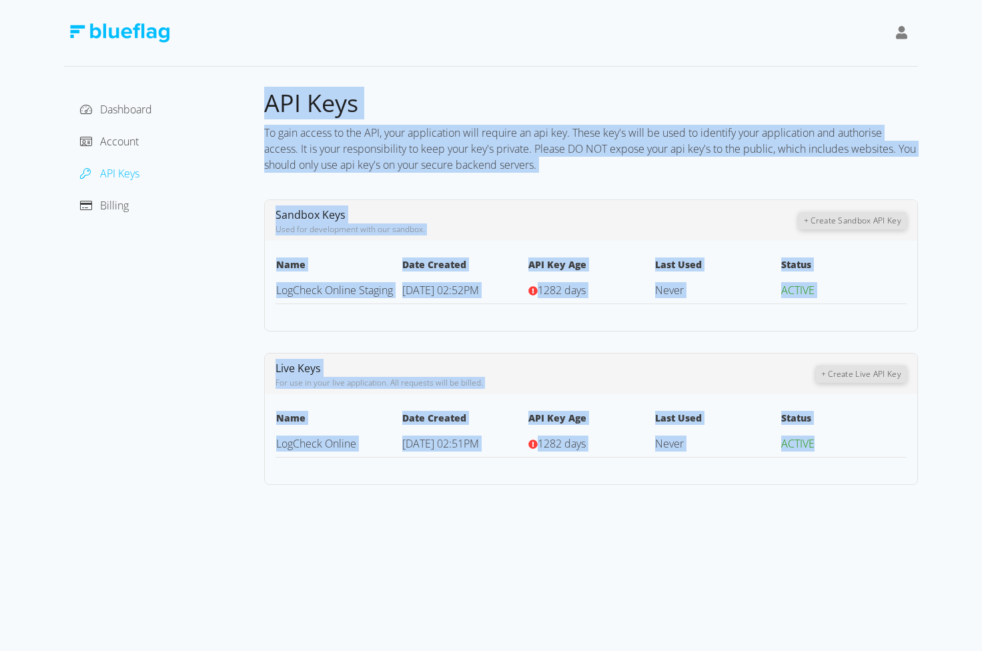
drag, startPoint x: 845, startPoint y: 456, endPoint x: 267, endPoint y: 111, distance: 672.7
click at [267, 111] on div "API Keys To gain access to the API, your application will require an api key. T…" at bounding box center [591, 286] width 654 height 397
click at [267, 111] on span "API Keys" at bounding box center [311, 103] width 94 height 33
drag, startPoint x: 267, startPoint y: 111, endPoint x: 822, endPoint y: 446, distance: 648.5
click at [822, 446] on div "API Keys To gain access to the API, your application will require an api key. T…" at bounding box center [591, 286] width 654 height 397
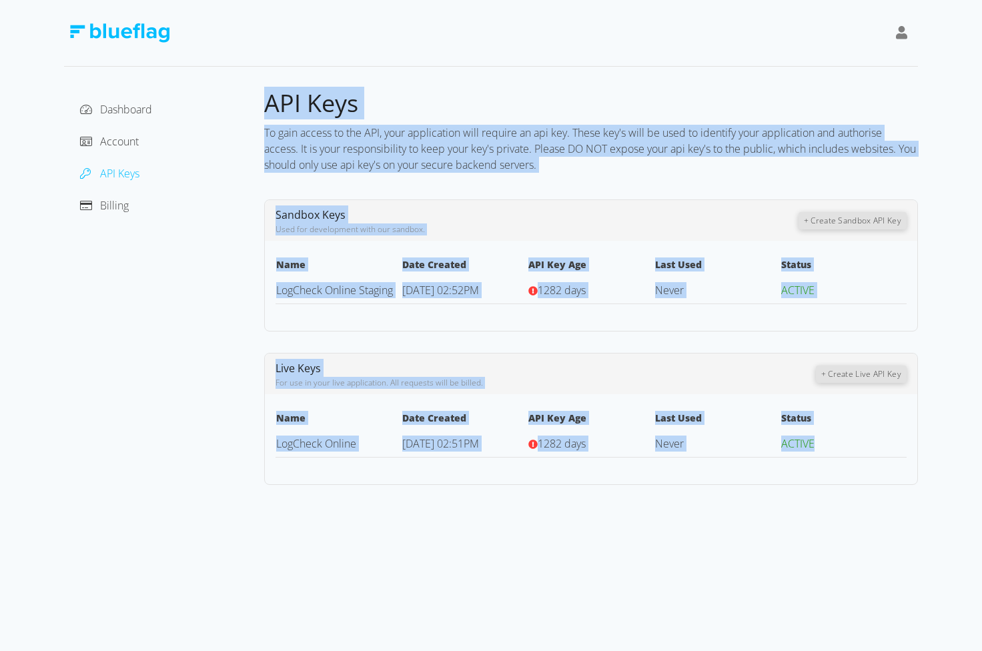
click at [822, 446] on td "ACTIVE" at bounding box center [843, 443] width 126 height 27
drag, startPoint x: 822, startPoint y: 446, endPoint x: 269, endPoint y: 100, distance: 652.9
click at [269, 100] on div "API Keys To gain access to the API, your application will require an api key. T…" at bounding box center [591, 286] width 654 height 397
click at [269, 100] on span "API Keys" at bounding box center [311, 103] width 94 height 33
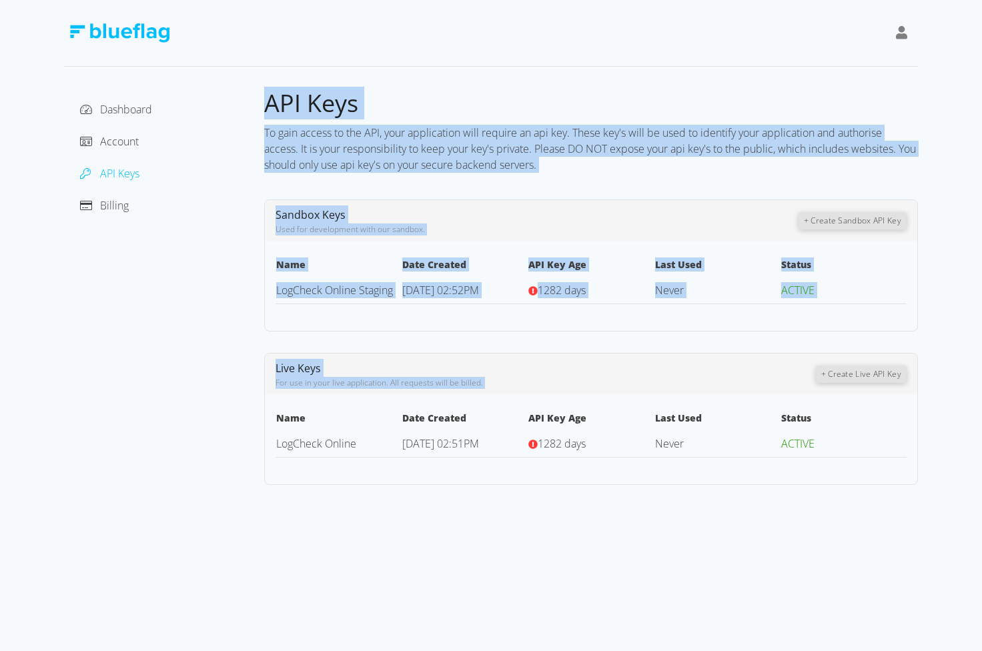
drag, startPoint x: 268, startPoint y: 102, endPoint x: 808, endPoint y: 476, distance: 656.6
click at [808, 476] on div "API Keys To gain access to the API, your application will require an api key. T…" at bounding box center [591, 286] width 654 height 397
click at [808, 476] on div "Live Keys For use in your live application. All requests will be billed. + Crea…" at bounding box center [591, 419] width 654 height 132
drag, startPoint x: 808, startPoint y: 476, endPoint x: 267, endPoint y: 103, distance: 656.4
click at [267, 103] on div "API Keys To gain access to the API, your application will require an api key. T…" at bounding box center [591, 286] width 654 height 397
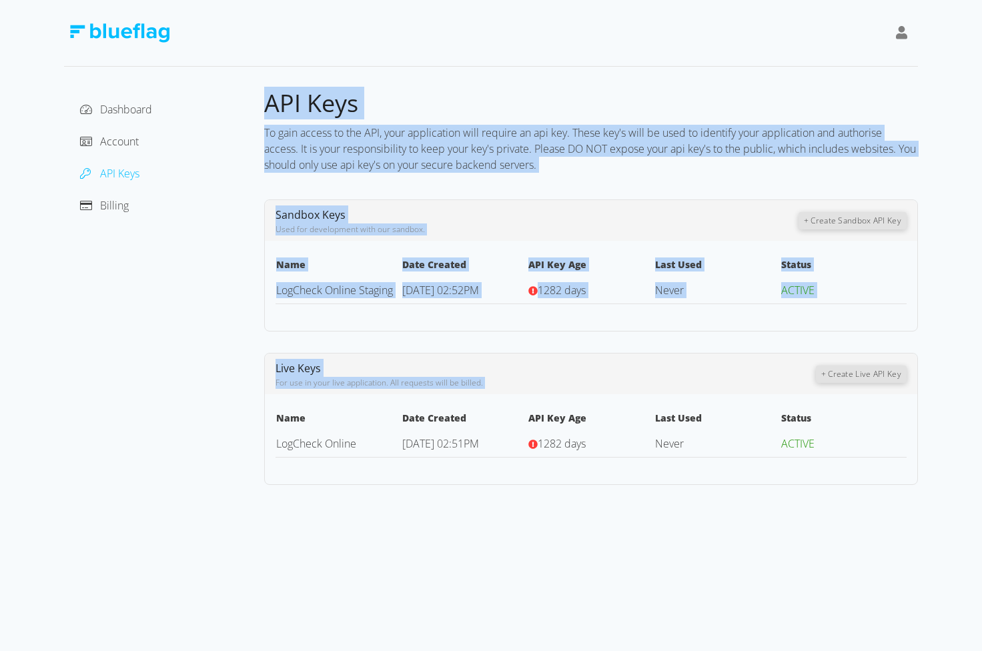
click at [267, 103] on span "API Keys" at bounding box center [311, 103] width 94 height 33
drag, startPoint x: 267, startPoint y: 103, endPoint x: 790, endPoint y: 554, distance: 690.5
click at [790, 554] on div "Dashboard Account API Keys Billing API Keys To gain access to the API, your app…" at bounding box center [491, 325] width 982 height 651
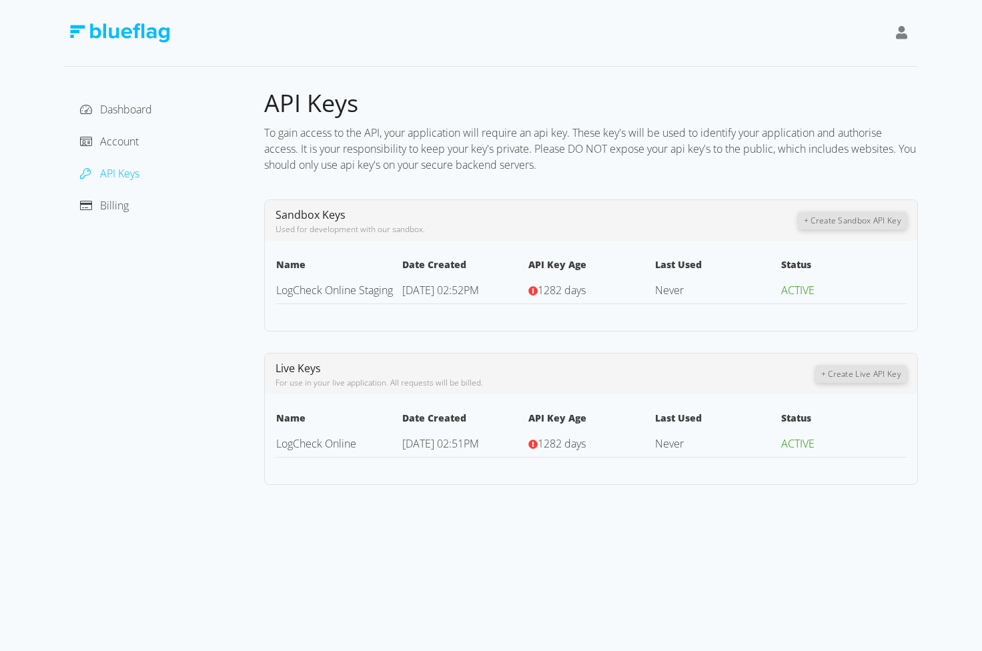
click at [832, 476] on div "Live Keys For use in your live application. All requests will be billed. + Crea…" at bounding box center [591, 419] width 654 height 132
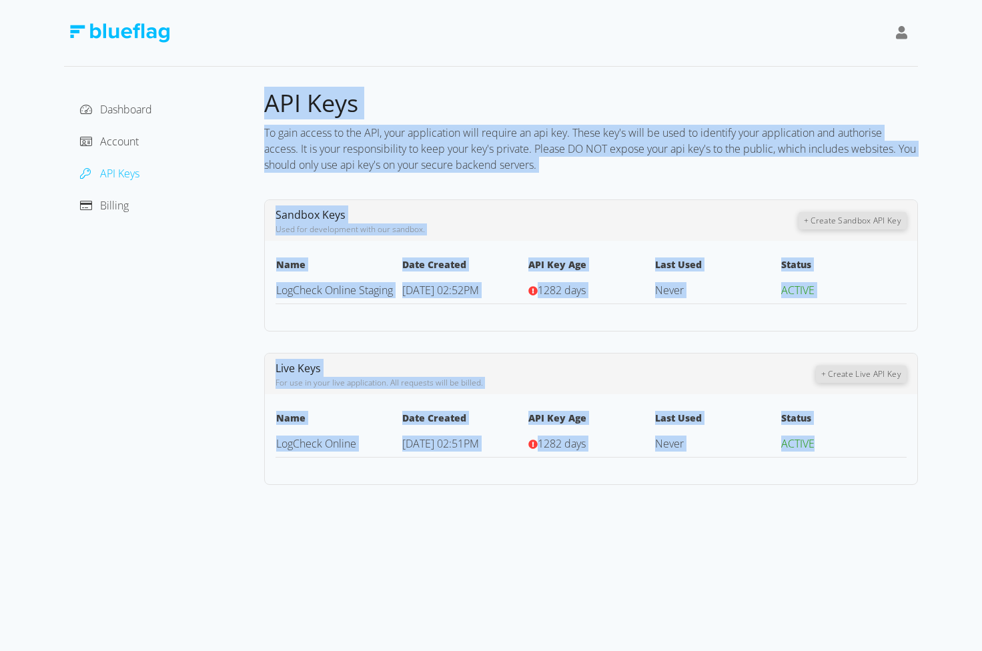
drag, startPoint x: 824, startPoint y: 447, endPoint x: 267, endPoint y: 108, distance: 651.3
click at [267, 108] on div "API Keys To gain access to the API, your application will require an api key. T…" at bounding box center [591, 286] width 654 height 397
click at [267, 108] on span "API Keys" at bounding box center [311, 103] width 94 height 33
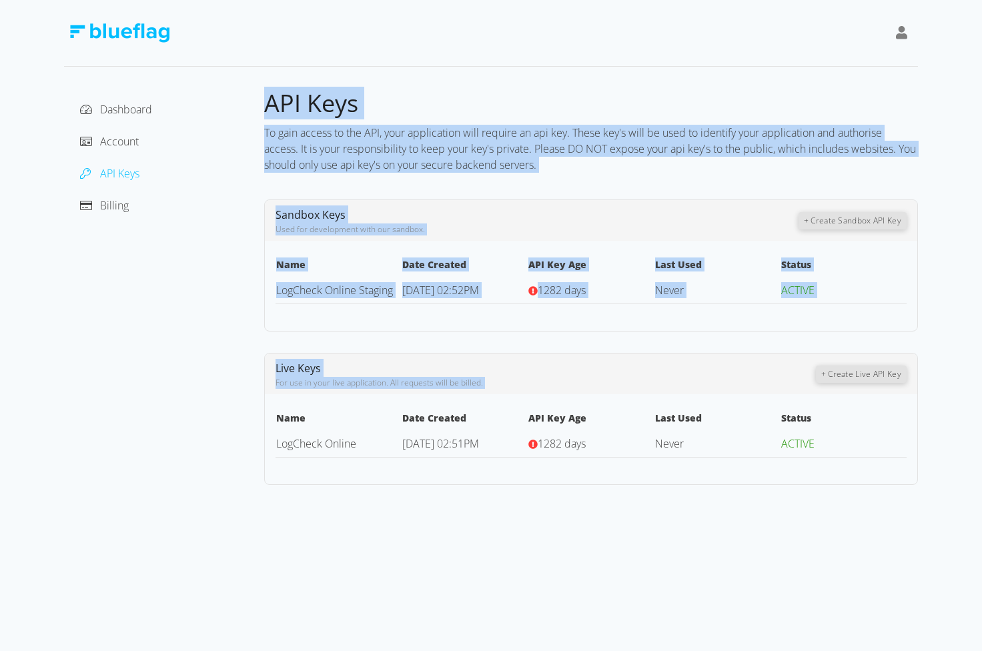
drag, startPoint x: 267, startPoint y: 108, endPoint x: 880, endPoint y: 640, distance: 811.9
click at [880, 640] on div "Dashboard Account API Keys Billing API Keys To gain access to the API, your app…" at bounding box center [491, 325] width 982 height 651
click at [794, 599] on div "Dashboard Account API Keys Billing API Keys To gain access to the API, your app…" at bounding box center [491, 325] width 982 height 651
drag, startPoint x: 843, startPoint y: 466, endPoint x: 266, endPoint y: 101, distance: 682.6
click at [265, 101] on div "API Keys To gain access to the API, your application will require an api key. T…" at bounding box center [591, 286] width 654 height 397
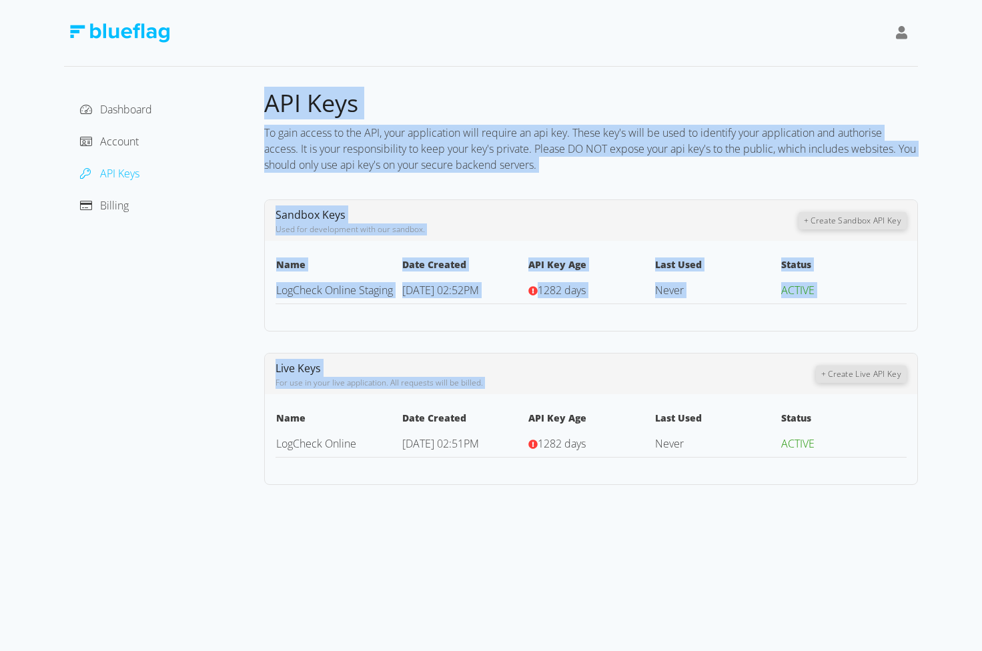
click at [266, 101] on span "API Keys" at bounding box center [311, 103] width 94 height 33
drag, startPoint x: 265, startPoint y: 101, endPoint x: 806, endPoint y: 535, distance: 693.2
click at [806, 535] on div "Dashboard Account API Keys Billing API Keys To gain access to the API, your app…" at bounding box center [491, 325] width 982 height 651
click at [806, 536] on div "Dashboard Account API Keys Billing API Keys To gain access to the API, your app…" at bounding box center [491, 325] width 982 height 651
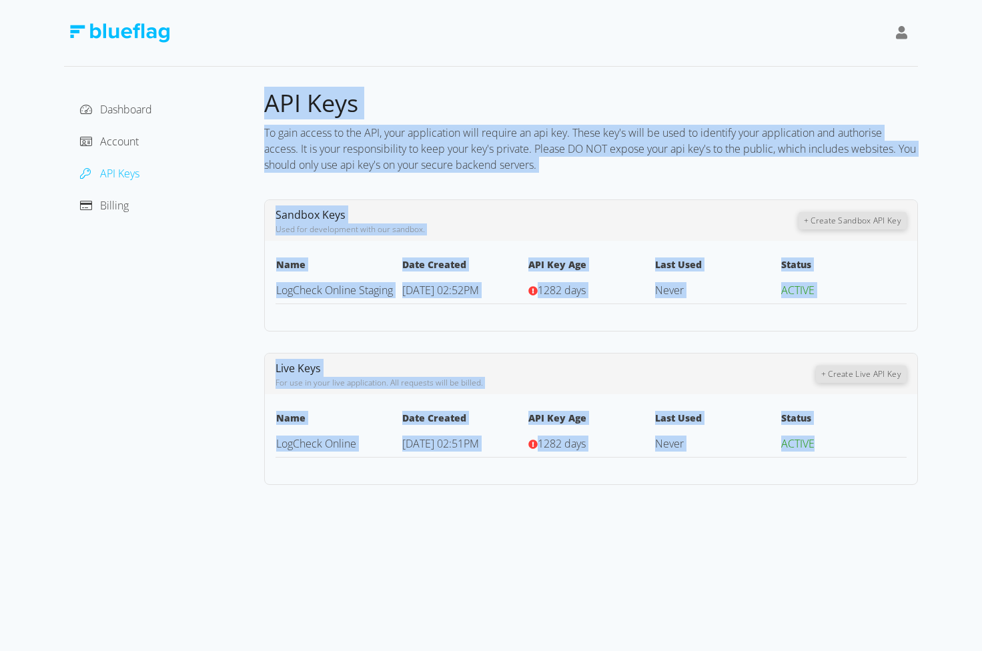
drag, startPoint x: 839, startPoint y: 445, endPoint x: 269, endPoint y: 103, distance: 664.5
click at [269, 103] on div "API Keys To gain access to the API, your application will require an api key. T…" at bounding box center [591, 286] width 654 height 397
click at [269, 103] on span "API Keys" at bounding box center [311, 103] width 94 height 33
drag, startPoint x: 269, startPoint y: 105, endPoint x: 823, endPoint y: 446, distance: 650.7
click at [823, 445] on div "API Keys To gain access to the API, your application will require an api key. T…" at bounding box center [591, 286] width 654 height 397
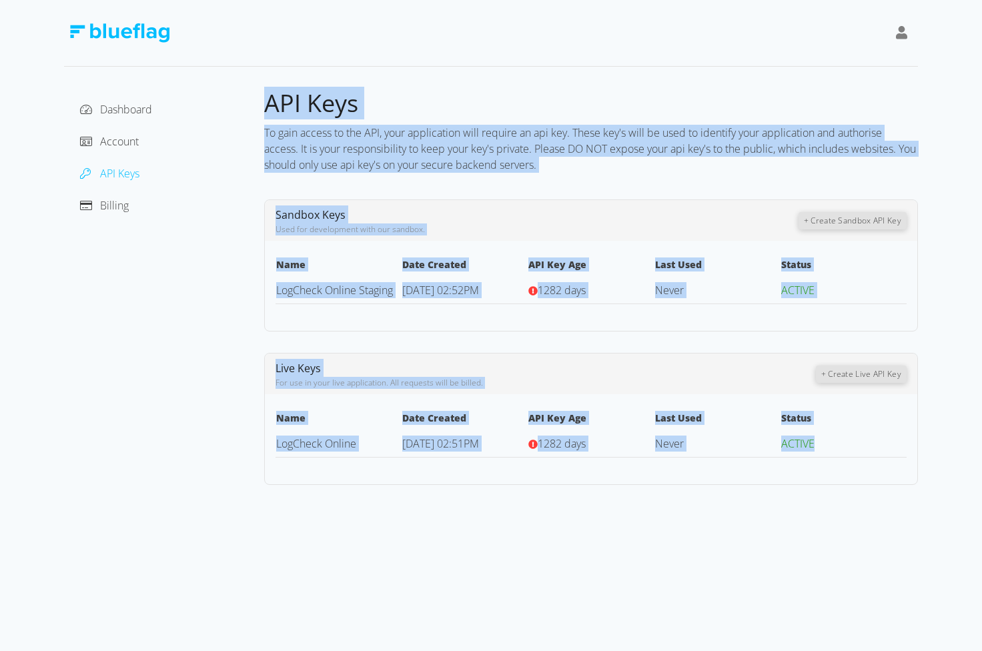
click at [823, 446] on td "ACTIVE" at bounding box center [843, 443] width 126 height 27
drag, startPoint x: 823, startPoint y: 446, endPoint x: 267, endPoint y: 105, distance: 651.8
click at [267, 105] on div "API Keys To gain access to the API, your application will require an api key. T…" at bounding box center [591, 286] width 654 height 397
click at [267, 105] on span "API Keys" at bounding box center [311, 103] width 94 height 33
drag, startPoint x: 267, startPoint y: 105, endPoint x: 823, endPoint y: 442, distance: 649.7
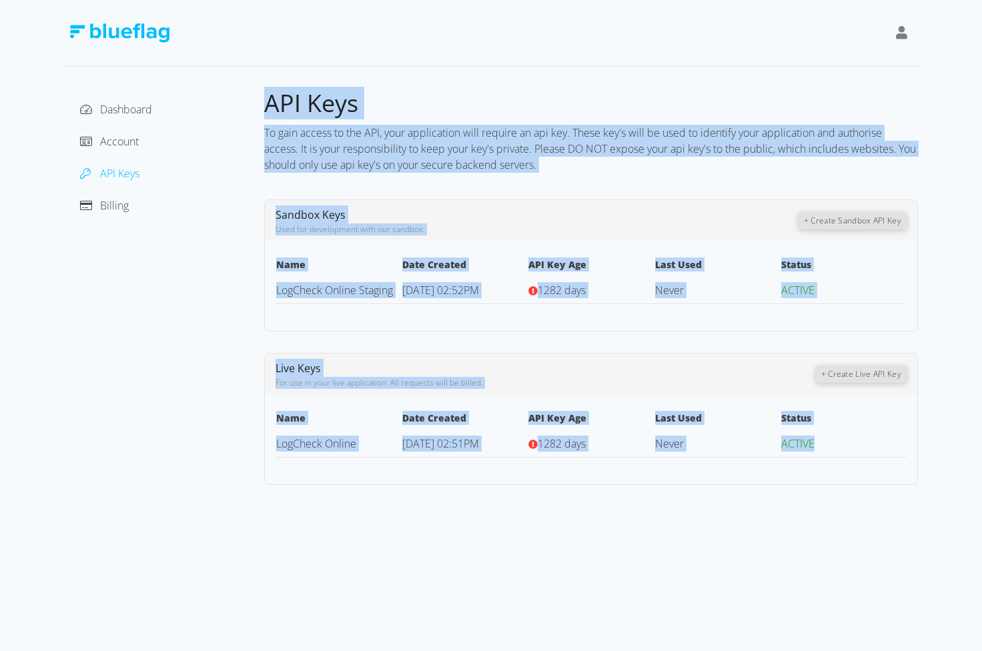
click at [823, 442] on div "API Keys To gain access to the API, your application will require an api key. T…" at bounding box center [591, 286] width 654 height 397
click at [823, 442] on td "ACTIVE" at bounding box center [843, 443] width 126 height 27
drag, startPoint x: 823, startPoint y: 442, endPoint x: 270, endPoint y: 108, distance: 646.1
click at [270, 108] on div "API Keys To gain access to the API, your application will require an api key. T…" at bounding box center [591, 286] width 654 height 397
click at [386, 143] on div "To gain access to the API, your application will require an api key. These key'…" at bounding box center [591, 148] width 654 height 59
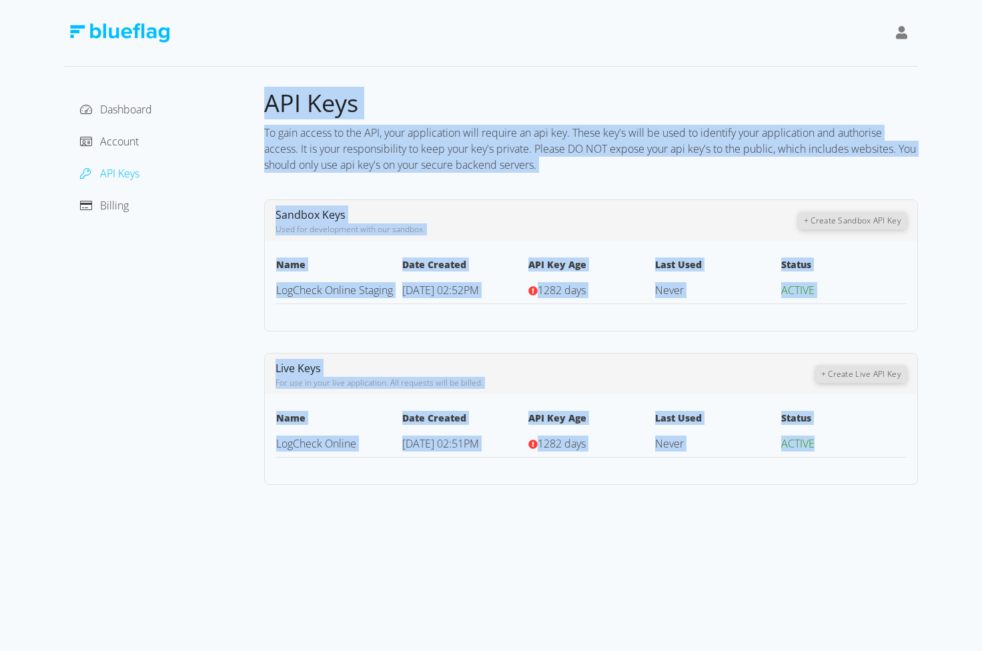
drag, startPoint x: 268, startPoint y: 103, endPoint x: 824, endPoint y: 446, distance: 653.4
click at [824, 446] on div "API Keys To gain access to the API, your application will require an api key. T…" at bounding box center [591, 286] width 654 height 397
click at [824, 446] on td "ACTIVE" at bounding box center [843, 443] width 126 height 27
drag, startPoint x: 824, startPoint y: 446, endPoint x: 269, endPoint y: 109, distance: 649.2
click at [269, 109] on div "API Keys To gain access to the API, your application will require an api key. T…" at bounding box center [591, 286] width 654 height 397
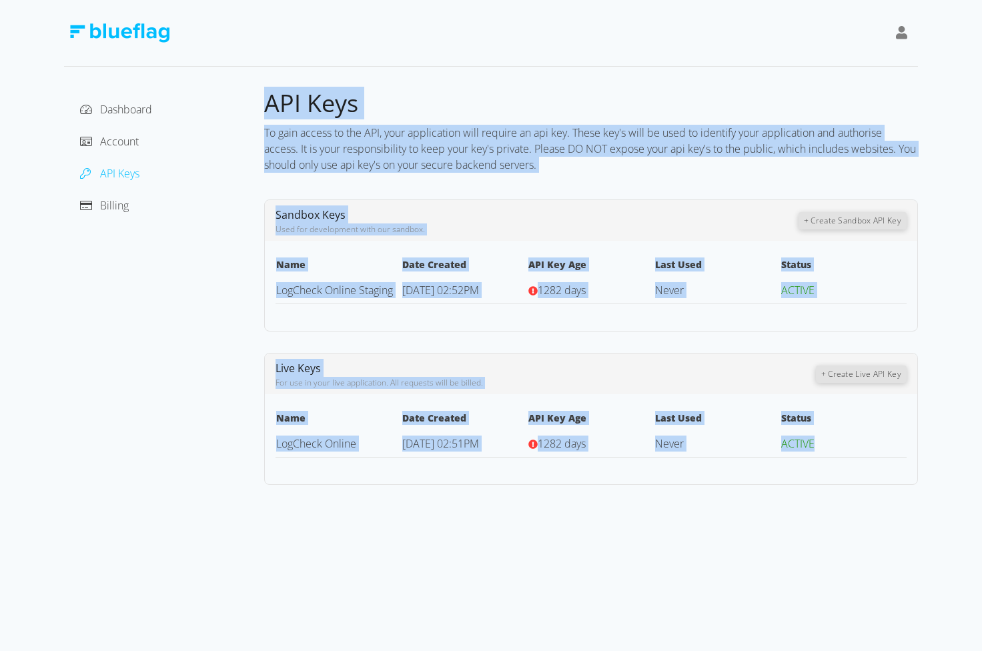
click at [269, 109] on span "API Keys" at bounding box center [311, 103] width 94 height 33
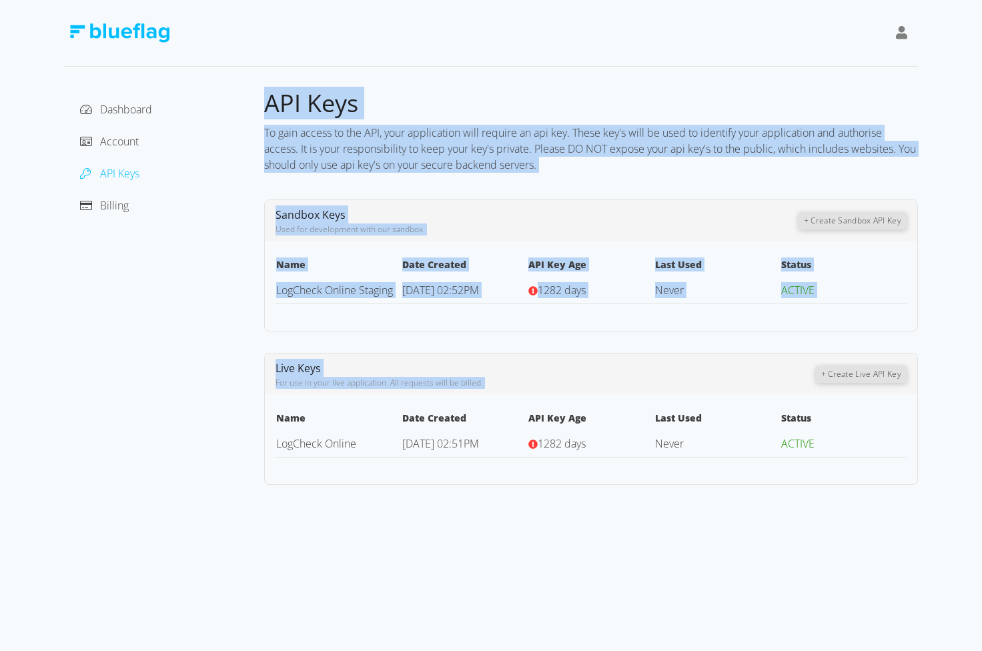
drag, startPoint x: 269, startPoint y: 109, endPoint x: 833, endPoint y: 490, distance: 680.2
click at [833, 490] on div "Dashboard Account API Keys Billing API Keys To gain access to the API, your app…" at bounding box center [491, 325] width 982 height 651
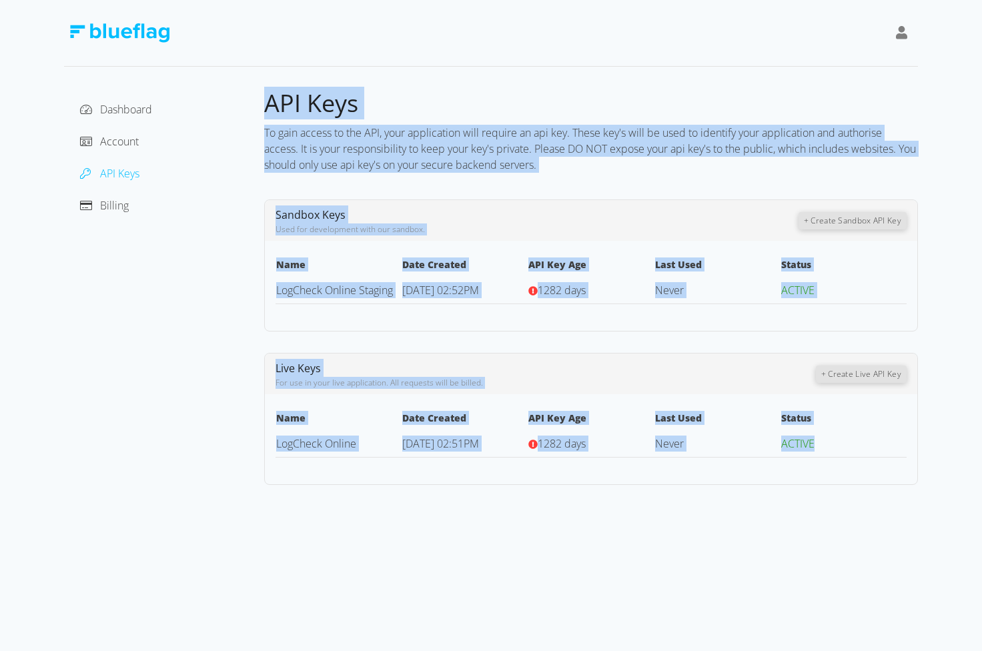
drag, startPoint x: 825, startPoint y: 446, endPoint x: 269, endPoint y: 111, distance: 649.3
click at [269, 111] on div "API Keys To gain access to the API, your application will require an api key. T…" at bounding box center [591, 286] width 654 height 397
click at [269, 111] on span "API Keys" at bounding box center [311, 103] width 94 height 33
drag, startPoint x: 269, startPoint y: 111, endPoint x: 822, endPoint y: 446, distance: 646.4
click at [822, 446] on div "API Keys To gain access to the API, your application will require an api key. T…" at bounding box center [591, 286] width 654 height 397
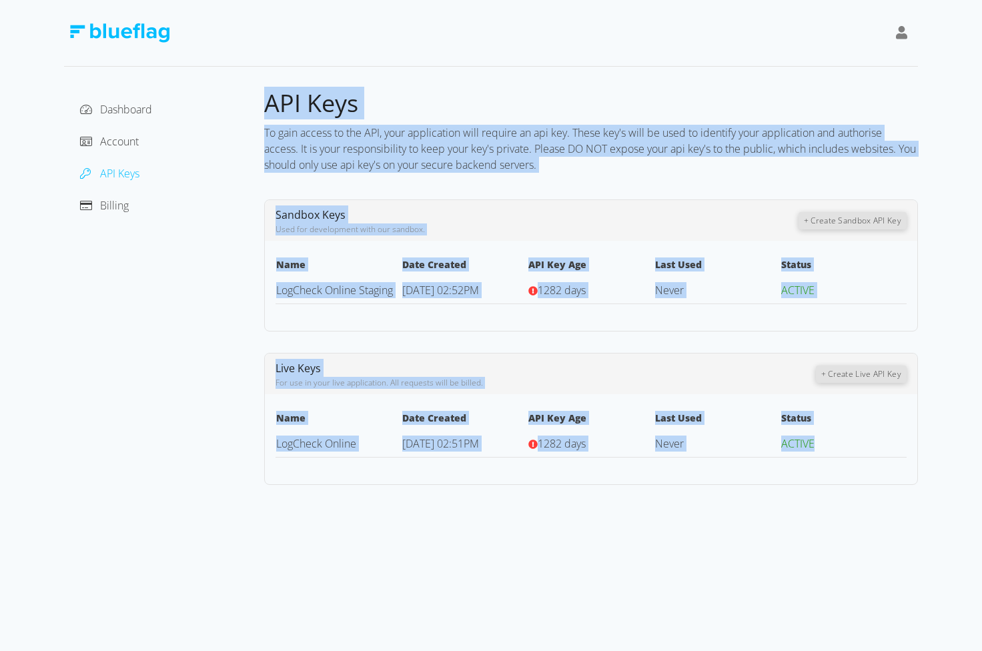
click at [821, 446] on td "ACTIVE" at bounding box center [843, 443] width 126 height 27
drag, startPoint x: 821, startPoint y: 446, endPoint x: 273, endPoint y: 113, distance: 640.8
click at [273, 113] on div "API Keys To gain access to the API, your application will require an api key. T…" at bounding box center [591, 286] width 654 height 397
click at [277, 113] on span "API Keys" at bounding box center [311, 103] width 94 height 33
drag, startPoint x: 265, startPoint y: 107, endPoint x: 816, endPoint y: 450, distance: 648.3
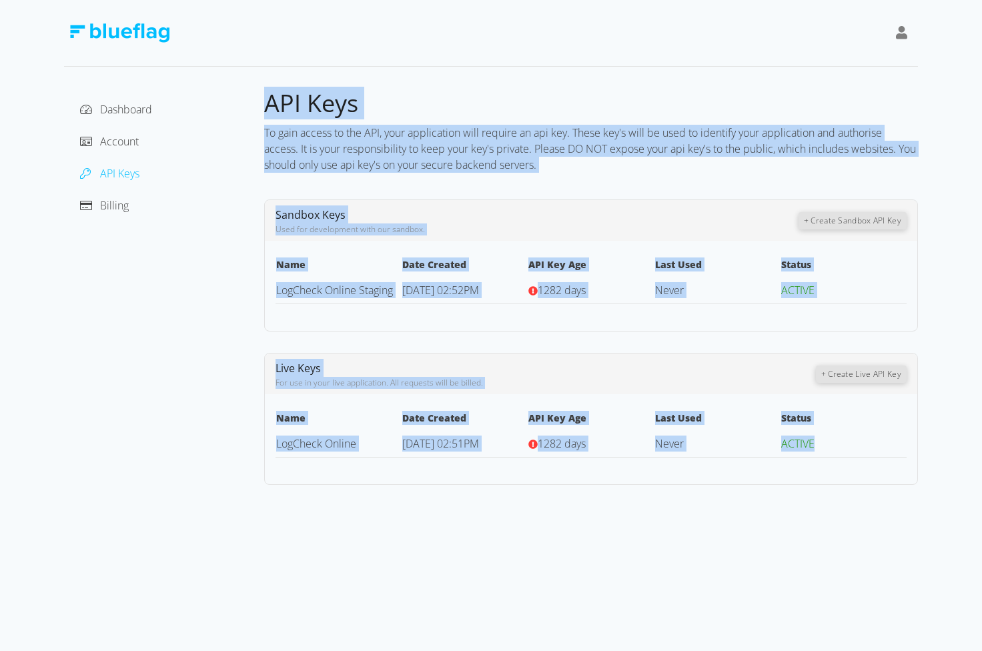
click at [816, 449] on div "API Keys To gain access to the API, your application will require an api key. T…" at bounding box center [591, 286] width 654 height 397
click at [816, 450] on td "ACTIVE" at bounding box center [843, 443] width 126 height 27
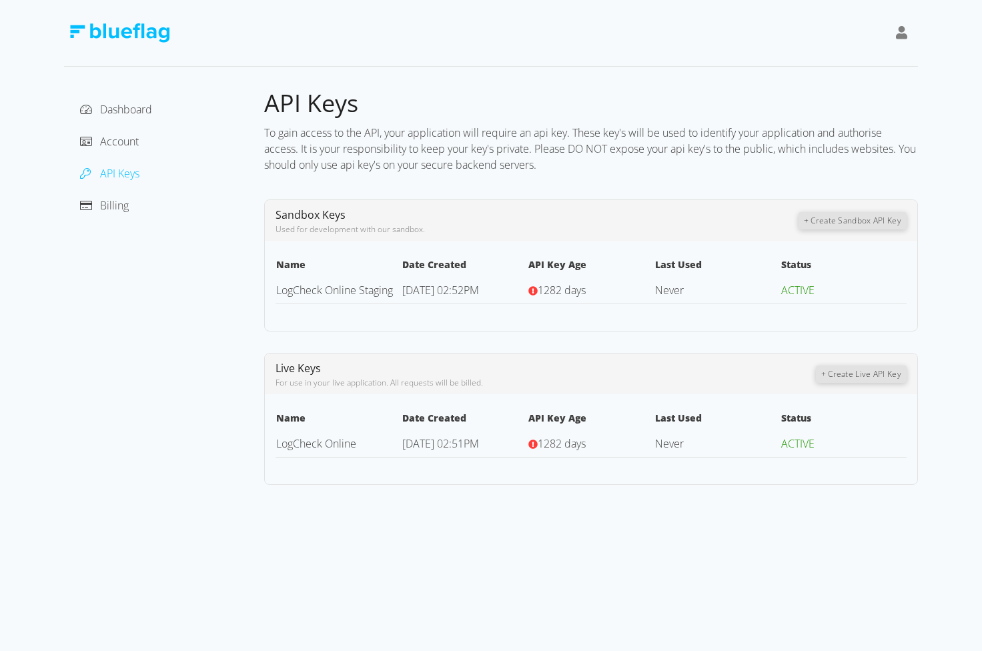
click at [530, 289] on icon at bounding box center [533, 290] width 9 height 9
click at [532, 290] on icon at bounding box center [532, 290] width 9 height 9
drag, startPoint x: 831, startPoint y: 293, endPoint x: 402, endPoint y: 290, distance: 428.9
click at [402, 290] on tr "LogCheck Online Staging [DATE] 02:52PM 1282 days Never ACTIVE" at bounding box center [590, 290] width 631 height 27
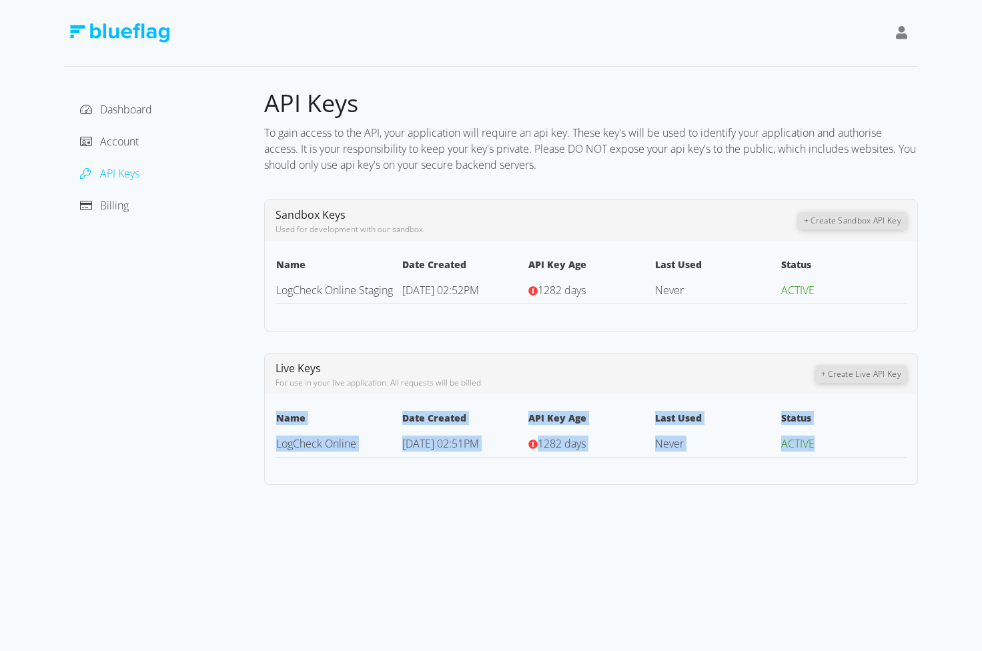
drag, startPoint x: 830, startPoint y: 446, endPoint x: 279, endPoint y: 413, distance: 552.6
click at [278, 412] on table "Name Date Created API Key Age Last Used Status LogCheck Online [DATE] 02:51PM 1…" at bounding box center [590, 433] width 631 height 47
click at [279, 413] on th "Name" at bounding box center [338, 420] width 126 height 20
drag, startPoint x: 279, startPoint y: 413, endPoint x: 820, endPoint y: 446, distance: 542.0
click at [822, 444] on table "Name Date Created API Key Age Last Used Status LogCheck Online [DATE] 02:51PM 1…" at bounding box center [590, 433] width 631 height 47
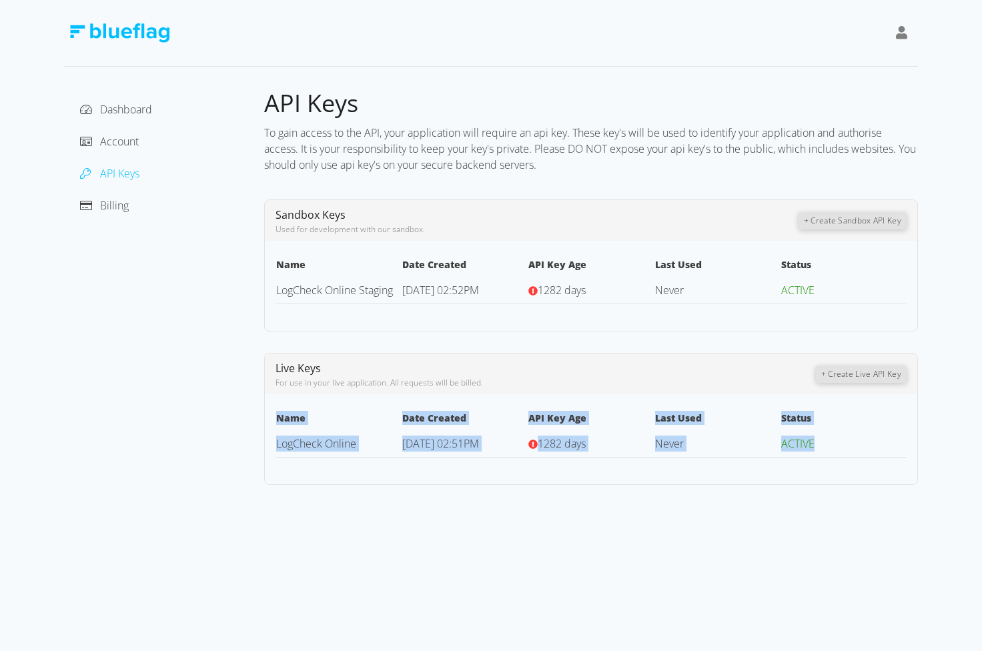
click at [820, 446] on td "ACTIVE" at bounding box center [843, 443] width 126 height 27
drag, startPoint x: 820, startPoint y: 446, endPoint x: 287, endPoint y: 414, distance: 533.2
click at [287, 414] on table "Name Date Created API Key Age Last Used Status LogCheck Online [DATE] 02:51PM 1…" at bounding box center [590, 433] width 631 height 47
click at [287, 414] on th "Name" at bounding box center [338, 420] width 126 height 20
drag, startPoint x: 276, startPoint y: 416, endPoint x: 834, endPoint y: 439, distance: 558.8
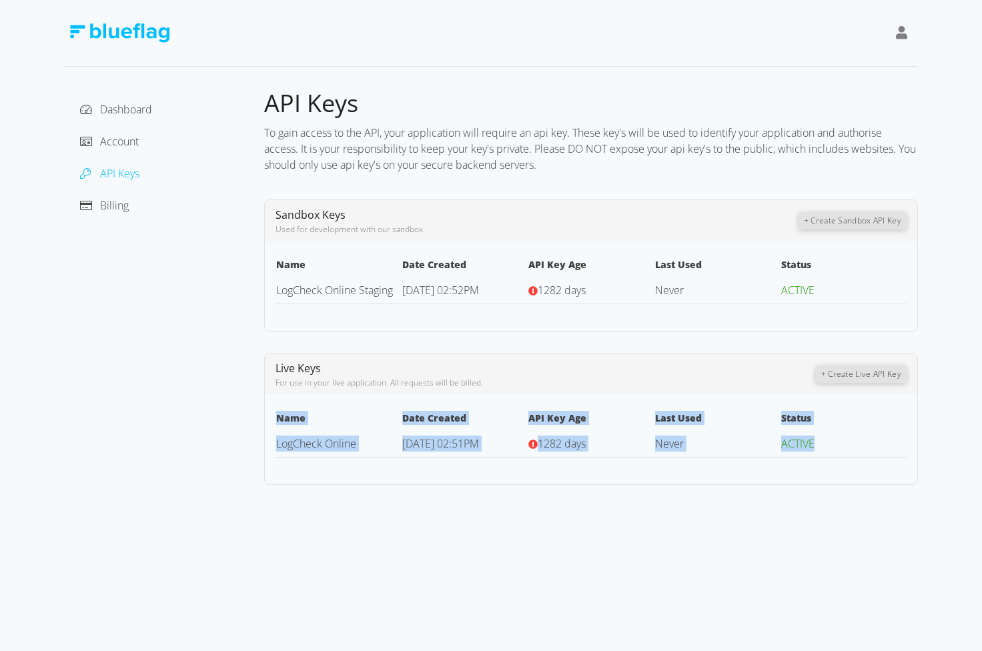
click at [834, 439] on table "Name Date Created API Key Age Last Used Status LogCheck Online [DATE] 02:51PM 1…" at bounding box center [590, 433] width 631 height 47
click at [834, 439] on td "ACTIVE" at bounding box center [843, 443] width 126 height 27
drag, startPoint x: 816, startPoint y: 442, endPoint x: 275, endPoint y: 368, distance: 545.3
click at [275, 368] on div "Live Keys For use in your live application. All requests will be billed. + Crea…" at bounding box center [591, 419] width 654 height 132
click at [275, 368] on span "Live Keys" at bounding box center [297, 368] width 45 height 15
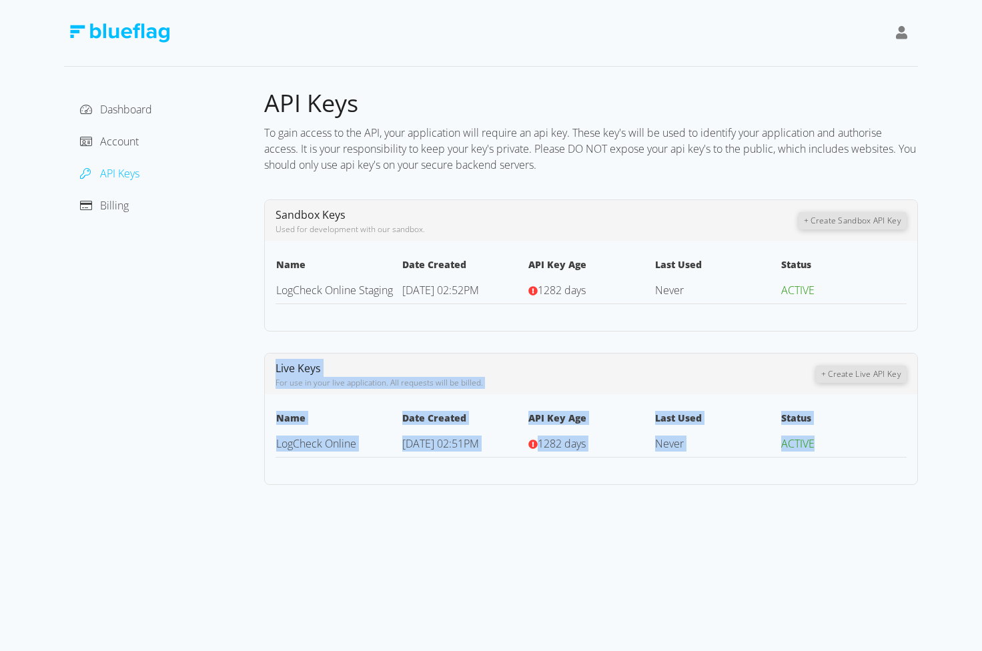
drag, startPoint x: 275, startPoint y: 368, endPoint x: 814, endPoint y: 451, distance: 544.7
click at [814, 451] on div "Live Keys For use in your live application. All requests will be billed. + Crea…" at bounding box center [591, 419] width 654 height 132
click at [814, 451] on td "ACTIVE" at bounding box center [843, 443] width 126 height 27
drag, startPoint x: 828, startPoint y: 446, endPoint x: 542, endPoint y: 433, distance: 285.8
click at [627, 445] on tr "LogCheck Online [DATE] 02:51PM 1282 days Never ACTIVE" at bounding box center [590, 443] width 631 height 27
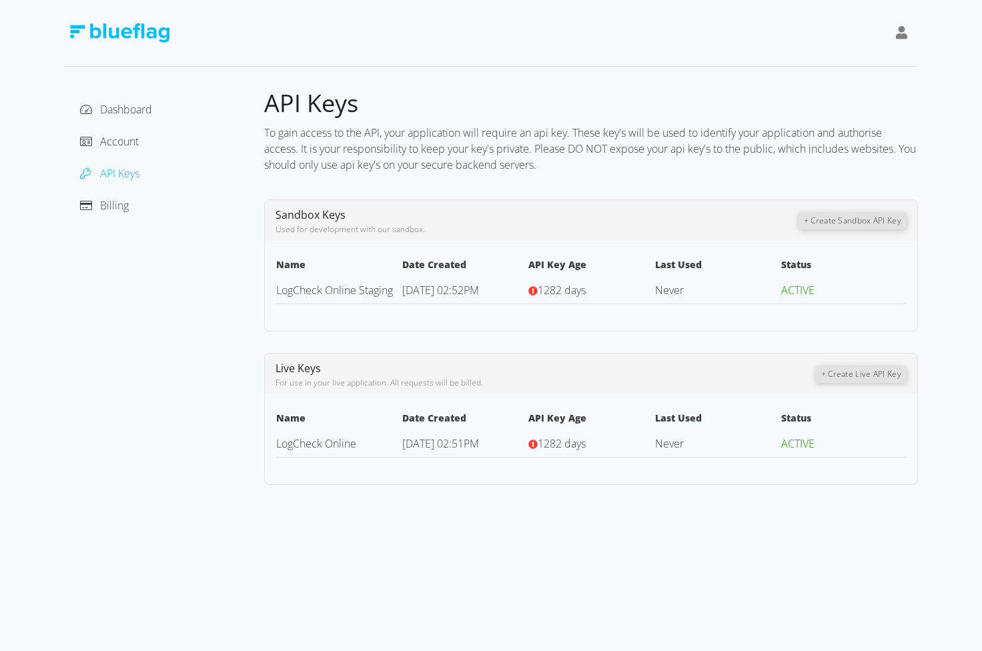
click at [512, 430] on td "[DATE] 02:51PM" at bounding box center [465, 443] width 126 height 27
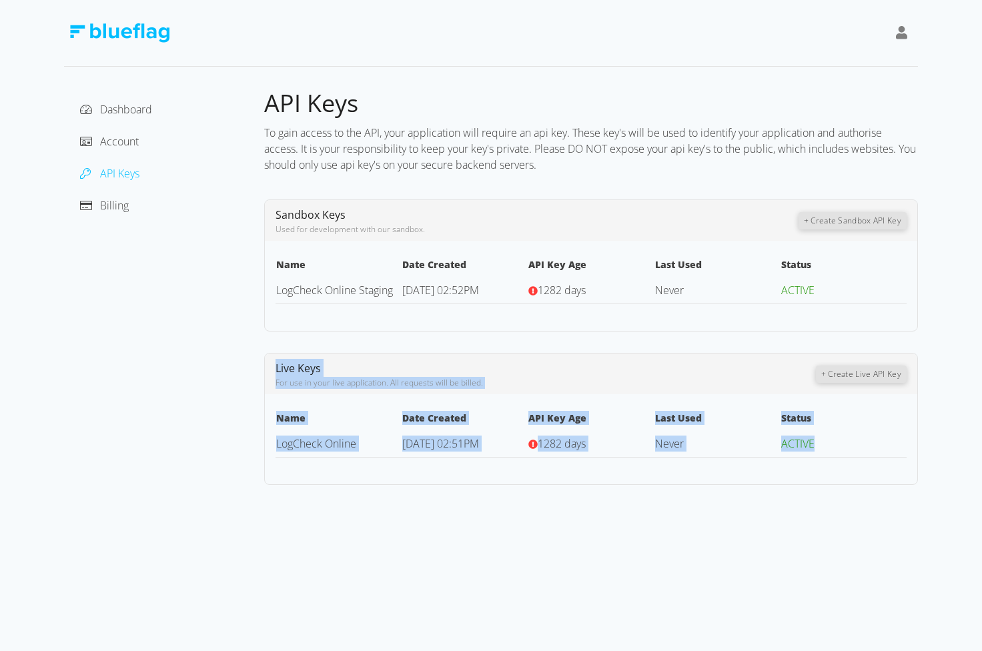
drag, startPoint x: 277, startPoint y: 368, endPoint x: 819, endPoint y: 442, distance: 546.7
click at [819, 442] on div "Live Keys For use in your live application. All requests will be billed. + Crea…" at bounding box center [591, 419] width 654 height 132
click at [819, 442] on td "ACTIVE" at bounding box center [843, 443] width 126 height 27
drag, startPoint x: 819, startPoint y: 442, endPoint x: 275, endPoint y: 367, distance: 549.5
click at [275, 367] on div "Live Keys For use in your live application. All requests will be billed. + Crea…" at bounding box center [591, 419] width 654 height 132
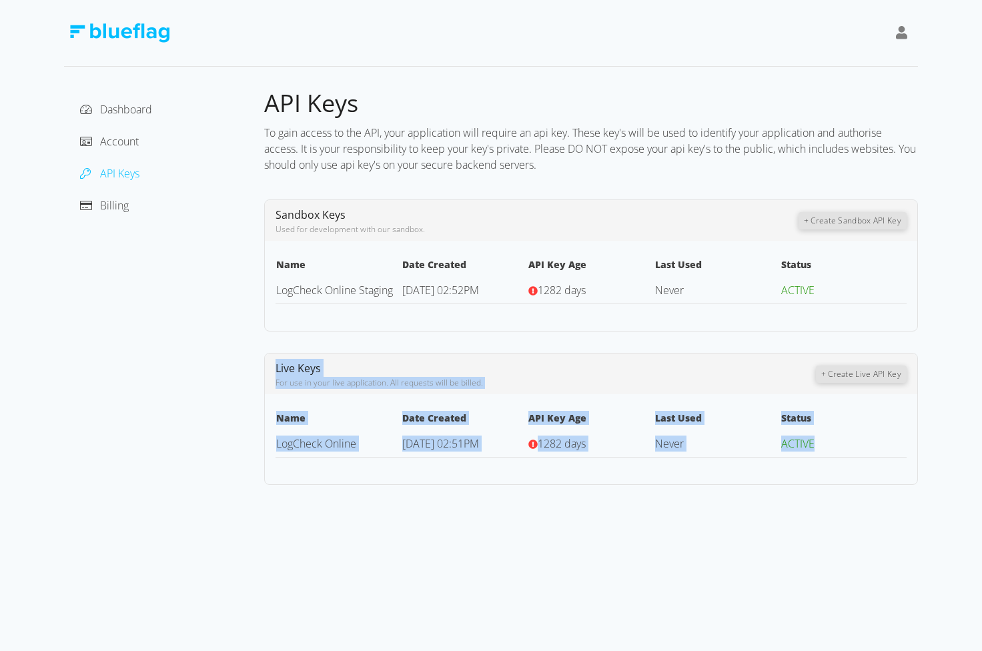
click at [275, 367] on span "Live Keys" at bounding box center [297, 368] width 45 height 15
drag, startPoint x: 275, startPoint y: 367, endPoint x: 832, endPoint y: 448, distance: 562.8
click at [832, 448] on div "Live Keys For use in your live application. All requests will be billed. + Crea…" at bounding box center [591, 419] width 654 height 132
click at [832, 448] on td "ACTIVE" at bounding box center [843, 443] width 126 height 27
drag, startPoint x: 832, startPoint y: 448, endPoint x: 275, endPoint y: 372, distance: 562.1
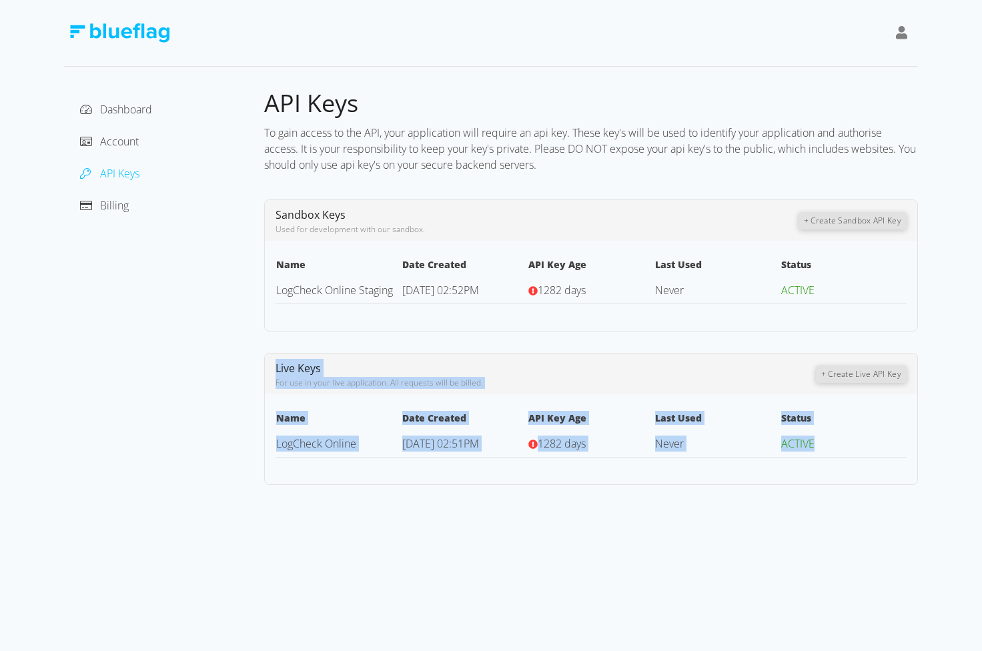
click at [275, 372] on div "Live Keys For use in your live application. All requests will be billed. + Crea…" at bounding box center [591, 419] width 654 height 132
click at [275, 372] on span "Live Keys" at bounding box center [297, 368] width 45 height 15
drag, startPoint x: 275, startPoint y: 372, endPoint x: 821, endPoint y: 437, distance: 550.2
click at [823, 437] on div "Live Keys For use in your live application. All requests will be billed. + Crea…" at bounding box center [591, 419] width 654 height 132
click at [821, 437] on td "ACTIVE" at bounding box center [843, 443] width 126 height 27
